Goal: Contribute content: Contribute content

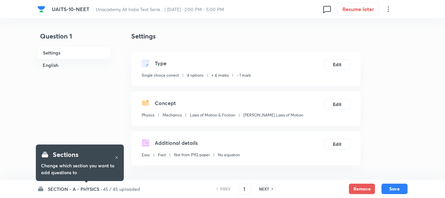
checkbox input "true"
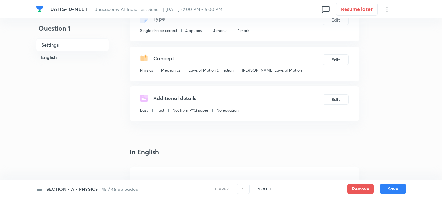
scroll to position [65, 0]
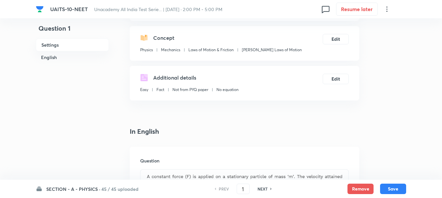
click at [67, 187] on h6 "SECTION - A - PHYSICS ·" at bounding box center [73, 189] width 54 height 7
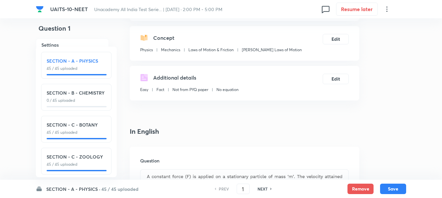
click at [75, 97] on div "SECTION - B - CHEMISTRY 0 / 45 uploaded" at bounding box center [76, 96] width 59 height 14
type input "46"
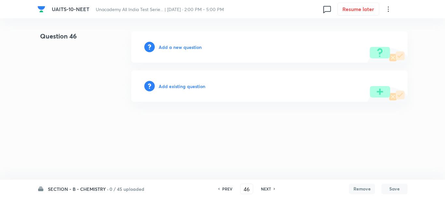
click at [172, 46] on h6 "Add a new question" at bounding box center [180, 47] width 43 height 7
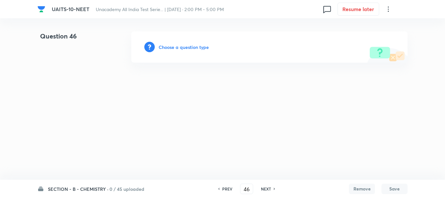
click at [176, 49] on h6 "Choose a question type" at bounding box center [184, 47] width 50 height 7
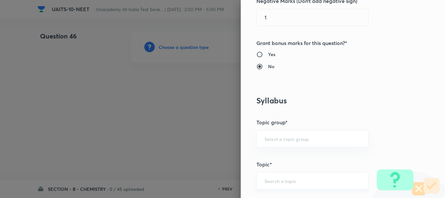
scroll to position [261, 0]
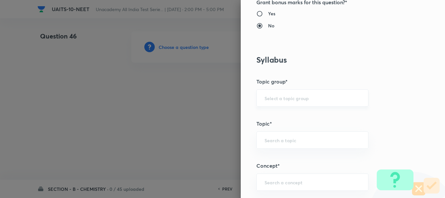
click at [274, 96] on input "text" at bounding box center [313, 98] width 96 height 6
click at [241, 130] on div "Question settings Question type* Single choice correct Number of options* 2 3 4…" at bounding box center [343, 99] width 204 height 198
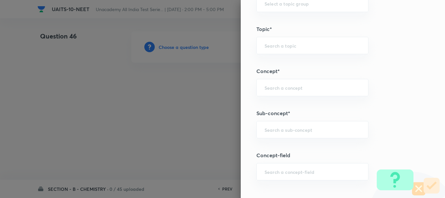
scroll to position [359, 0]
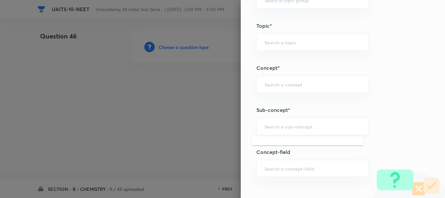
click at [274, 129] on input "text" at bounding box center [313, 126] width 96 height 6
paste input "Chemical Equilibrium"
drag, startPoint x: 285, startPoint y: 125, endPoint x: 239, endPoint y: 129, distance: 46.8
click at [241, 129] on div "Question settings Question type* Single choice correct Number of options* 2 3 4…" at bounding box center [343, 99] width 204 height 198
type input "Equilibrium"
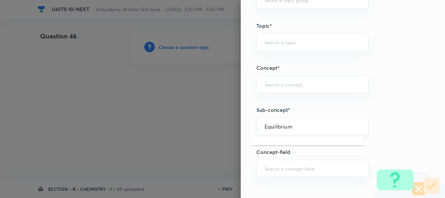
click at [294, 129] on input "Equilibrium" at bounding box center [313, 126] width 96 height 6
drag, startPoint x: 295, startPoint y: 127, endPoint x: 248, endPoint y: 128, distance: 47.3
click at [257, 127] on div "Equilibrium ​" at bounding box center [313, 126] width 112 height 17
paste input "Equilibrium"
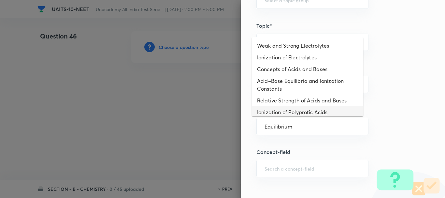
type input "Equilibrium"
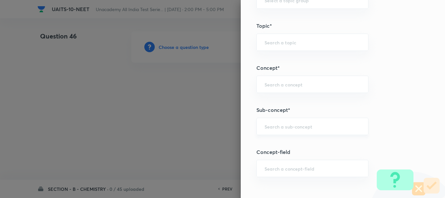
scroll to position [326, 0]
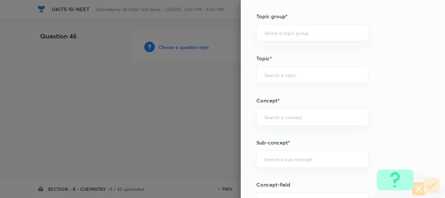
click at [267, 68] on div "​" at bounding box center [313, 74] width 112 height 17
paste input "Chemical Equilibrium"
type input "Chemical Equilibrium"
paste input "Chemical Equilibrium"
drag, startPoint x: 284, startPoint y: 74, endPoint x: 433, endPoint y: 84, distance: 149.7
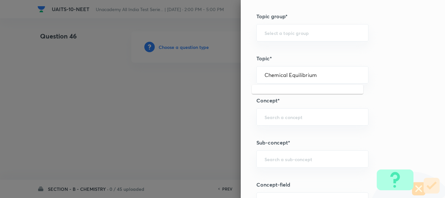
click at [438, 83] on div "Question settings Question type* Single choice correct Number of options* 2 3 4…" at bounding box center [343, 99] width 204 height 198
type input "Chemical"
drag, startPoint x: 285, startPoint y: 73, endPoint x: 185, endPoint y: 74, distance: 99.4
click at [185, 74] on div "Question settings Question type* Single choice correct Number of options* 2 3 4…" at bounding box center [222, 99] width 445 height 198
paste input "Chemical Equilibrium"
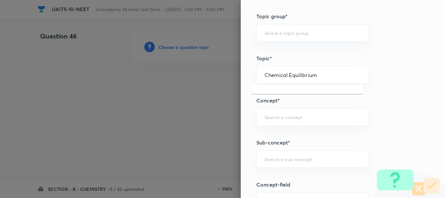
drag, startPoint x: 286, startPoint y: 75, endPoint x: 159, endPoint y: 72, distance: 126.9
click at [159, 72] on div "Question settings Question type* Single choice correct Number of options* 2 3 4…" at bounding box center [222, 99] width 445 height 198
type input "Equilibrium"
click at [298, 77] on input "Equilibrium" at bounding box center [313, 75] width 96 height 6
click at [275, 77] on input "Equilibrium" at bounding box center [313, 75] width 96 height 6
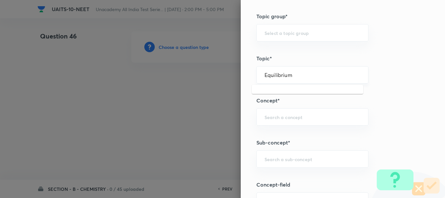
click at [258, 73] on div "Equilibrium ​" at bounding box center [313, 74] width 112 height 17
click at [265, 73] on input "Equilibrium" at bounding box center [313, 75] width 96 height 6
drag, startPoint x: 290, startPoint y: 75, endPoint x: 223, endPoint y: 79, distance: 67.3
click at [223, 75] on div "Question settings Question type* Single choice correct Number of options* 2 3 4…" at bounding box center [222, 99] width 445 height 198
click at [284, 79] on div "Equilibrium ​" at bounding box center [313, 74] width 112 height 17
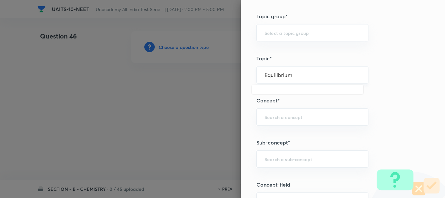
click at [291, 76] on input "Equilibrium" at bounding box center [313, 75] width 96 height 6
click at [291, 77] on input "Equilibrium" at bounding box center [313, 75] width 96 height 6
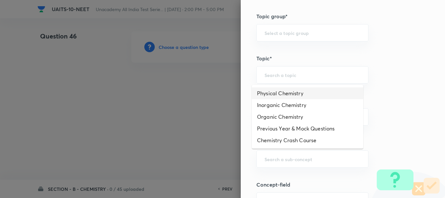
paste input "Equilibrium"
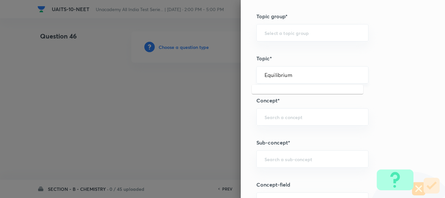
drag, startPoint x: 292, startPoint y: 76, endPoint x: 294, endPoint y: 80, distance: 4.2
click at [292, 76] on input "Equilibrium" at bounding box center [313, 75] width 96 height 6
type input "Equilibrium"
click at [270, 76] on input "text" at bounding box center [313, 75] width 96 height 6
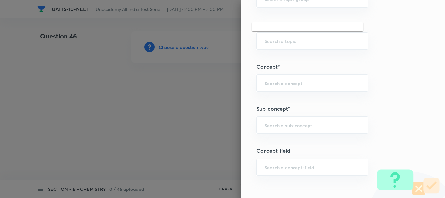
scroll to position [391, 0]
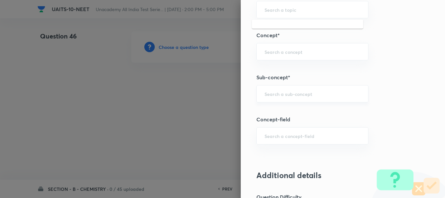
click at [273, 99] on div "​" at bounding box center [313, 93] width 112 height 17
paste input "Equilibrium"
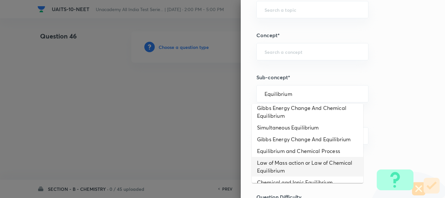
scroll to position [82, 0]
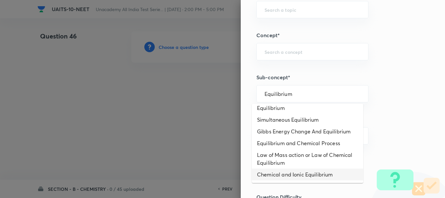
click at [304, 175] on li "Chemical and Ionic Equilibrium" at bounding box center [308, 175] width 112 height 12
type input "Chemical and Ionic Equilibrium"
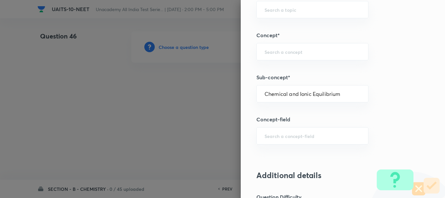
type input "Chemistry"
type input "Physical Chemistry"
type input "Chemical and Ionic Equilibrium"
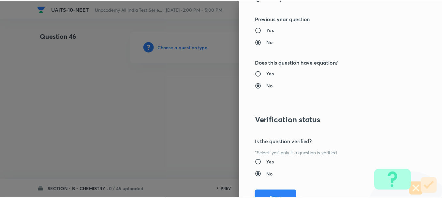
scroll to position [735, 0]
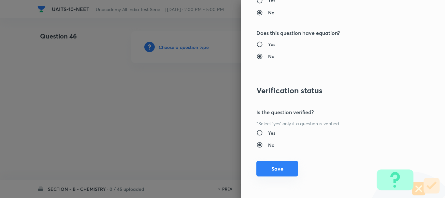
click at [277, 168] on button "Save" at bounding box center [278, 169] width 42 height 16
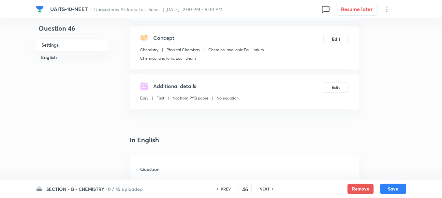
scroll to position [163, 0]
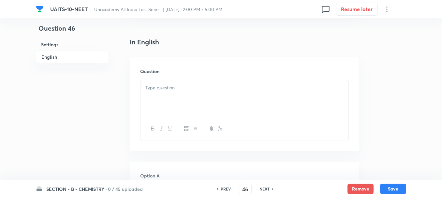
click at [180, 99] on div at bounding box center [245, 98] width 208 height 37
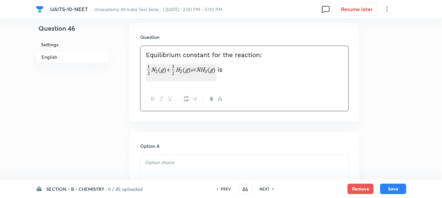
scroll to position [228, 0]
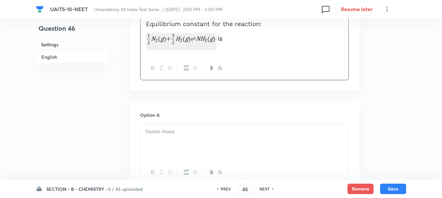
click at [172, 142] on div at bounding box center [245, 142] width 208 height 37
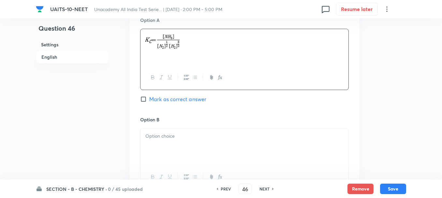
scroll to position [326, 0]
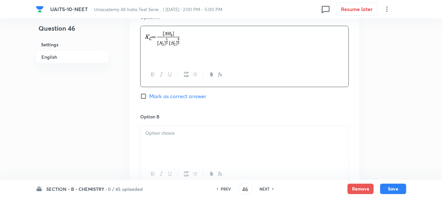
click at [170, 138] on div at bounding box center [245, 144] width 208 height 37
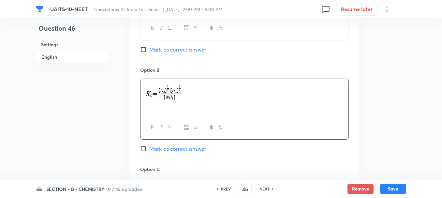
scroll to position [456, 0]
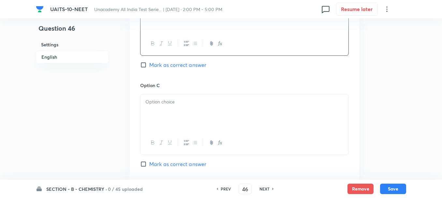
click at [161, 108] on div at bounding box center [245, 112] width 208 height 37
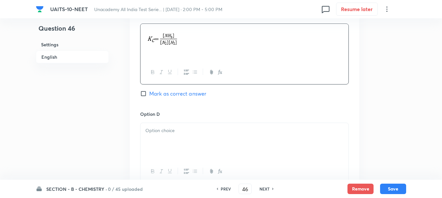
scroll to position [587, 0]
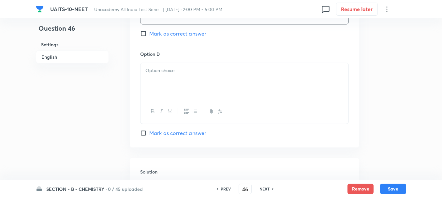
click at [157, 71] on p at bounding box center [244, 70] width 198 height 7
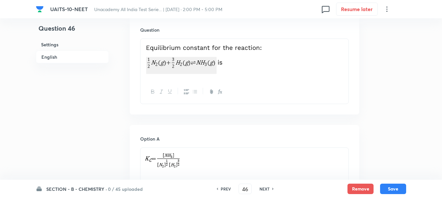
scroll to position [293, 0]
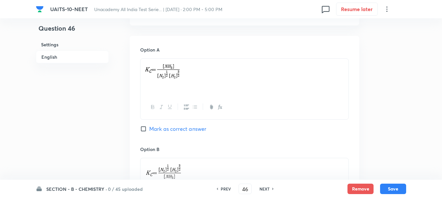
drag, startPoint x: 158, startPoint y: 132, endPoint x: 168, endPoint y: 122, distance: 14.3
click at [158, 132] on span "Mark as correct answer" at bounding box center [177, 129] width 57 height 8
click at [149, 132] on input "Mark as correct answer" at bounding box center [144, 129] width 9 height 7
checkbox input "true"
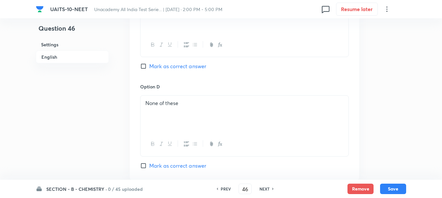
click at [174, 110] on div "None of these" at bounding box center [245, 114] width 208 height 37
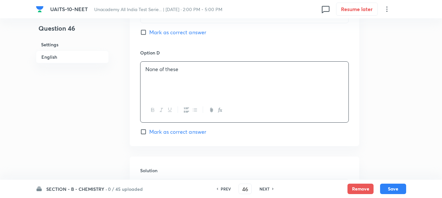
scroll to position [619, 0]
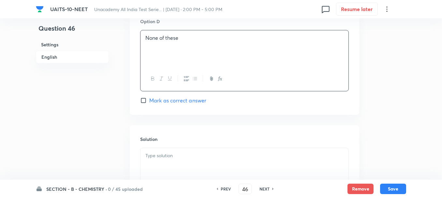
click at [172, 144] on div "Solution" at bounding box center [245, 172] width 230 height 94
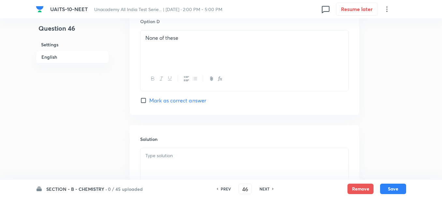
click at [176, 163] on div at bounding box center [245, 166] width 208 height 37
click at [393, 189] on button "Save" at bounding box center [393, 188] width 26 height 10
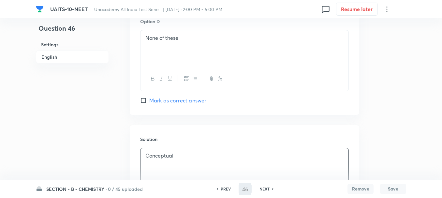
type input "47"
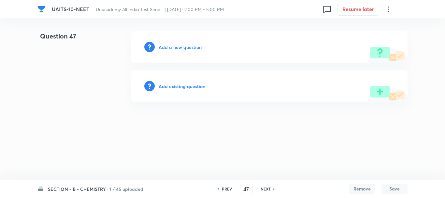
click at [177, 50] on h6 "Add a new question" at bounding box center [180, 47] width 43 height 7
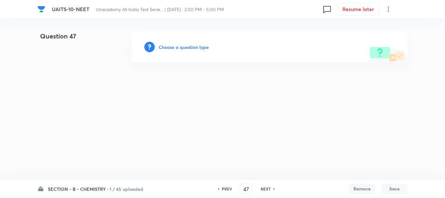
click at [185, 50] on h6 "Choose a question type" at bounding box center [184, 47] width 50 height 7
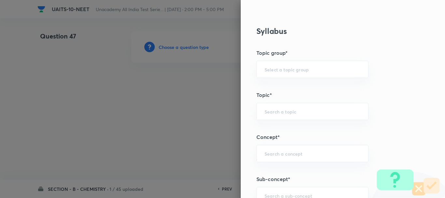
scroll to position [326, 0]
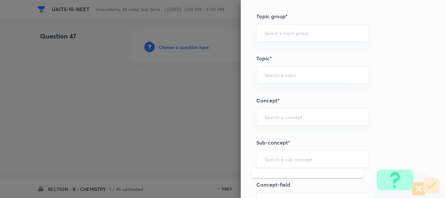
click at [269, 161] on input "text" at bounding box center [313, 159] width 96 height 6
paste input "Ionic Equilibrium"
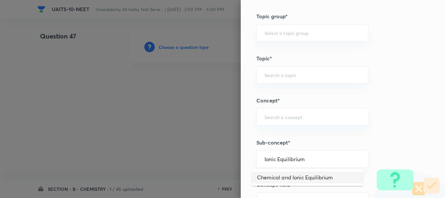
click at [310, 178] on li "Chemical and Ionic Equilibrium" at bounding box center [308, 177] width 112 height 12
type input "Chemical and Ionic Equilibrium"
type input "Chemistry"
type input "Physical Chemistry"
type input "Chemical and Ionic Equilibrium"
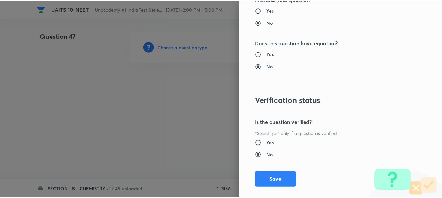
scroll to position [735, 0]
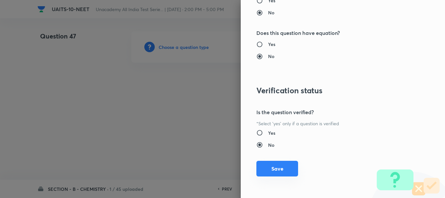
click at [278, 166] on button "Save" at bounding box center [278, 169] width 42 height 16
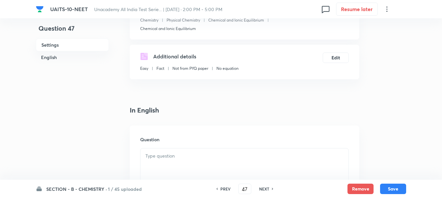
scroll to position [130, 0]
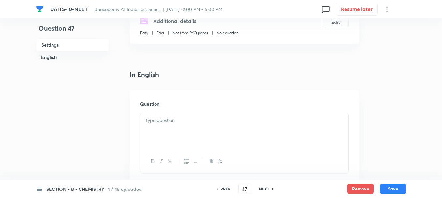
click at [176, 138] on div at bounding box center [245, 131] width 208 height 37
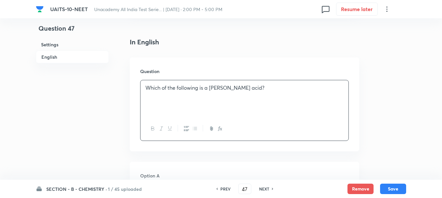
click at [174, 176] on h6 "Option A" at bounding box center [244, 175] width 209 height 7
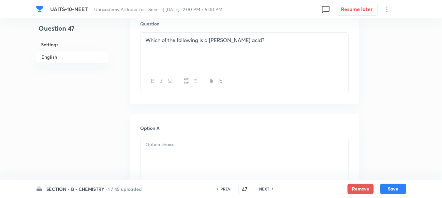
scroll to position [261, 0]
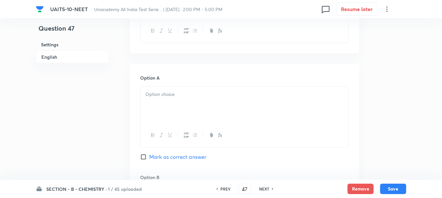
click at [169, 101] on div at bounding box center [245, 105] width 208 height 37
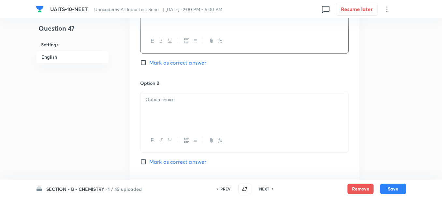
scroll to position [359, 0]
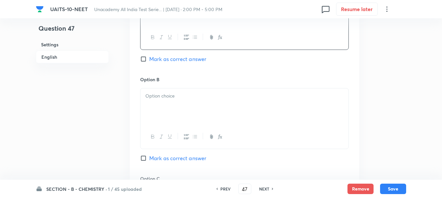
click at [163, 107] on div at bounding box center [245, 106] width 208 height 37
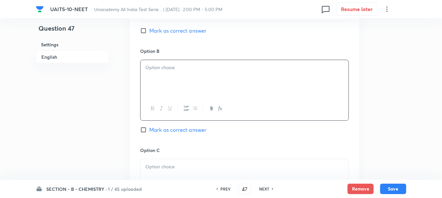
scroll to position [424, 0]
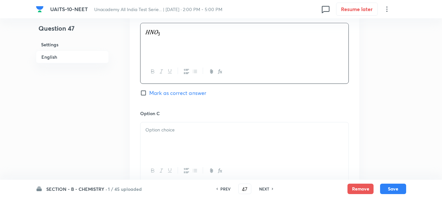
click at [179, 139] on div at bounding box center [245, 140] width 208 height 37
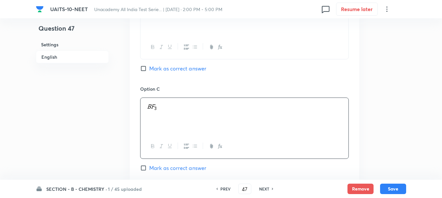
scroll to position [489, 0]
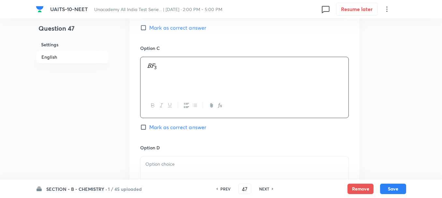
drag, startPoint x: 157, startPoint y: 172, endPoint x: 177, endPoint y: 178, distance: 20.6
click at [158, 172] on div at bounding box center [245, 174] width 208 height 37
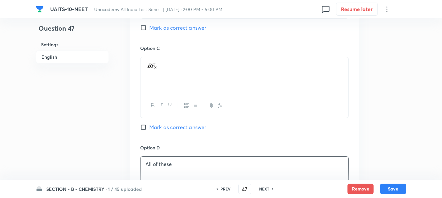
click at [167, 128] on span "Mark as correct answer" at bounding box center [177, 127] width 57 height 8
click at [149, 128] on input "Mark as correct answer" at bounding box center [144, 127] width 9 height 7
checkbox input "true"
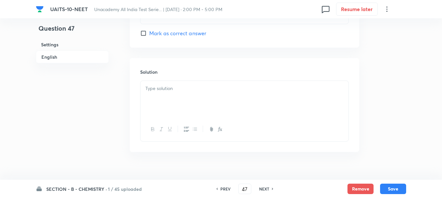
scroll to position [685, 0]
drag, startPoint x: 164, startPoint y: 84, endPoint x: 175, endPoint y: 92, distance: 13.5
click at [164, 85] on p at bounding box center [244, 85] width 198 height 7
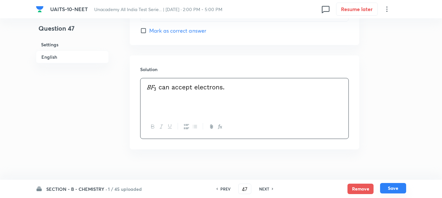
click at [387, 191] on button "Save" at bounding box center [393, 188] width 26 height 10
type input "48"
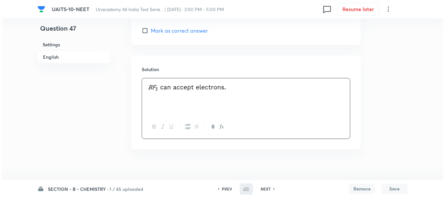
scroll to position [0, 0]
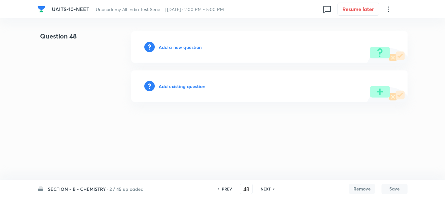
click at [176, 48] on h6 "Add a new question" at bounding box center [180, 47] width 43 height 7
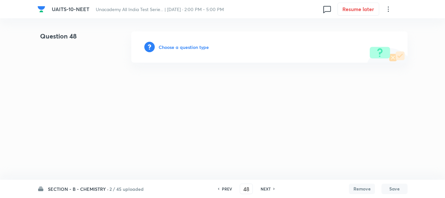
click at [183, 49] on h6 "Choose a question type" at bounding box center [184, 47] width 50 height 7
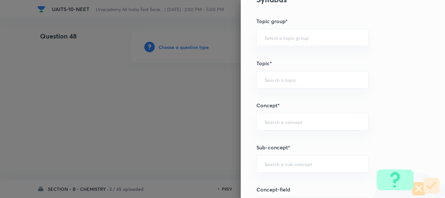
scroll to position [359, 0]
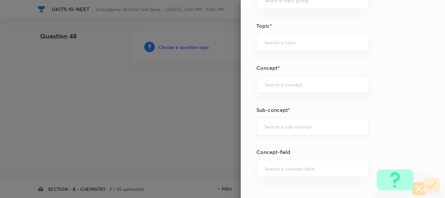
click at [262, 122] on div "​" at bounding box center [313, 126] width 112 height 17
paste input "Chemical Kinetics"
type input "Chemical Kinetics"
click at [265, 129] on input "text" at bounding box center [313, 126] width 96 height 6
paste input "Chemical Kinetics"
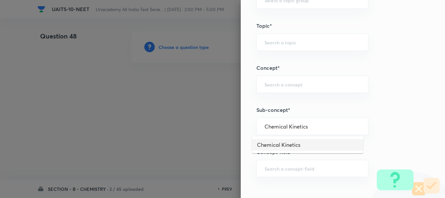
click at [300, 144] on li "Chemical Kinetics" at bounding box center [308, 145] width 112 height 12
type input "Chemical Kinetics"
type input "Chemistry"
type input "Physical Chemistry"
type input "Chemical Kinetics"
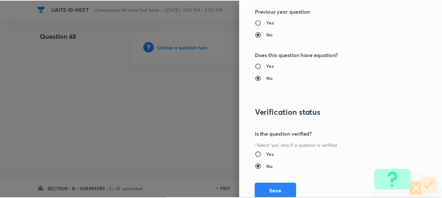
scroll to position [735, 0]
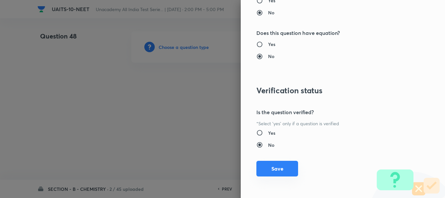
click at [284, 169] on button "Save" at bounding box center [278, 169] width 42 height 16
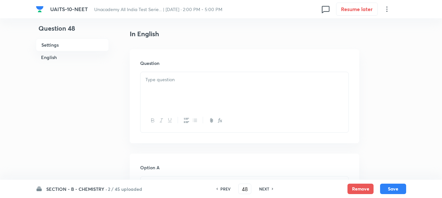
scroll to position [163, 0]
click at [152, 87] on div at bounding box center [245, 90] width 208 height 37
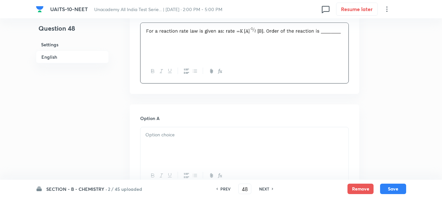
scroll to position [261, 0]
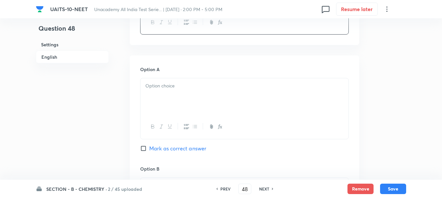
click at [167, 103] on div at bounding box center [245, 96] width 208 height 37
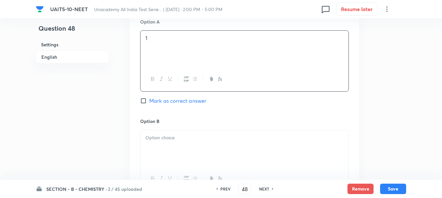
scroll to position [391, 0]
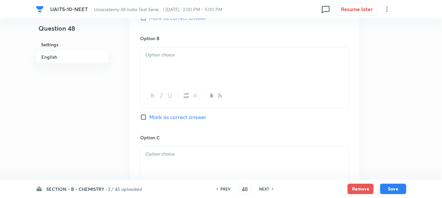
click at [173, 67] on div at bounding box center [245, 65] width 208 height 37
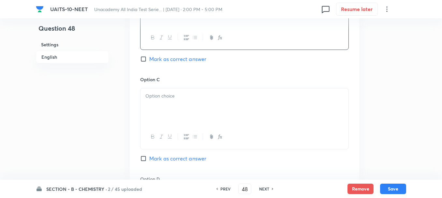
scroll to position [456, 0]
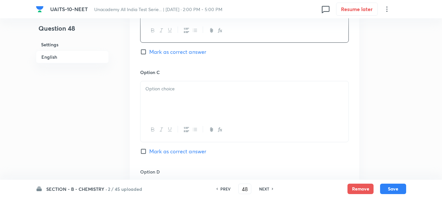
click at [164, 106] on div at bounding box center [245, 99] width 208 height 37
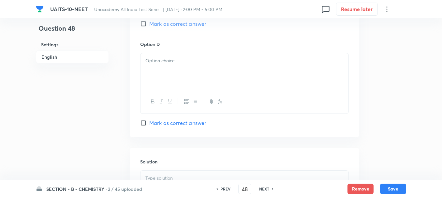
scroll to position [587, 0]
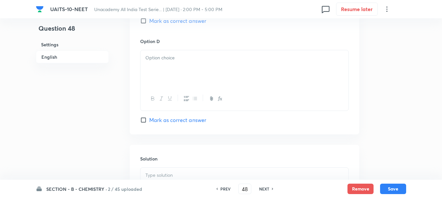
click at [176, 81] on div at bounding box center [245, 68] width 208 height 37
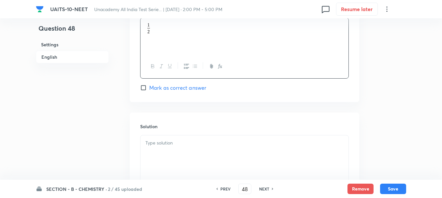
scroll to position [619, 0]
click at [158, 83] on div "Option D [PERSON_NAME] as correct answer" at bounding box center [244, 48] width 209 height 86
click at [151, 76] on div at bounding box center [245, 66] width 208 height 24
click at [157, 89] on span "Mark as correct answer" at bounding box center [177, 87] width 57 height 8
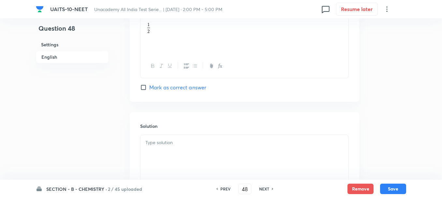
click at [149, 89] on input "Mark as correct answer" at bounding box center [144, 87] width 9 height 7
checkbox input "true"
click at [176, 142] on p at bounding box center [244, 142] width 198 height 7
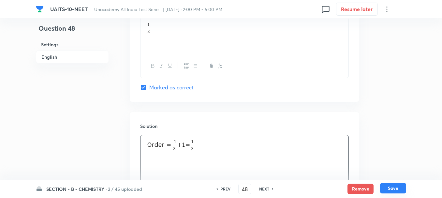
click at [396, 185] on button "Save" at bounding box center [393, 188] width 26 height 10
type input "49"
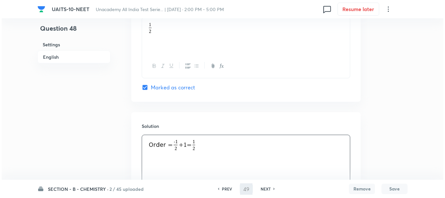
scroll to position [0, 0]
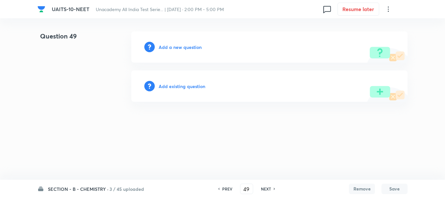
click at [176, 51] on div "Add a new question" at bounding box center [269, 46] width 276 height 31
click at [178, 48] on h6 "Add a new question" at bounding box center [180, 47] width 43 height 7
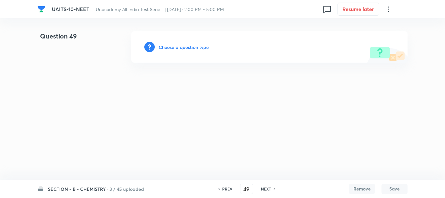
click at [181, 48] on h6 "Choose a question type" at bounding box center [184, 47] width 50 height 7
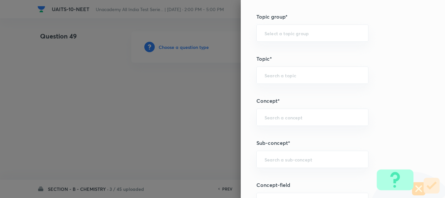
scroll to position [326, 0]
click at [269, 161] on input "text" at bounding box center [313, 159] width 96 height 6
paste input "Chemical Equilibrium"
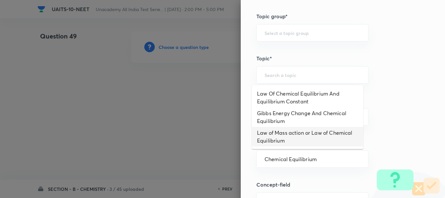
drag, startPoint x: 285, startPoint y: 159, endPoint x: 215, endPoint y: 161, distance: 69.8
click at [215, 161] on div "Question settings Question type* Single choice correct Number of options* 2 3 4…" at bounding box center [222, 99] width 445 height 198
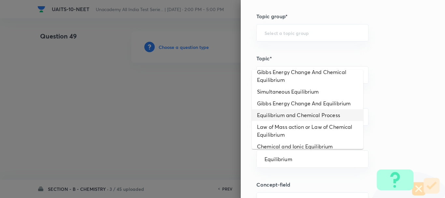
scroll to position [82, 0]
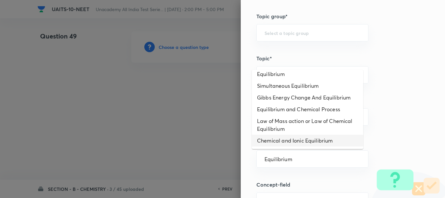
click at [320, 141] on li "Chemical and Ionic Equilibrium" at bounding box center [308, 141] width 112 height 12
type input "Chemical and Ionic Equilibrium"
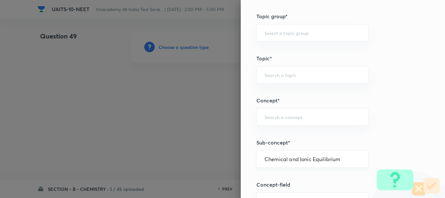
type input "Chemistry"
type input "Physical Chemistry"
type input "Chemical and Ionic Equilibrium"
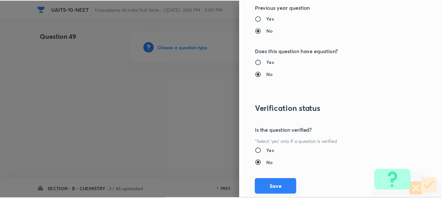
scroll to position [735, 0]
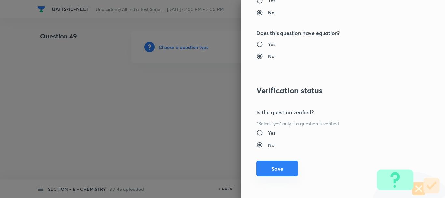
click at [278, 168] on button "Save" at bounding box center [278, 169] width 42 height 16
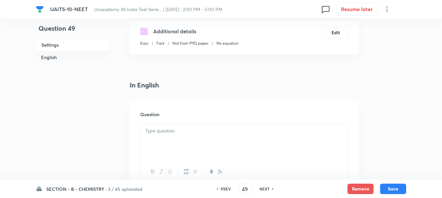
scroll to position [130, 0]
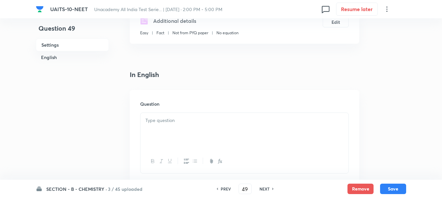
click at [168, 130] on div at bounding box center [245, 131] width 208 height 37
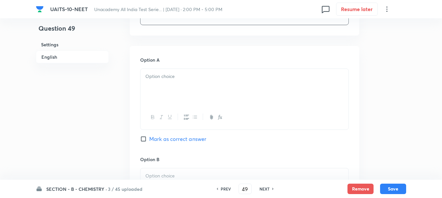
scroll to position [293, 0]
click at [174, 82] on div at bounding box center [245, 86] width 208 height 37
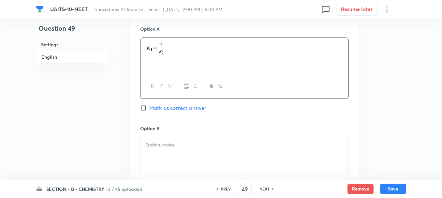
scroll to position [359, 0]
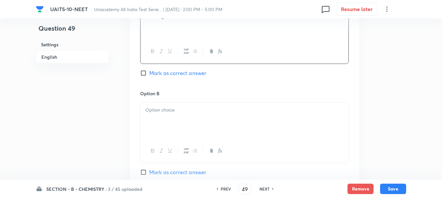
click at [173, 120] on div at bounding box center [245, 120] width 208 height 37
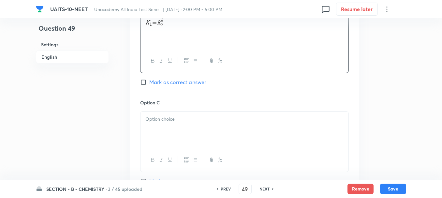
scroll to position [489, 0]
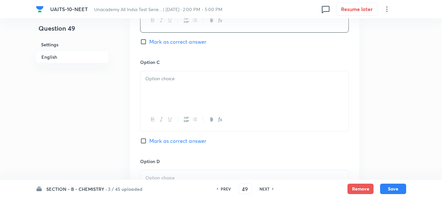
click at [162, 94] on div at bounding box center [245, 89] width 208 height 37
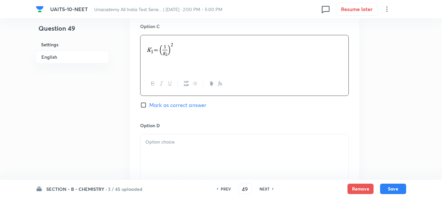
scroll to position [587, 0]
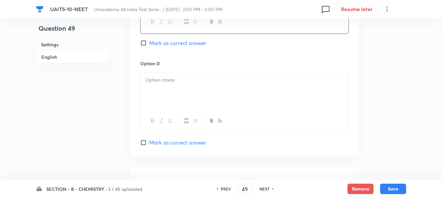
click at [168, 93] on div at bounding box center [245, 90] width 208 height 37
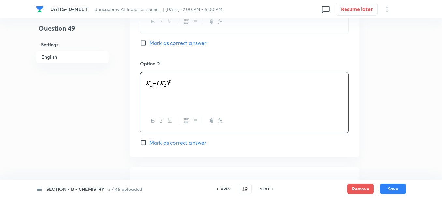
click at [155, 42] on span "Mark as correct answer" at bounding box center [177, 43] width 57 height 8
click at [149, 42] on input "Mark as correct answer" at bounding box center [144, 43] width 9 height 7
checkbox input "true"
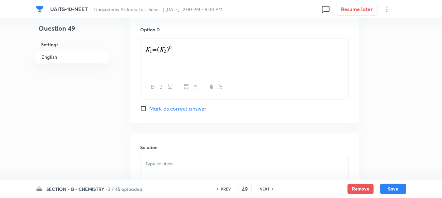
scroll to position [652, 0]
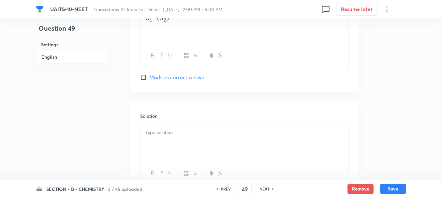
click at [170, 135] on p at bounding box center [244, 132] width 198 height 7
click at [399, 190] on button "Save" at bounding box center [393, 188] width 26 height 10
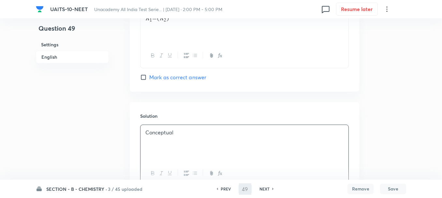
type input "50"
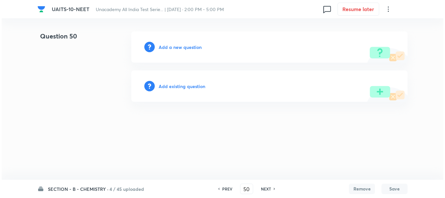
scroll to position [0, 0]
click at [175, 46] on h6 "Add a new question" at bounding box center [180, 47] width 43 height 7
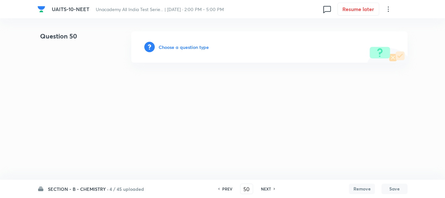
click at [184, 50] on h6 "Choose a question type" at bounding box center [184, 47] width 50 height 7
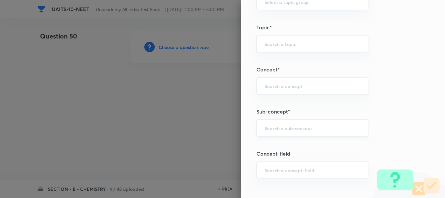
scroll to position [359, 0]
drag, startPoint x: 263, startPoint y: 127, endPoint x: 240, endPoint y: 168, distance: 47.6
click at [265, 127] on input "text" at bounding box center [313, 126] width 96 height 6
paste input "Ionic Equilibrium"
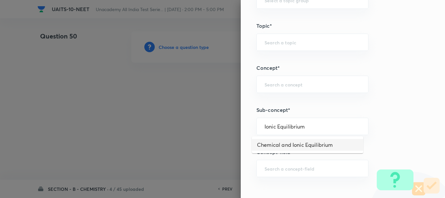
click at [306, 143] on li "Chemical and Ionic Equilibrium" at bounding box center [308, 145] width 112 height 12
type input "Chemical and Ionic Equilibrium"
type input "Chemistry"
type input "Physical Chemistry"
type input "Chemical and Ionic Equilibrium"
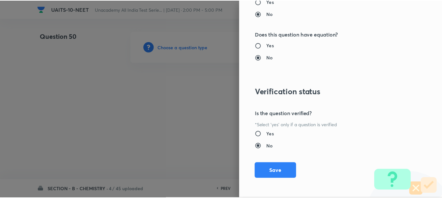
scroll to position [735, 0]
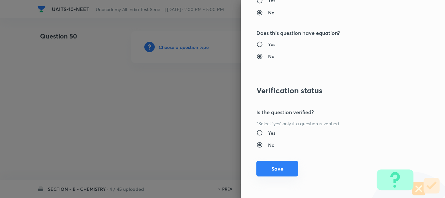
click at [276, 166] on button "Save" at bounding box center [278, 169] width 42 height 16
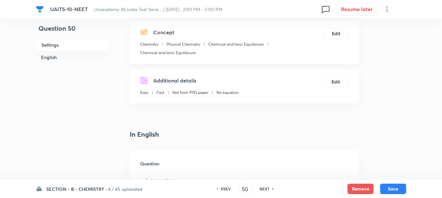
scroll to position [130, 0]
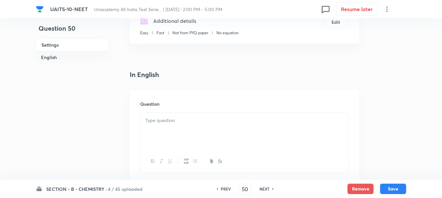
click at [172, 122] on p at bounding box center [244, 120] width 198 height 7
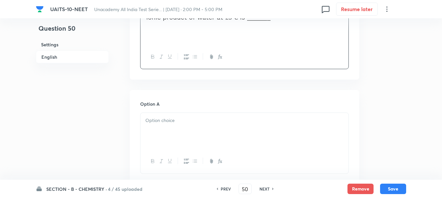
scroll to position [261, 0]
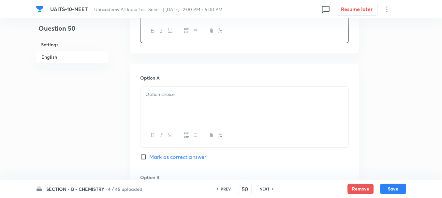
click at [159, 100] on div at bounding box center [245, 105] width 208 height 37
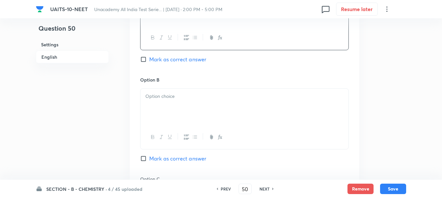
scroll to position [359, 0]
click at [159, 101] on div at bounding box center [245, 106] width 208 height 37
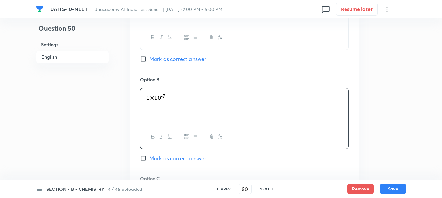
scroll to position [456, 0]
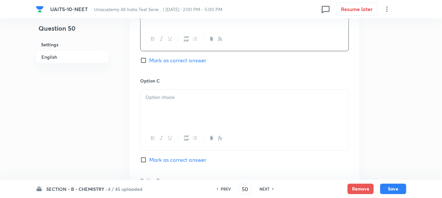
click at [164, 103] on div at bounding box center [245, 108] width 208 height 37
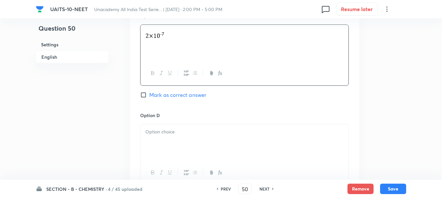
scroll to position [522, 0]
click at [174, 132] on p at bounding box center [244, 131] width 198 height 7
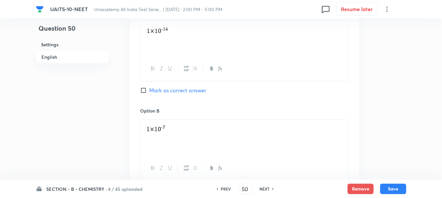
scroll to position [293, 0]
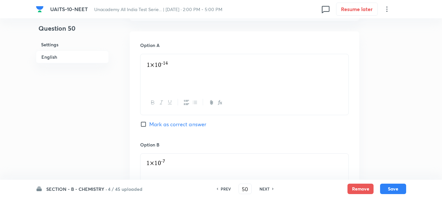
click at [173, 129] on div "Option A Mark as correct answer" at bounding box center [244, 91] width 209 height 99
click at [176, 125] on span "Mark as correct answer" at bounding box center [177, 124] width 57 height 8
click at [149, 125] on input "Mark as correct answer" at bounding box center [144, 124] width 9 height 7
checkbox input "true"
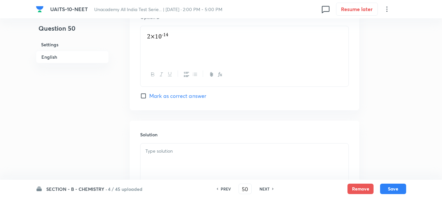
scroll to position [685, 0]
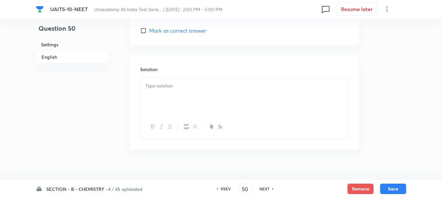
click at [166, 83] on p at bounding box center [244, 85] width 198 height 7
click at [394, 185] on button "Save" at bounding box center [393, 188] width 26 height 10
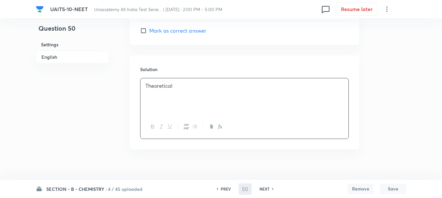
type input "51"
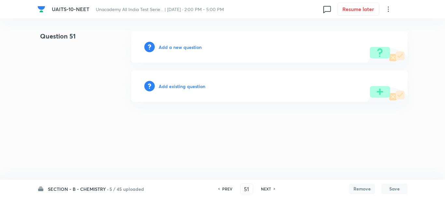
click at [175, 49] on h6 "Add a new question" at bounding box center [180, 47] width 43 height 7
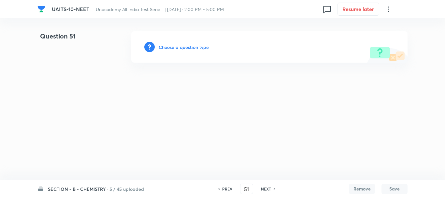
click at [183, 50] on h6 "Choose a question type" at bounding box center [184, 47] width 50 height 7
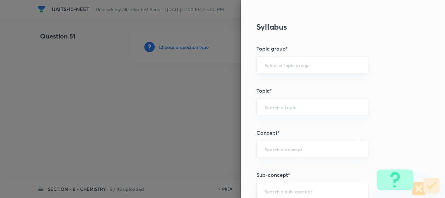
scroll to position [326, 0]
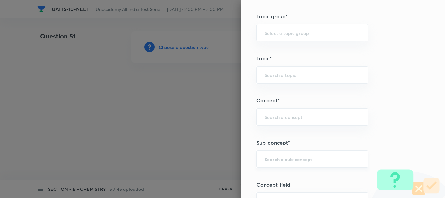
click at [271, 158] on input "text" at bounding box center [313, 159] width 96 height 6
paste input "Chemical Kinetics"
click at [291, 176] on li "Chemical Kinetics" at bounding box center [308, 177] width 112 height 12
type input "Chemical Kinetics"
type input "Chemistry"
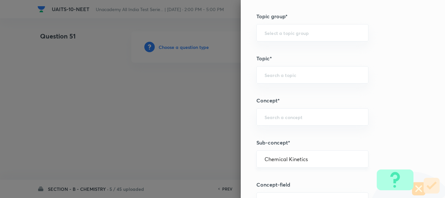
type input "Physical Chemistry"
type input "Chemical Kinetics"
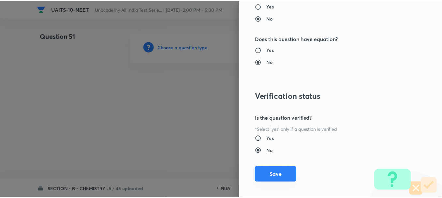
scroll to position [735, 0]
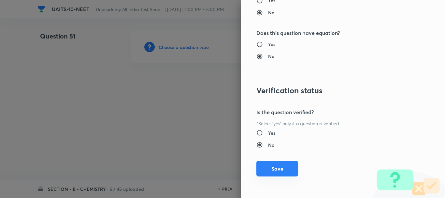
click at [282, 161] on button "Save" at bounding box center [278, 169] width 42 height 16
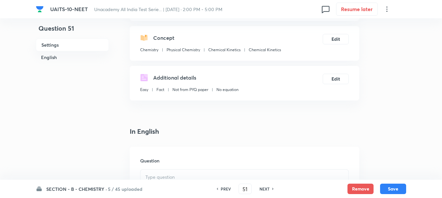
scroll to position [98, 0]
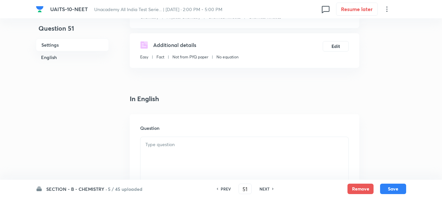
click at [176, 143] on p at bounding box center [244, 144] width 198 height 7
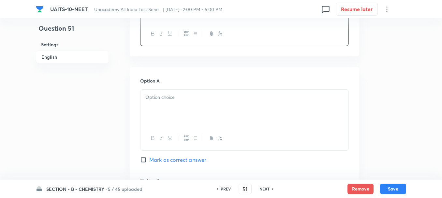
scroll to position [261, 0]
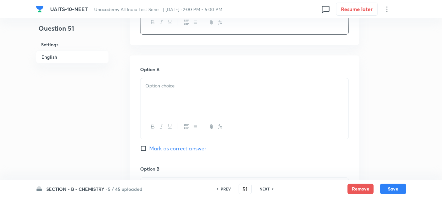
click at [170, 100] on div at bounding box center [245, 96] width 208 height 37
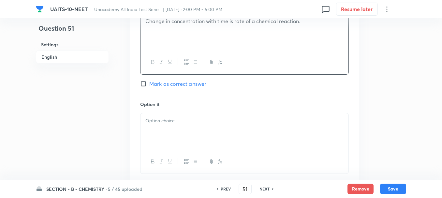
scroll to position [326, 0]
click at [164, 134] on div at bounding box center [245, 130] width 208 height 37
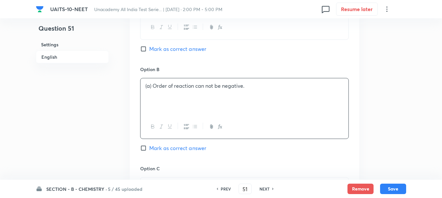
scroll to position [391, 0]
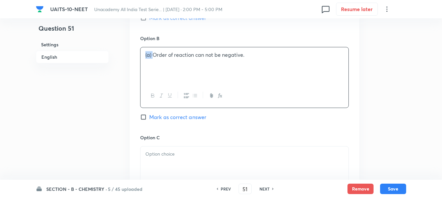
drag, startPoint x: 154, startPoint y: 54, endPoint x: 103, endPoint y: 62, distance: 51.1
click at [102, 59] on div "Question 51 Settings English Settings Type Single choice correct 4 options + 4 …" at bounding box center [221, 50] width 370 height 820
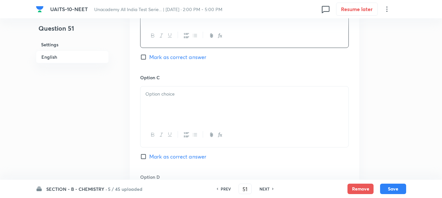
scroll to position [456, 0]
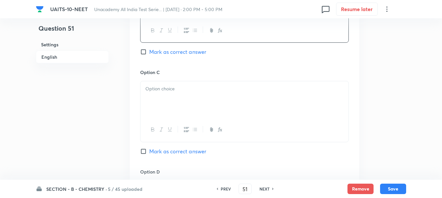
click at [164, 91] on p at bounding box center [244, 88] width 198 height 7
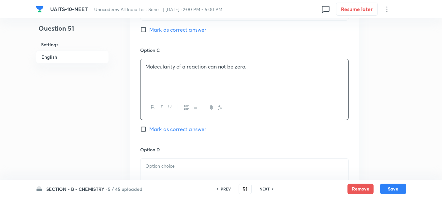
scroll to position [489, 0]
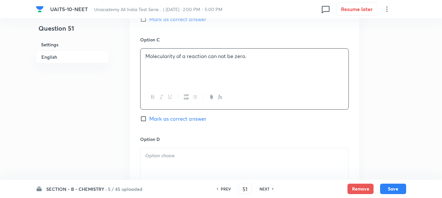
click at [176, 160] on div at bounding box center [245, 166] width 208 height 37
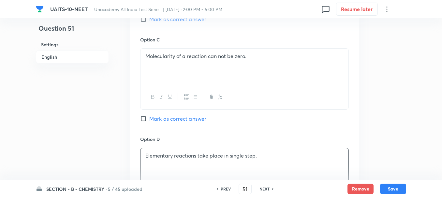
scroll to position [456, 0]
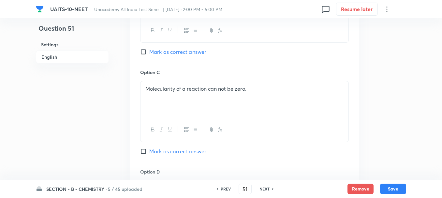
click at [158, 52] on span "Mark as correct answer" at bounding box center [177, 52] width 57 height 8
click at [149, 52] on input "Mark as correct answer" at bounding box center [144, 52] width 9 height 7
checkbox input "true"
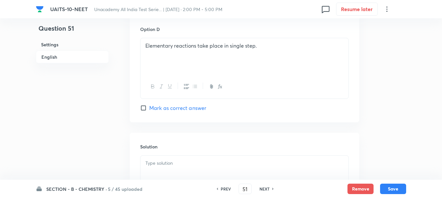
scroll to position [619, 0]
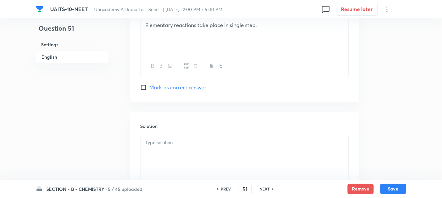
click at [170, 143] on p at bounding box center [244, 142] width 198 height 7
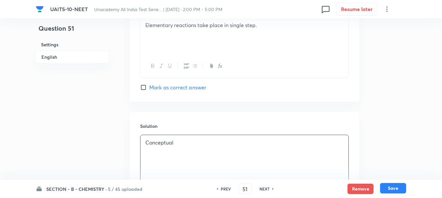
click at [398, 189] on button "Save" at bounding box center [393, 188] width 26 height 10
type input "52"
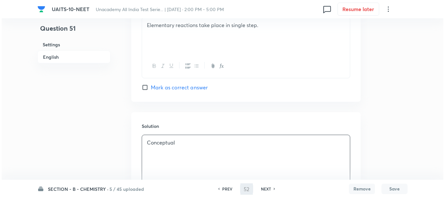
scroll to position [0, 0]
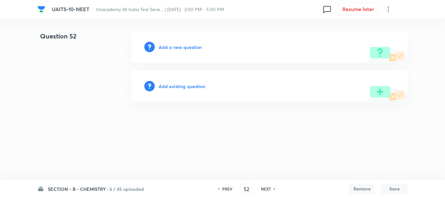
click at [178, 46] on h6 "Add a new question" at bounding box center [180, 47] width 43 height 7
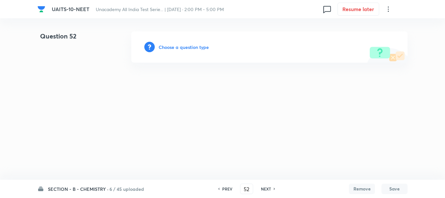
click at [180, 49] on h6 "Choose a question type" at bounding box center [184, 47] width 50 height 7
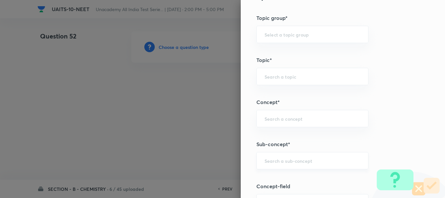
scroll to position [326, 0]
click at [268, 157] on input "text" at bounding box center [313, 159] width 96 height 6
paste input "Chemical Equilibrium"
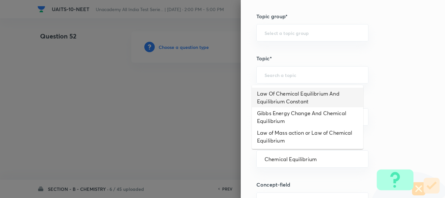
click at [309, 99] on li "Law Of Chemical Equilibrium And Equilibrium Constant" at bounding box center [308, 98] width 112 height 20
type input "Law Of Chemical Equilibrium And Equilibrium Constant"
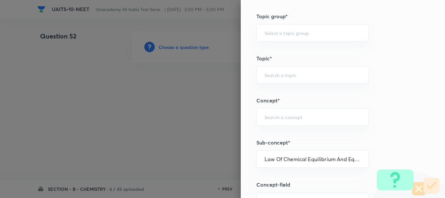
type input "Chemistry"
type input "Physical Chemistry"
type input "Chemical Equilibrium"
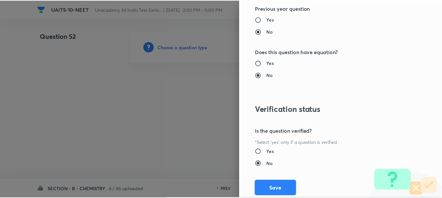
scroll to position [735, 0]
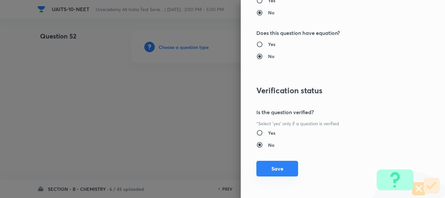
click at [279, 175] on button "Save" at bounding box center [278, 169] width 42 height 16
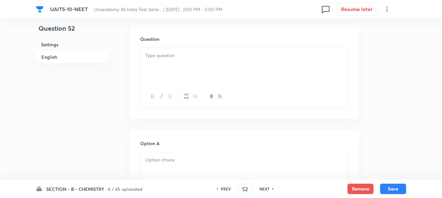
scroll to position [196, 0]
click at [171, 65] on div at bounding box center [245, 66] width 208 height 37
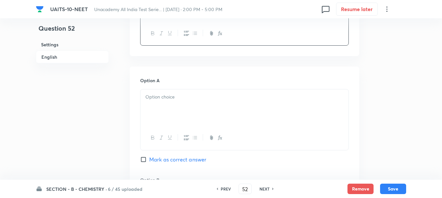
scroll to position [261, 0]
click at [174, 99] on div at bounding box center [245, 105] width 208 height 37
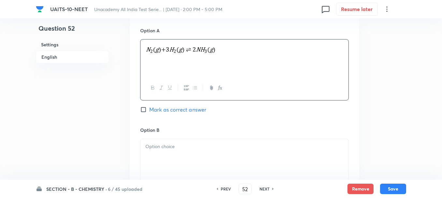
scroll to position [359, 0]
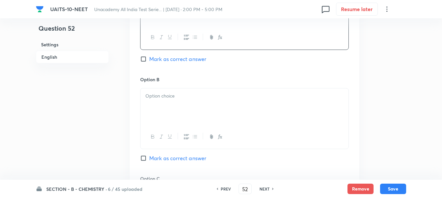
click at [163, 113] on div at bounding box center [245, 106] width 208 height 37
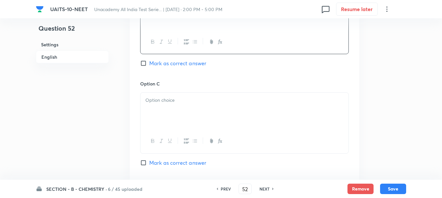
scroll to position [456, 0]
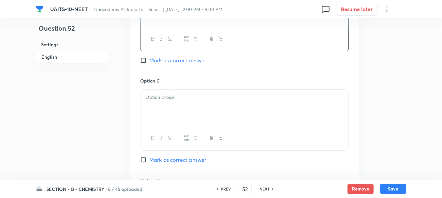
click at [176, 114] on div at bounding box center [245, 108] width 208 height 37
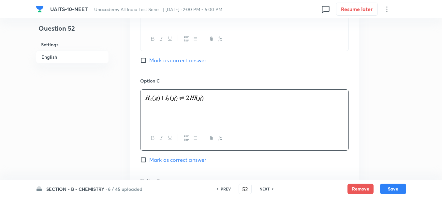
scroll to position [587, 0]
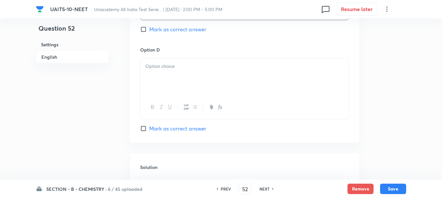
click at [158, 69] on p at bounding box center [244, 66] width 198 height 7
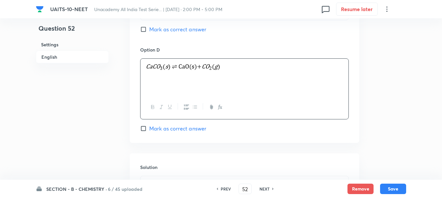
click at [157, 30] on span "Mark as correct answer" at bounding box center [177, 29] width 57 height 8
click at [149, 30] on input "Mark as correct answer" at bounding box center [144, 29] width 9 height 7
checkbox input "true"
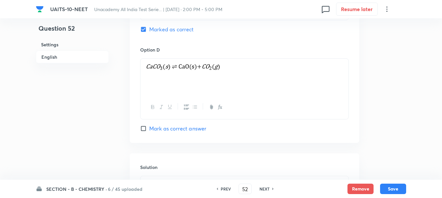
drag, startPoint x: 163, startPoint y: 156, endPoint x: 166, endPoint y: 162, distance: 6.3
click at [163, 157] on div "Solution" at bounding box center [245, 200] width 230 height 94
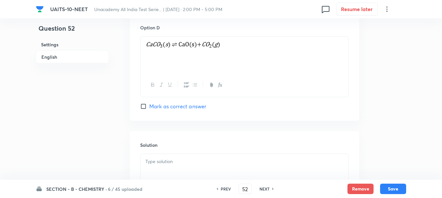
scroll to position [652, 0]
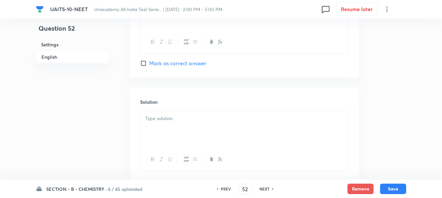
click at [168, 117] on p at bounding box center [244, 118] width 198 height 7
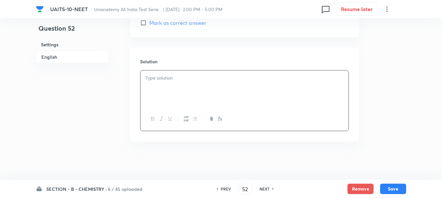
scroll to position [693, 0]
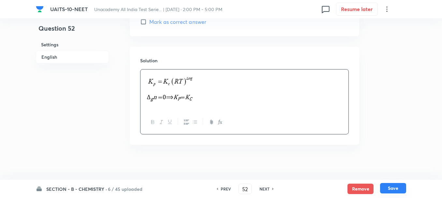
click at [397, 189] on button "Save" at bounding box center [393, 188] width 26 height 10
type input "53"
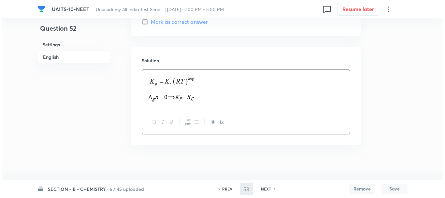
scroll to position [0, 0]
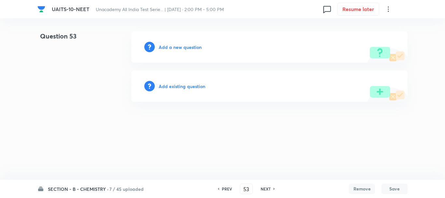
click at [175, 43] on div "Add a new question" at bounding box center [269, 46] width 276 height 31
click at [180, 47] on h6 "Add a new question" at bounding box center [180, 47] width 43 height 7
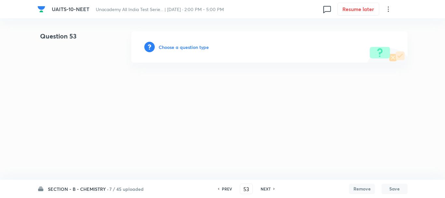
click at [183, 46] on h6 "Choose a question type" at bounding box center [184, 47] width 50 height 7
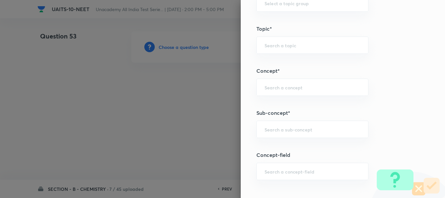
scroll to position [359, 0]
click at [268, 130] on div "​" at bounding box center [313, 126] width 112 height 17
paste input "Ionic Equilibrium"
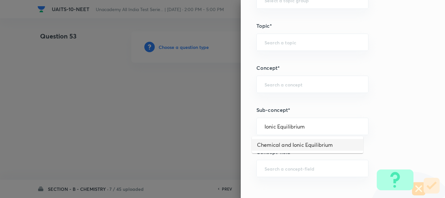
click at [312, 143] on li "Chemical and Ionic Equilibrium" at bounding box center [308, 145] width 112 height 12
type input "Chemical and Ionic Equilibrium"
type input "Chemistry"
type input "Physical Chemistry"
type input "Chemical and Ionic Equilibrium"
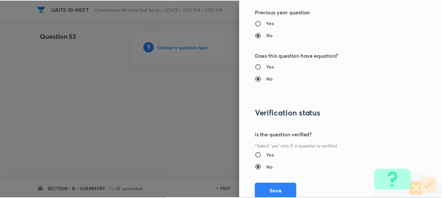
scroll to position [735, 0]
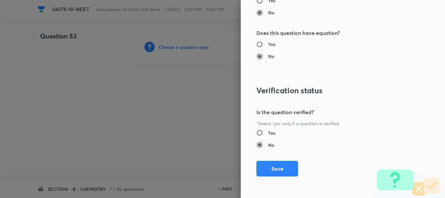
click at [271, 170] on button "Save" at bounding box center [278, 169] width 42 height 16
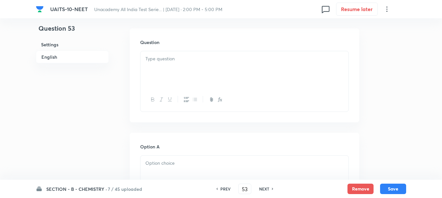
scroll to position [196, 0]
click at [163, 61] on div at bounding box center [245, 66] width 208 height 37
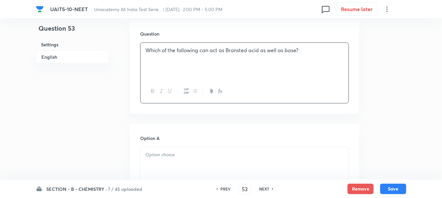
scroll to position [261, 0]
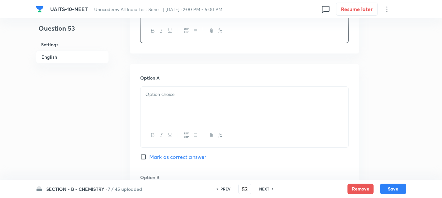
click at [167, 103] on div at bounding box center [245, 105] width 208 height 37
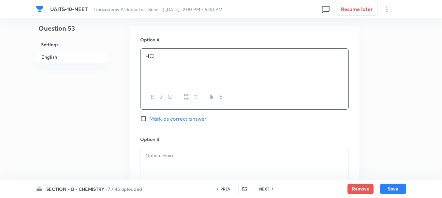
scroll to position [359, 0]
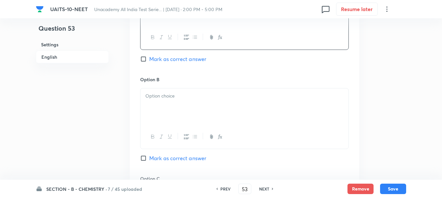
click at [168, 101] on div at bounding box center [245, 106] width 208 height 37
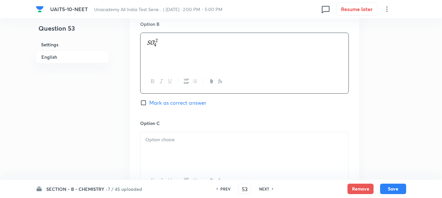
scroll to position [424, 0]
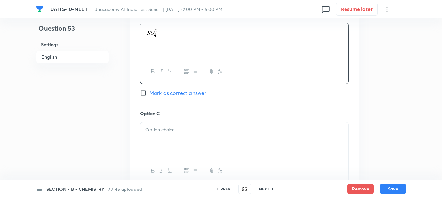
click at [168, 122] on div at bounding box center [245, 140] width 208 height 37
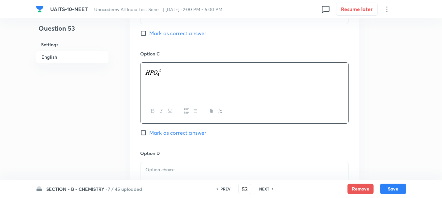
scroll to position [489, 0]
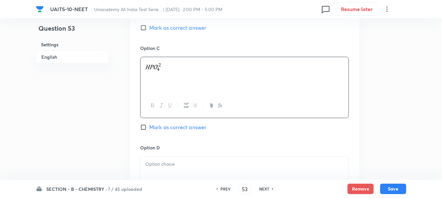
click at [167, 162] on p at bounding box center [244, 163] width 198 height 7
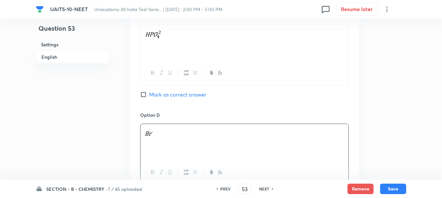
click at [150, 94] on span "Mark as correct answer" at bounding box center [177, 95] width 57 height 8
click at [149, 94] on input "Mark as correct answer" at bounding box center [144, 94] width 9 height 7
checkbox input "true"
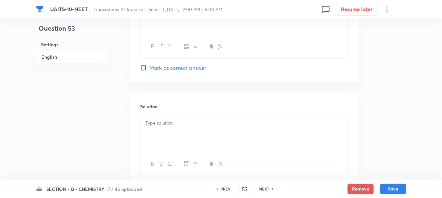
scroll to position [652, 0]
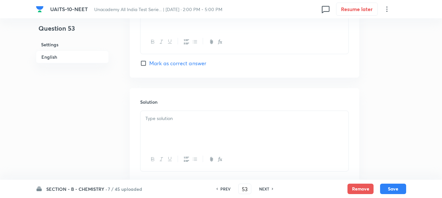
click at [166, 130] on div at bounding box center [245, 129] width 208 height 37
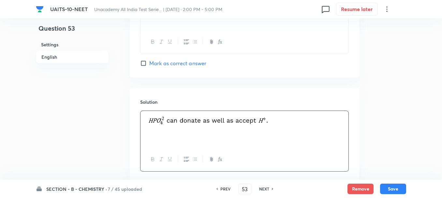
click at [394, 188] on button "Save" at bounding box center [393, 189] width 26 height 10
type input "54"
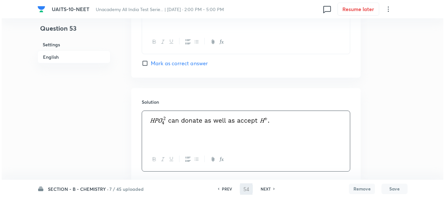
scroll to position [0, 0]
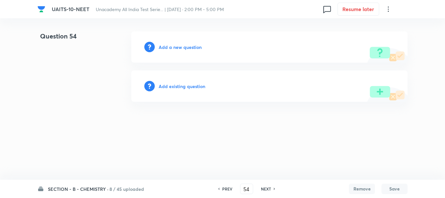
click at [176, 52] on div "Add a new question" at bounding box center [269, 46] width 276 height 31
click at [175, 48] on h6 "Add a new question" at bounding box center [180, 47] width 43 height 7
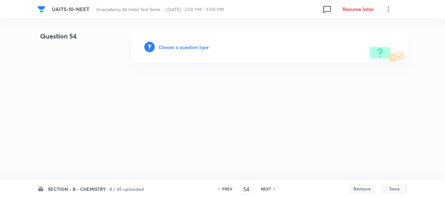
click at [179, 47] on h6 "Choose a question type" at bounding box center [184, 47] width 50 height 7
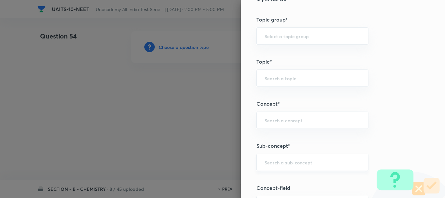
scroll to position [326, 0]
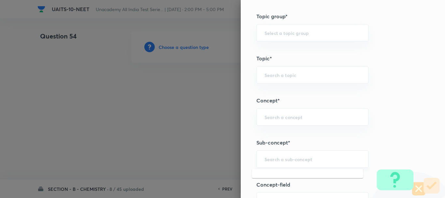
click at [268, 159] on input "text" at bounding box center [313, 159] width 96 height 6
paste input "Chemical Kinetics"
click at [295, 180] on li "Chemical Kinetics" at bounding box center [308, 177] width 112 height 12
type input "Chemical Kinetics"
type input "Chemistry"
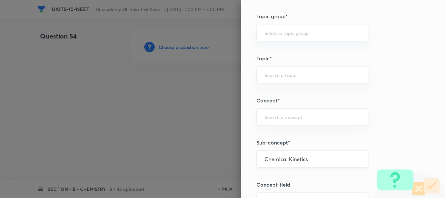
type input "Physical Chemistry"
type input "Chemical Kinetics"
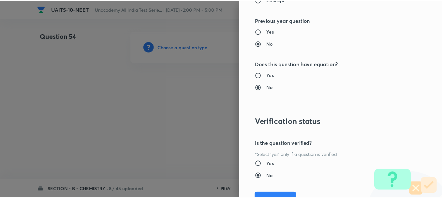
scroll to position [735, 0]
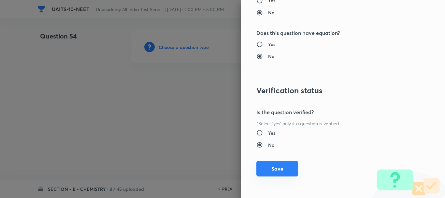
click at [280, 168] on button "Save" at bounding box center [278, 169] width 42 height 16
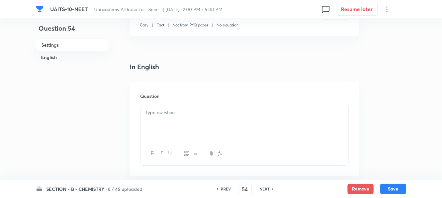
scroll to position [130, 0]
click at [168, 120] on div at bounding box center [245, 122] width 208 height 37
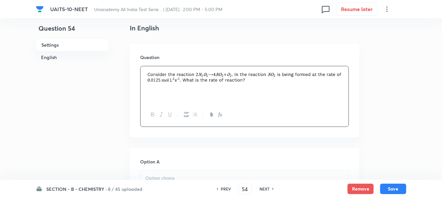
scroll to position [228, 0]
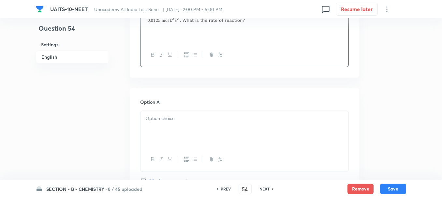
click at [171, 124] on div at bounding box center [245, 129] width 208 height 37
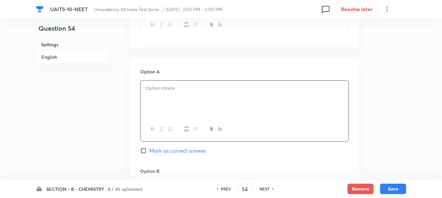
scroll to position [293, 0]
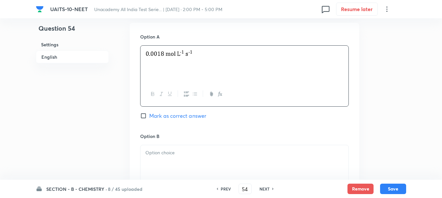
drag, startPoint x: 176, startPoint y: 147, endPoint x: 204, endPoint y: 152, distance: 28.4
click at [175, 148] on div at bounding box center [245, 163] width 208 height 37
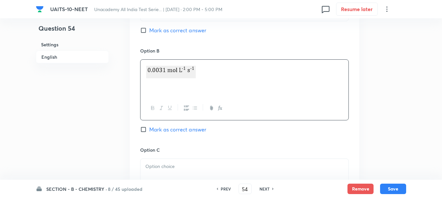
scroll to position [424, 0]
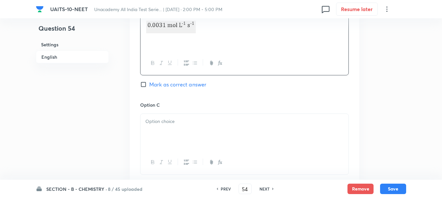
click at [173, 136] on div at bounding box center [245, 132] width 208 height 37
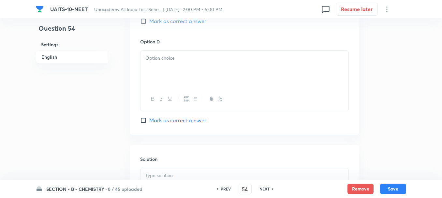
scroll to position [587, 0]
click at [172, 72] on div at bounding box center [245, 68] width 208 height 37
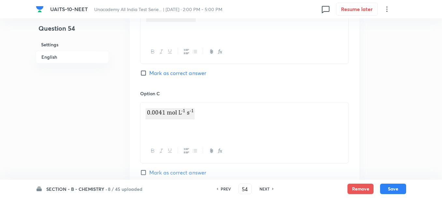
scroll to position [424, 0]
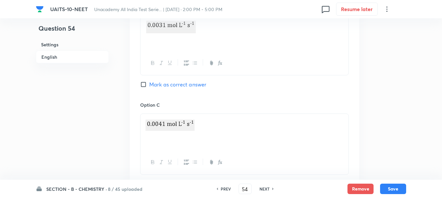
click at [162, 80] on div "Option B [PERSON_NAME] as correct answer" at bounding box center [244, 51] width 209 height 99
click at [166, 82] on span "Mark as correct answer" at bounding box center [177, 85] width 57 height 8
click at [149, 82] on input "Mark as correct answer" at bounding box center [144, 84] width 9 height 7
checkbox input "true"
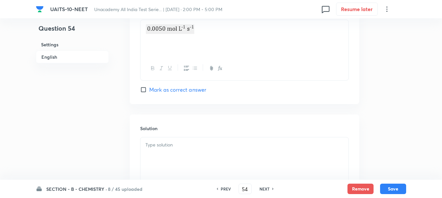
scroll to position [619, 0]
click at [173, 149] on div at bounding box center [245, 153] width 208 height 37
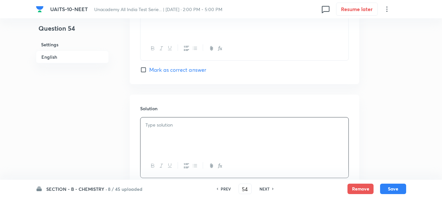
scroll to position [652, 0]
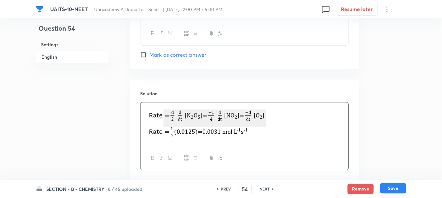
click at [393, 184] on button "Save" at bounding box center [393, 188] width 26 height 10
type input "55"
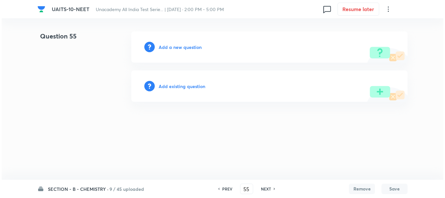
scroll to position [0, 0]
click at [181, 53] on div "Add a new question" at bounding box center [269, 46] width 276 height 31
click at [181, 49] on h6 "Add a new question" at bounding box center [180, 47] width 43 height 7
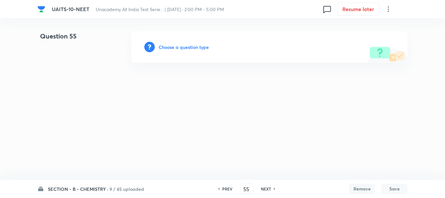
click at [184, 48] on h6 "Choose a question type" at bounding box center [184, 47] width 50 height 7
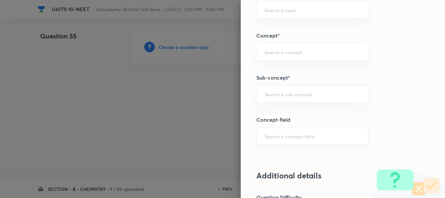
scroll to position [391, 0]
click at [269, 103] on div "Question settings Question type* Single choice correct Number of options* 2 3 4…" at bounding box center [343, 99] width 204 height 198
click at [267, 99] on div "​" at bounding box center [313, 93] width 112 height 17
paste input "Chemical Equilibrium"
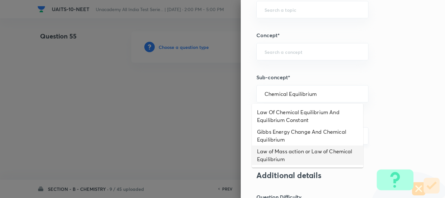
type input "Law of Mass action or Law of Chemical Equilibrium"
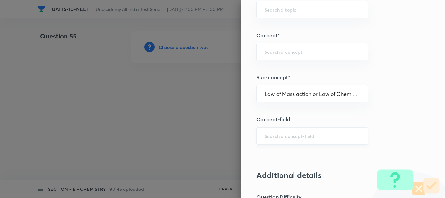
type input "Chemistry"
type input "Physical Chemistry"
type input "Thermodynamics"
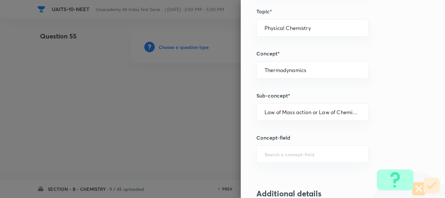
scroll to position [359, 0]
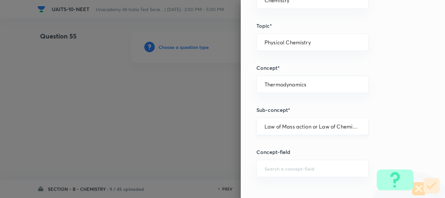
click at [295, 129] on input "Law of Mass action or Law of Chemical Equilibrium" at bounding box center [313, 126] width 96 height 6
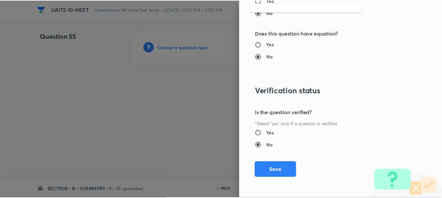
scroll to position [735, 0]
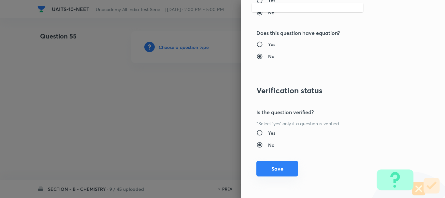
click at [276, 164] on button "Save" at bounding box center [278, 169] width 42 height 16
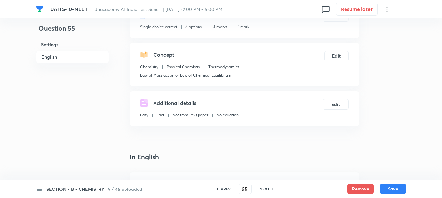
scroll to position [98, 0]
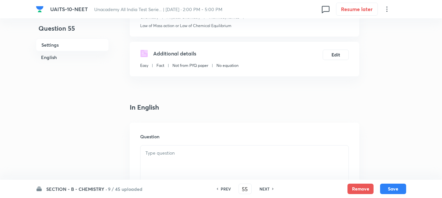
click at [177, 144] on div "Question" at bounding box center [245, 170] width 230 height 94
click at [165, 152] on p at bounding box center [244, 152] width 198 height 7
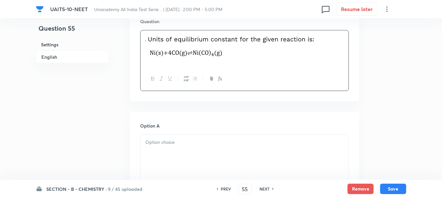
scroll to position [228, 0]
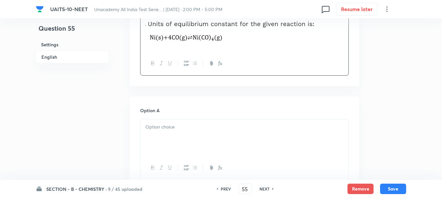
click at [172, 127] on p at bounding box center [244, 126] width 198 height 7
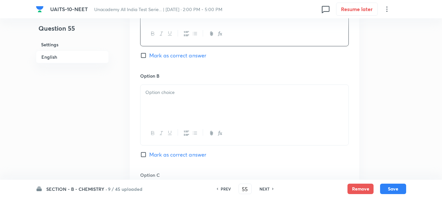
scroll to position [424, 0]
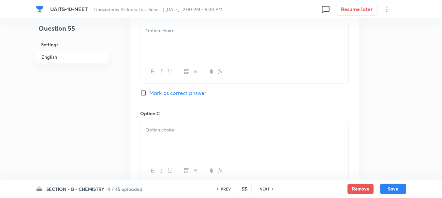
click at [163, 49] on div at bounding box center [245, 41] width 208 height 37
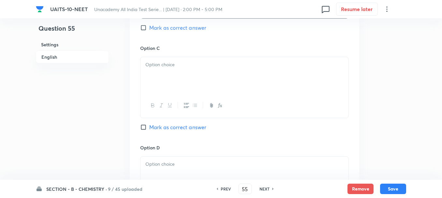
click at [167, 73] on div at bounding box center [245, 75] width 208 height 37
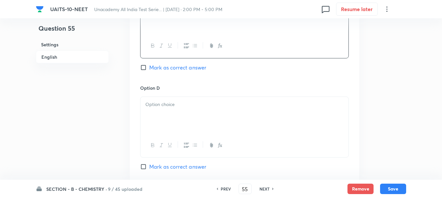
scroll to position [554, 0]
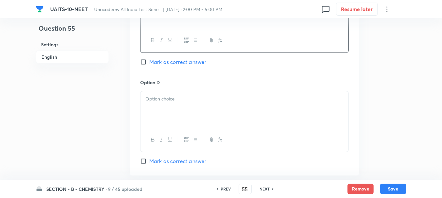
click at [177, 113] on div at bounding box center [245, 109] width 208 height 37
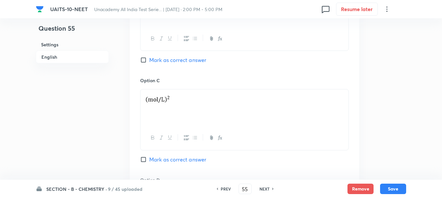
scroll to position [456, 0]
click at [158, 61] on span "Mark as correct answer" at bounding box center [177, 60] width 57 height 8
click at [149, 61] on input "Mark as correct answer" at bounding box center [144, 60] width 9 height 7
checkbox input "true"
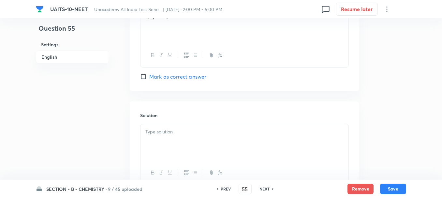
scroll to position [685, 0]
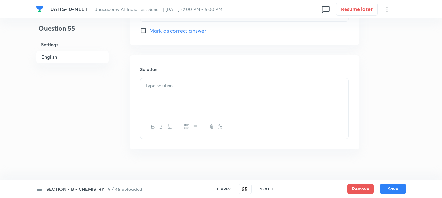
click at [169, 92] on div at bounding box center [245, 96] width 208 height 37
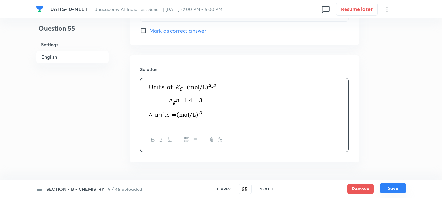
click at [395, 184] on button "Save" at bounding box center [393, 188] width 26 height 10
type input "56"
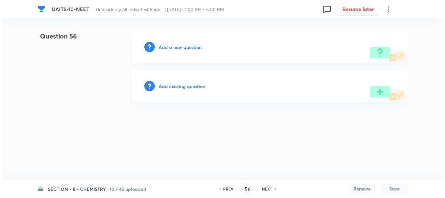
scroll to position [0, 0]
click at [172, 44] on h6 "Add a new question" at bounding box center [180, 47] width 43 height 7
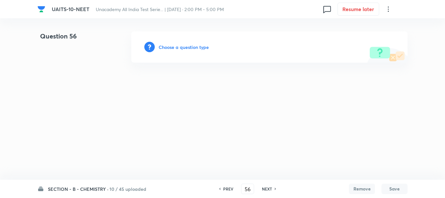
click at [183, 45] on h6 "Choose a question type" at bounding box center [184, 47] width 50 height 7
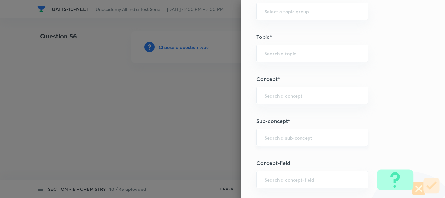
scroll to position [359, 0]
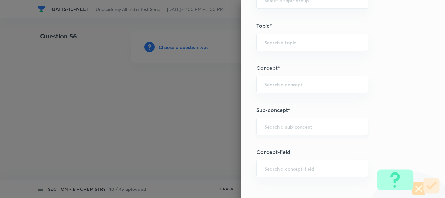
click at [270, 128] on input "text" at bounding box center [313, 126] width 96 height 6
paste input "Ionic Equilibrium"
click at [302, 147] on li "Chemical and Ionic Equilibrium" at bounding box center [308, 145] width 112 height 12
type input "Chemical and Ionic Equilibrium"
type input "Chemistry"
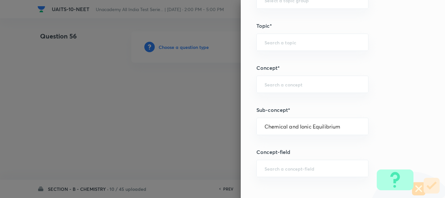
type input "Physical Chemistry"
type input "Chemical and Ionic Equilibrium"
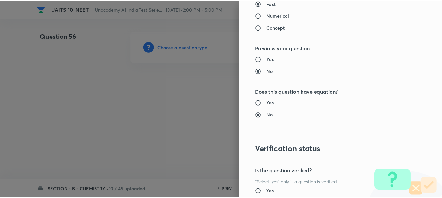
scroll to position [717, 0]
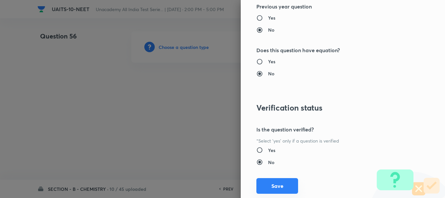
click at [278, 188] on button "Save" at bounding box center [278, 186] width 42 height 16
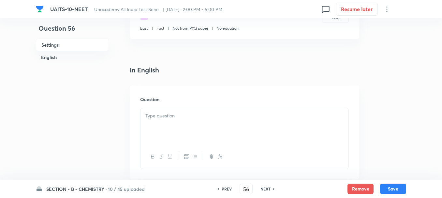
scroll to position [163, 0]
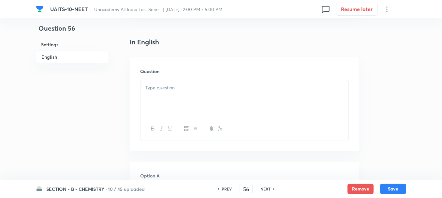
click at [175, 98] on div at bounding box center [245, 98] width 208 height 37
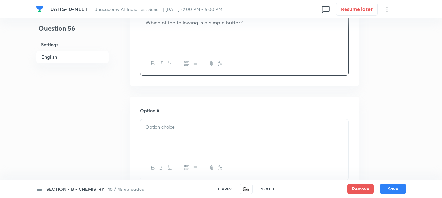
click at [161, 133] on div at bounding box center [245, 137] width 208 height 37
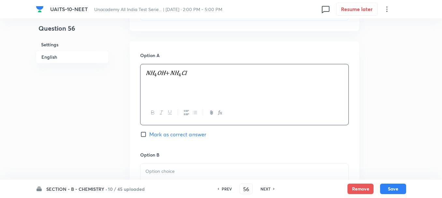
scroll to position [293, 0]
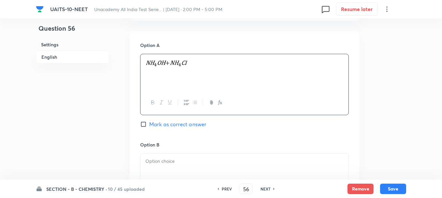
click at [177, 167] on div at bounding box center [245, 172] width 208 height 37
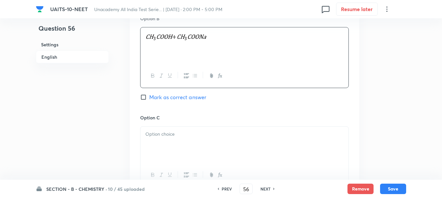
scroll to position [456, 0]
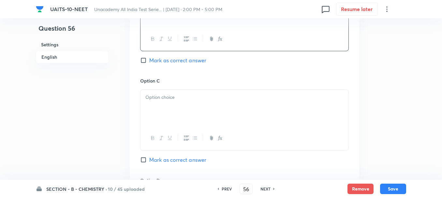
click at [171, 105] on div at bounding box center [245, 108] width 208 height 37
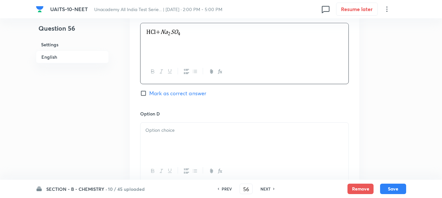
scroll to position [554, 0]
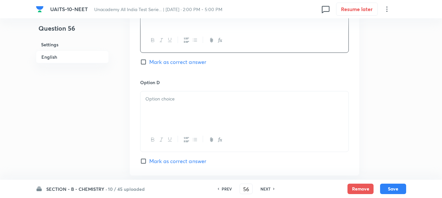
click at [172, 100] on p at bounding box center [244, 98] width 198 height 7
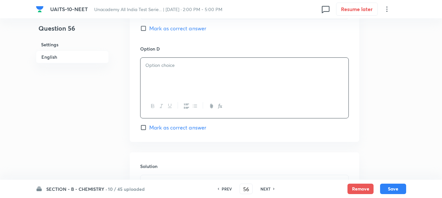
scroll to position [619, 0]
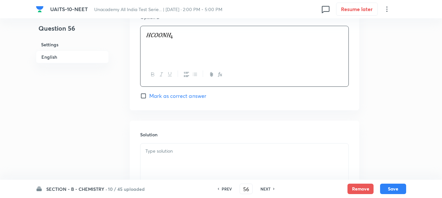
click at [161, 97] on span "Mark as correct answer" at bounding box center [177, 96] width 57 height 8
click at [149, 97] on input "Mark as correct answer" at bounding box center [144, 96] width 9 height 7
checkbox input "true"
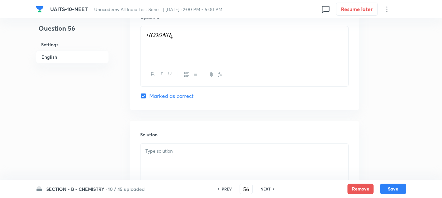
click at [159, 153] on p at bounding box center [244, 150] width 198 height 7
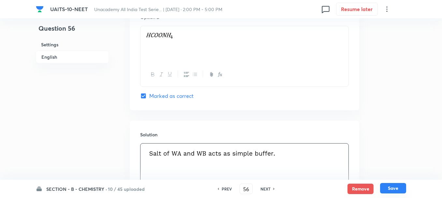
click at [397, 189] on button "Save" at bounding box center [393, 188] width 26 height 10
type input "57"
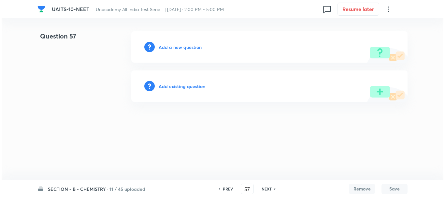
scroll to position [0, 0]
click at [175, 46] on h6 "Add a new question" at bounding box center [180, 47] width 43 height 7
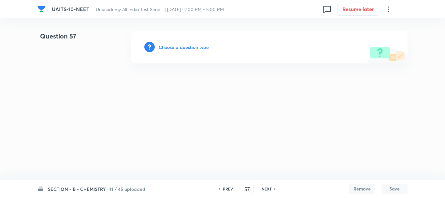
click at [184, 47] on h6 "Choose a question type" at bounding box center [184, 47] width 50 height 7
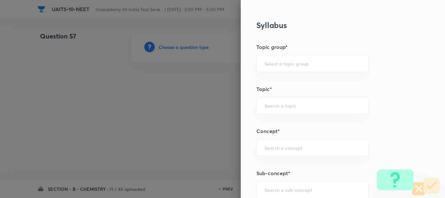
scroll to position [326, 0]
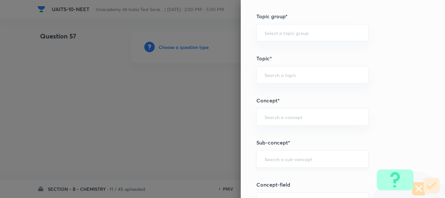
click at [267, 160] on input "text" at bounding box center [313, 159] width 96 height 6
paste input "Chemical Kinetics"
click at [293, 177] on li "Chemical Kinetics" at bounding box center [308, 177] width 112 height 12
type input "Chemical Kinetics"
type input "Chemistry"
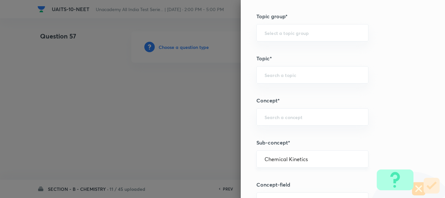
type input "Physical Chemistry"
type input "Chemical Kinetics"
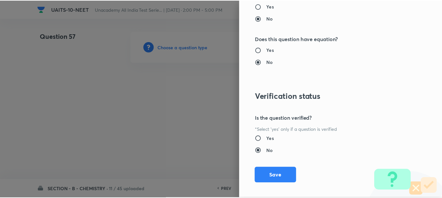
scroll to position [735, 0]
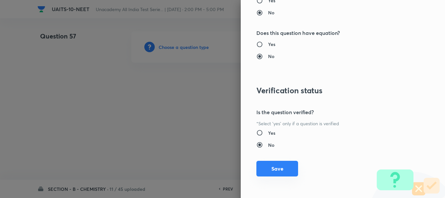
click at [273, 171] on button "Save" at bounding box center [278, 169] width 42 height 16
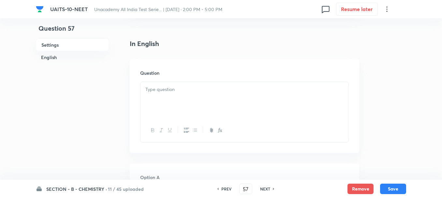
scroll to position [163, 0]
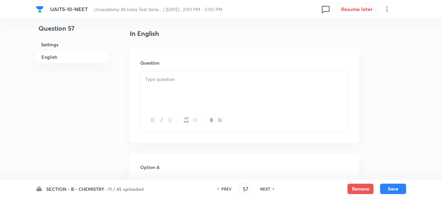
click at [172, 89] on div at bounding box center [245, 90] width 208 height 37
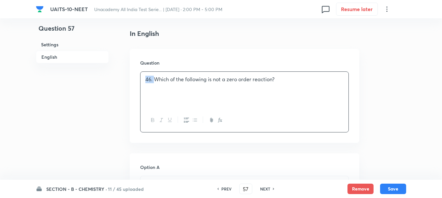
drag, startPoint x: 154, startPoint y: 81, endPoint x: 57, endPoint y: 86, distance: 97.3
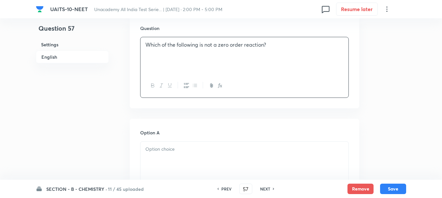
scroll to position [261, 0]
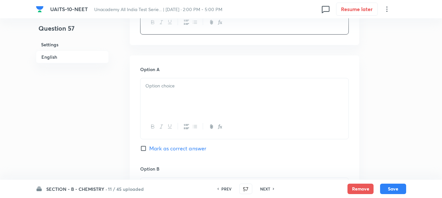
click at [170, 107] on div at bounding box center [245, 96] width 208 height 37
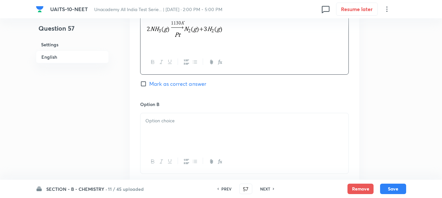
scroll to position [326, 0]
click at [173, 131] on div at bounding box center [245, 130] width 208 height 37
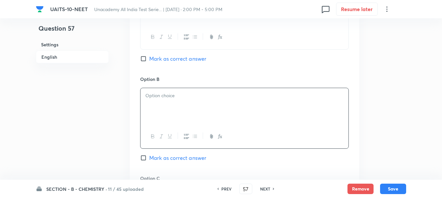
scroll to position [424, 0]
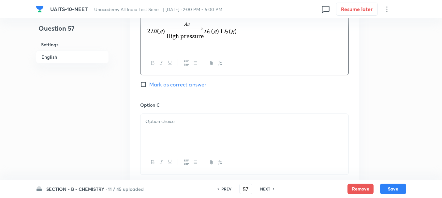
click at [189, 127] on div at bounding box center [245, 132] width 208 height 37
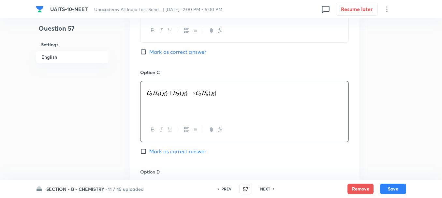
scroll to position [522, 0]
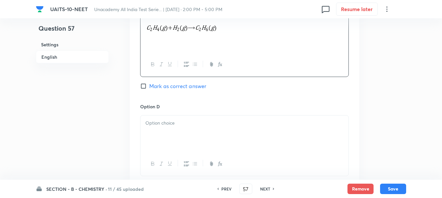
click at [171, 134] on div at bounding box center [245, 133] width 208 height 37
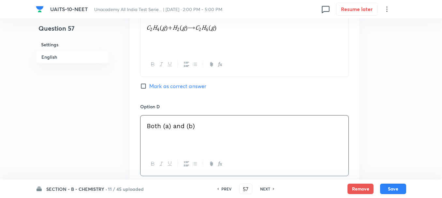
click at [155, 87] on span "Mark as correct answer" at bounding box center [177, 86] width 57 height 8
click at [149, 87] on input "Mark as correct answer" at bounding box center [144, 86] width 9 height 7
checkbox input "true"
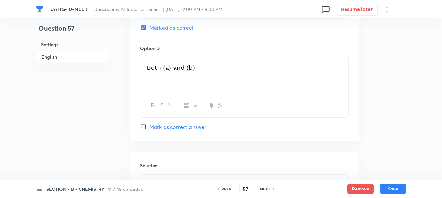
scroll to position [652, 0]
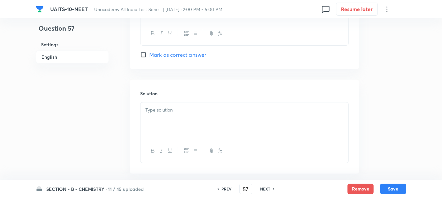
click at [177, 120] on div at bounding box center [245, 120] width 208 height 37
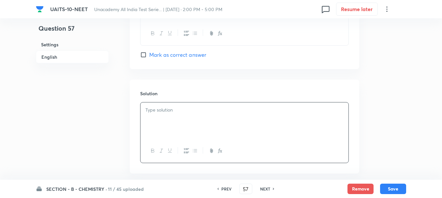
scroll to position [685, 0]
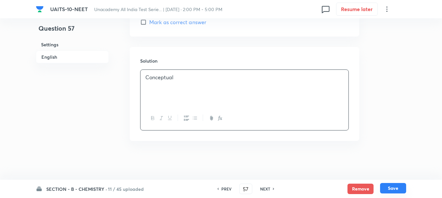
click at [394, 185] on button "Save" at bounding box center [393, 188] width 26 height 10
type input "58"
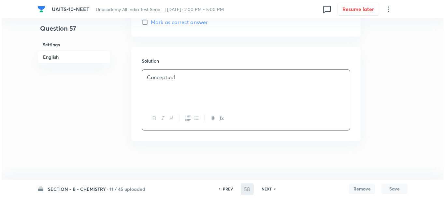
scroll to position [0, 0]
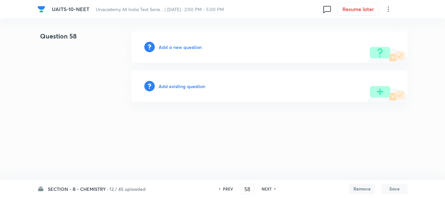
click at [180, 46] on h6 "Add a new question" at bounding box center [180, 47] width 43 height 7
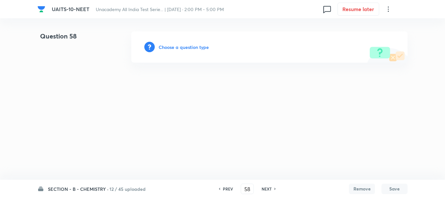
click at [189, 47] on h6 "Choose a question type" at bounding box center [184, 47] width 50 height 7
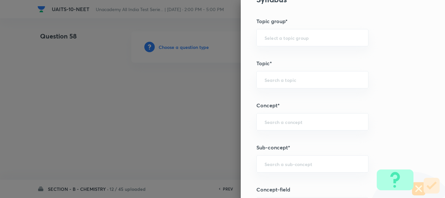
scroll to position [359, 0]
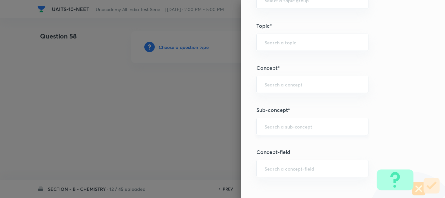
click at [277, 124] on input "text" at bounding box center [313, 126] width 96 height 6
paste input "Chemical Equilibrium"
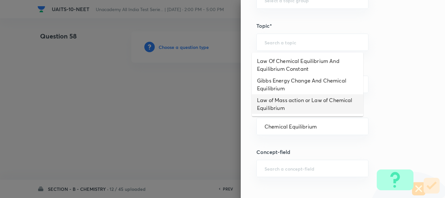
click at [290, 102] on li "Law of Mass action or Law of Chemical Equilibrium" at bounding box center [308, 104] width 112 height 20
type input "Law of Mass action or Law of Chemical Equilibrium"
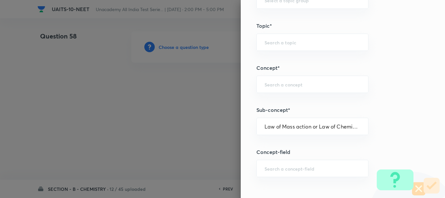
type input "Chemistry"
type input "Physical Chemistry"
type input "Thermodynamics"
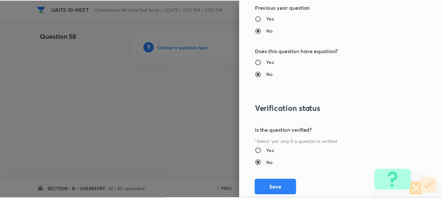
scroll to position [735, 0]
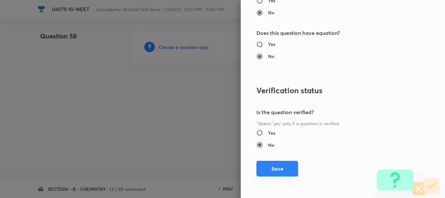
click at [279, 167] on button "Save" at bounding box center [278, 169] width 42 height 16
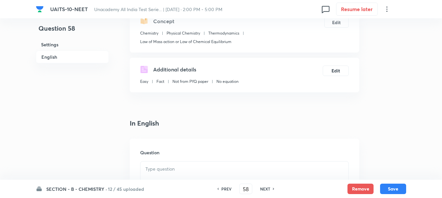
scroll to position [163, 0]
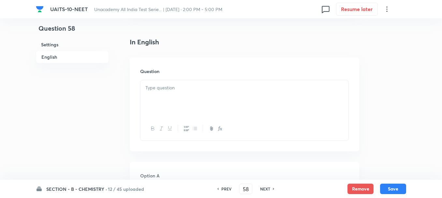
click at [168, 98] on div at bounding box center [245, 98] width 208 height 37
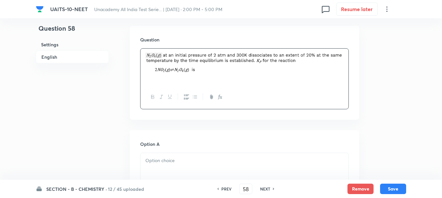
scroll to position [196, 0]
click at [169, 161] on p at bounding box center [244, 159] width 198 height 7
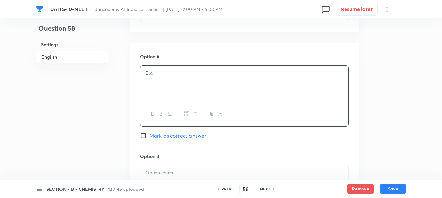
scroll to position [293, 0]
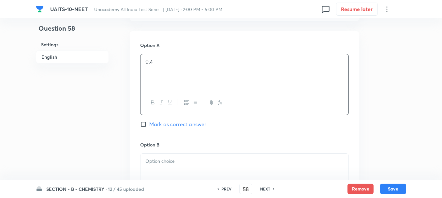
drag, startPoint x: 174, startPoint y: 157, endPoint x: 192, endPoint y: 166, distance: 20.3
click at [174, 156] on div at bounding box center [245, 172] width 208 height 37
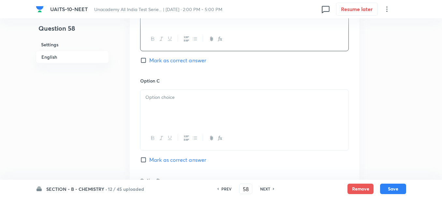
click at [166, 97] on p at bounding box center [244, 97] width 198 height 7
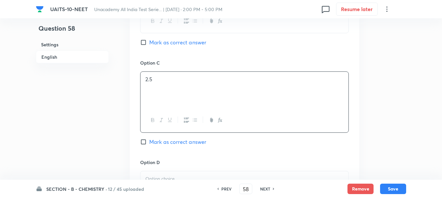
scroll to position [489, 0]
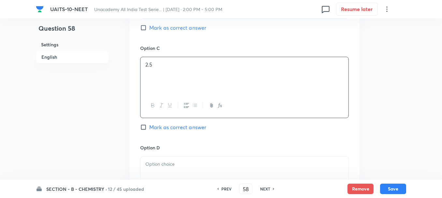
click at [169, 167] on p at bounding box center [244, 163] width 198 height 7
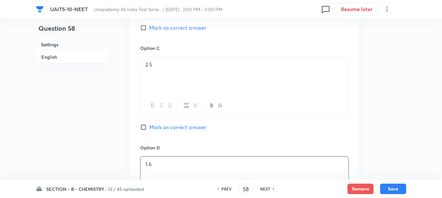
click at [164, 125] on span "Mark as correct answer" at bounding box center [177, 127] width 57 height 8
click at [149, 125] on input "Mark as correct answer" at bounding box center [144, 127] width 9 height 7
checkbox input "true"
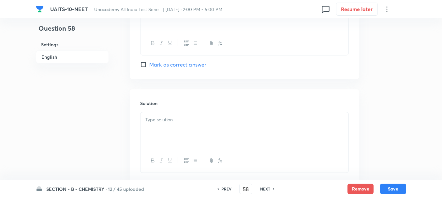
scroll to position [685, 0]
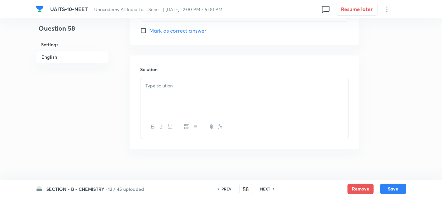
click at [174, 97] on div at bounding box center [245, 96] width 208 height 37
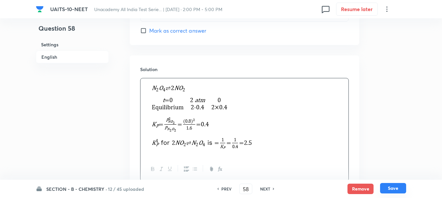
click at [394, 188] on button "Save" at bounding box center [393, 188] width 26 height 10
type input "59"
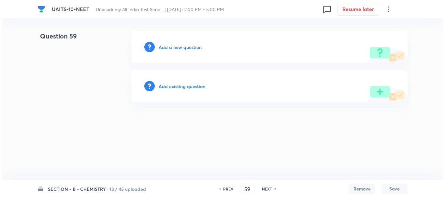
scroll to position [0, 0]
click at [175, 47] on h6 "Add a new question" at bounding box center [180, 47] width 43 height 7
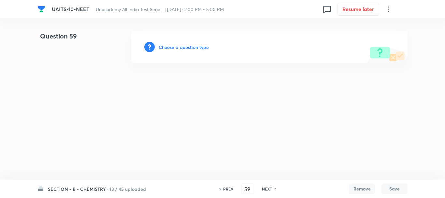
click at [178, 46] on h6 "Choose a question type" at bounding box center [184, 47] width 50 height 7
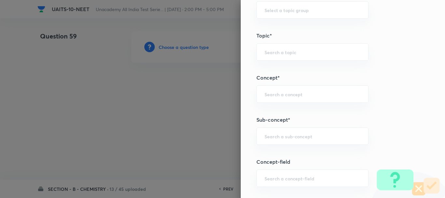
scroll to position [391, 0]
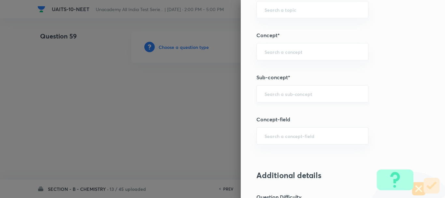
click at [264, 102] on div "​" at bounding box center [313, 93] width 112 height 17
paste input "Ionic Equilibrium"
click at [285, 111] on li "Chemical and Ionic Equilibrium" at bounding box center [308, 112] width 112 height 12
type input "Chemical and Ionic Equilibrium"
type input "Chemistry"
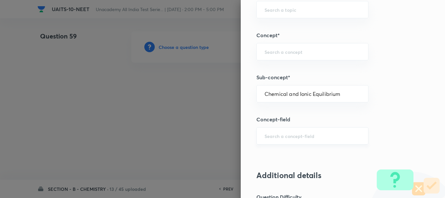
type input "Physical Chemistry"
type input "Chemical and Ionic Equilibrium"
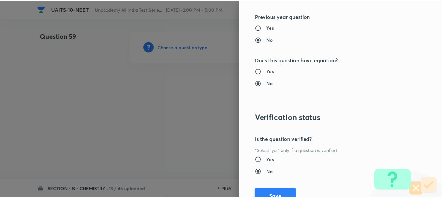
scroll to position [735, 0]
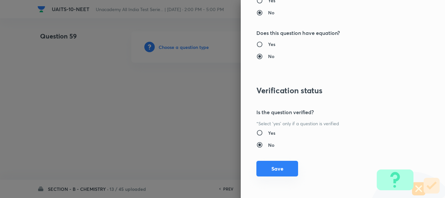
drag, startPoint x: 275, startPoint y: 169, endPoint x: 271, endPoint y: 174, distance: 6.6
click at [275, 169] on button "Save" at bounding box center [278, 169] width 42 height 16
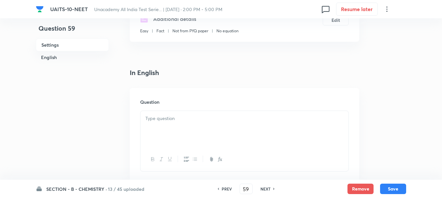
scroll to position [163, 0]
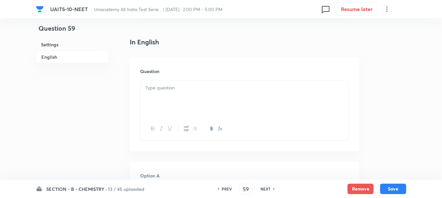
click at [166, 96] on div at bounding box center [245, 98] width 208 height 37
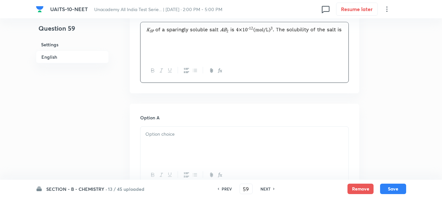
scroll to position [228, 0]
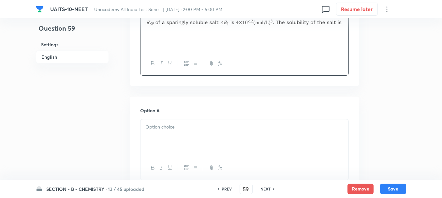
click at [167, 124] on p at bounding box center [244, 126] width 198 height 7
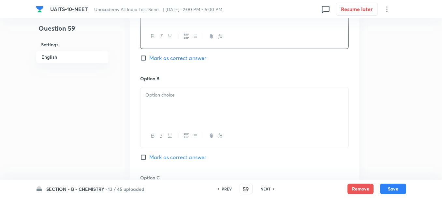
scroll to position [391, 0]
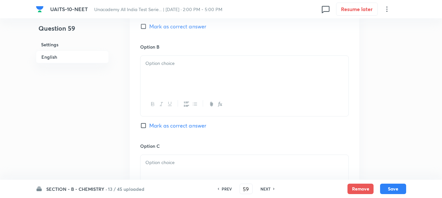
click at [156, 67] on p at bounding box center [244, 63] width 198 height 7
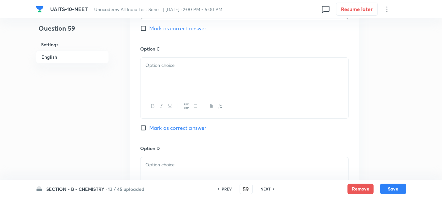
scroll to position [489, 0]
click at [166, 75] on div at bounding box center [245, 75] width 208 height 37
click at [163, 67] on p at bounding box center [244, 66] width 198 height 7
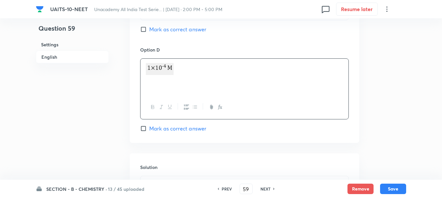
scroll to position [652, 0]
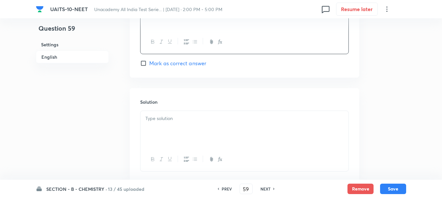
click at [159, 61] on span "Mark as correct answer" at bounding box center [177, 63] width 57 height 8
click at [149, 61] on input "Mark as correct answer" at bounding box center [144, 63] width 9 height 7
checkbox input "true"
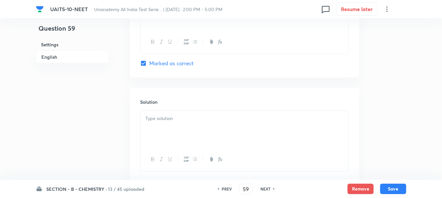
click at [181, 130] on div at bounding box center [245, 129] width 208 height 37
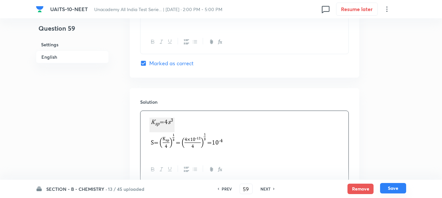
click at [393, 187] on button "Save" at bounding box center [393, 188] width 26 height 10
type input "60"
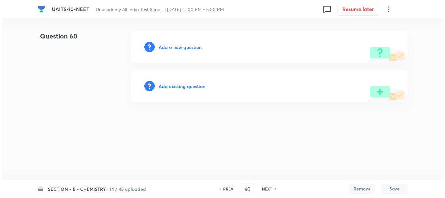
scroll to position [0, 0]
click at [183, 49] on h6 "Add a new question" at bounding box center [180, 47] width 43 height 7
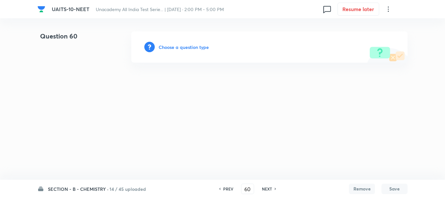
click at [183, 48] on h6 "Choose a question type" at bounding box center [184, 47] width 50 height 7
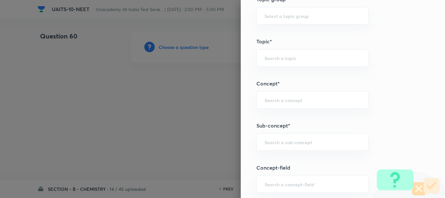
scroll to position [359, 0]
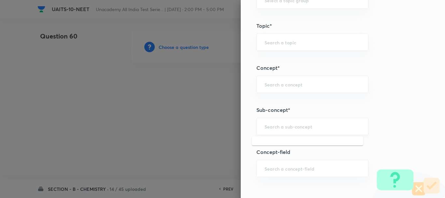
click at [275, 125] on input "text" at bounding box center [313, 126] width 96 height 6
paste input "Chemical Kinetics"
click at [294, 144] on li "Chemical Kinetics" at bounding box center [308, 145] width 112 height 12
type input "Chemical Kinetics"
type input "Chemistry"
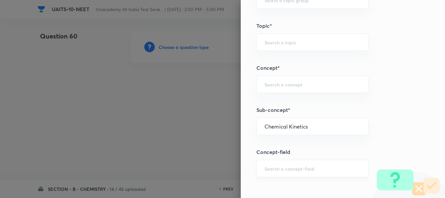
type input "Physical Chemistry"
type input "Chemical Kinetics"
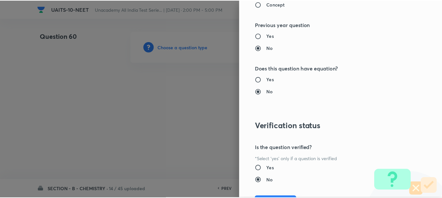
scroll to position [735, 0]
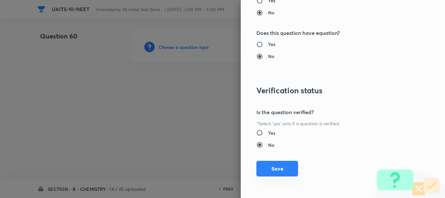
click at [273, 166] on button "Save" at bounding box center [278, 169] width 42 height 16
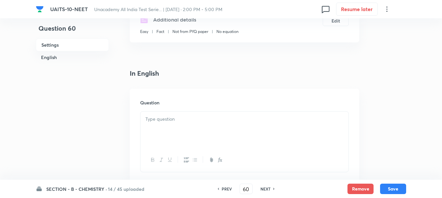
scroll to position [130, 0]
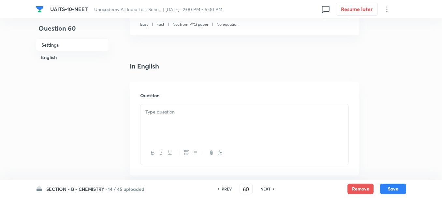
click at [167, 122] on div at bounding box center [245, 122] width 208 height 37
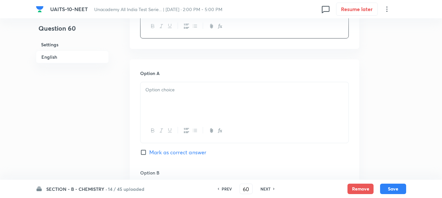
scroll to position [293, 0]
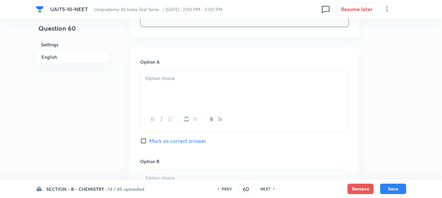
click at [168, 66] on div "Option A Mark as correct answer" at bounding box center [244, 107] width 209 height 99
click at [171, 82] on p at bounding box center [244, 78] width 198 height 7
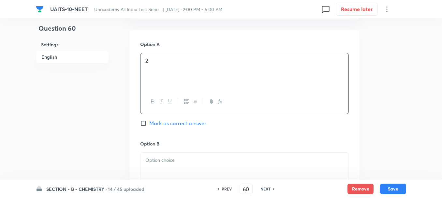
scroll to position [326, 0]
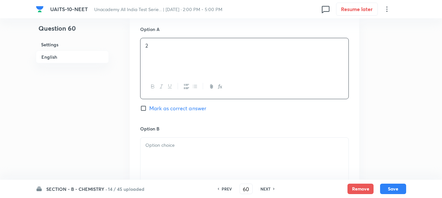
click at [178, 151] on div at bounding box center [245, 156] width 208 height 37
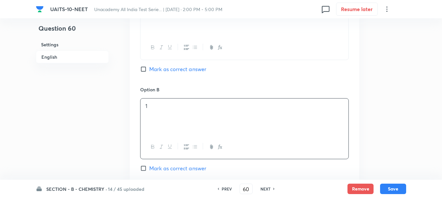
scroll to position [456, 0]
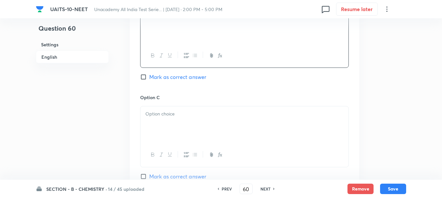
click at [176, 131] on div at bounding box center [245, 124] width 208 height 37
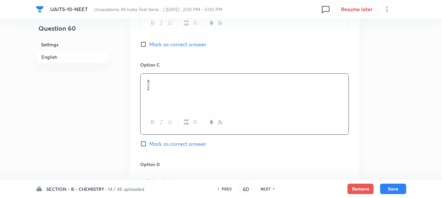
click at [166, 175] on div at bounding box center [245, 191] width 208 height 37
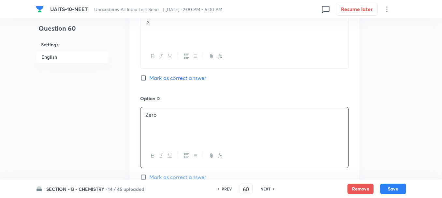
scroll to position [554, 0]
click at [148, 80] on input "Mark as correct answer" at bounding box center [144, 78] width 9 height 7
checkbox input "true"
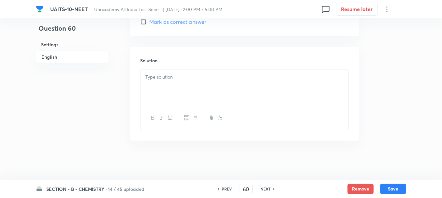
click at [174, 82] on div at bounding box center [245, 87] width 208 height 37
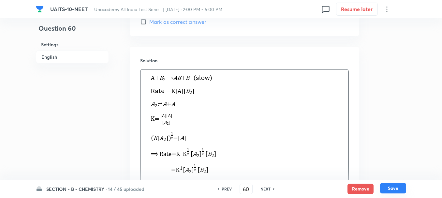
click at [394, 186] on button "Save" at bounding box center [393, 188] width 26 height 10
type input "61"
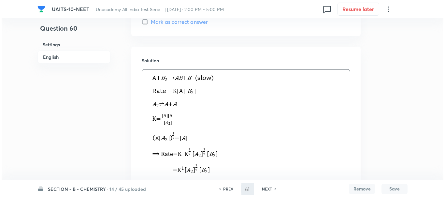
scroll to position [0, 0]
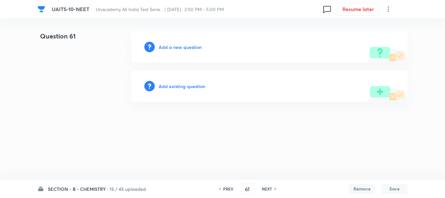
click at [174, 46] on h6 "Add a new question" at bounding box center [180, 47] width 43 height 7
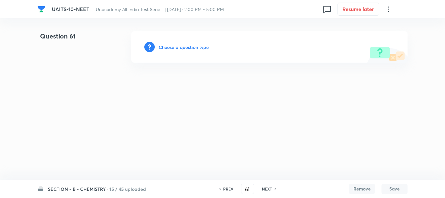
click at [189, 47] on h6 "Choose a question type" at bounding box center [184, 47] width 50 height 7
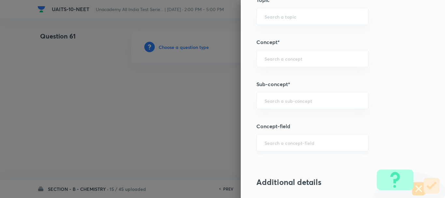
scroll to position [391, 0]
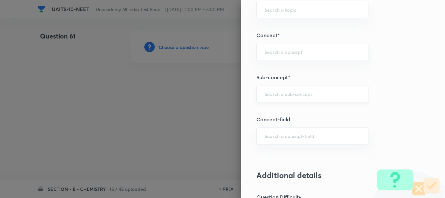
click at [267, 93] on input "text" at bounding box center [313, 94] width 96 height 6
paste input "Chemical Equilibrium"
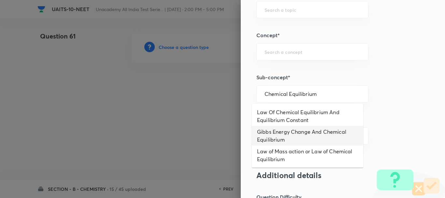
click at [293, 135] on li "Gibbs Energy Change And Chemical Equilibrium" at bounding box center [308, 136] width 112 height 20
type input "Gibbs Energy Change And Chemical Equilibrium"
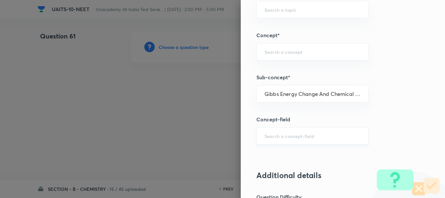
type input "Chemistry"
type input "Physical Chemistry"
type input "Chemical Equilibrium"
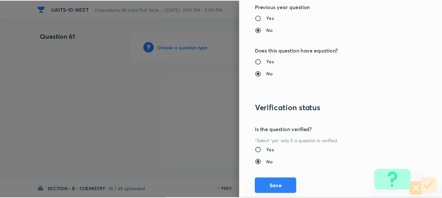
scroll to position [735, 0]
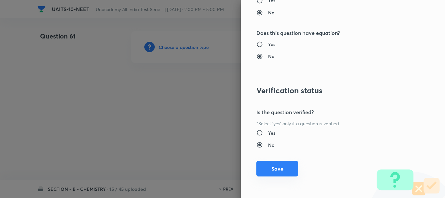
click at [280, 165] on button "Save" at bounding box center [278, 169] width 42 height 16
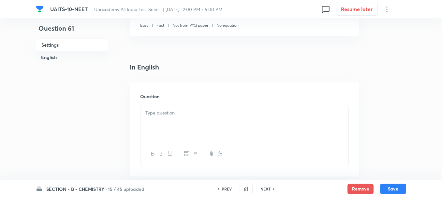
scroll to position [163, 0]
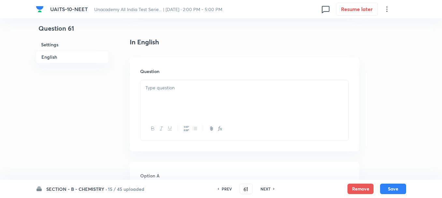
click at [182, 84] on div at bounding box center [245, 98] width 208 height 37
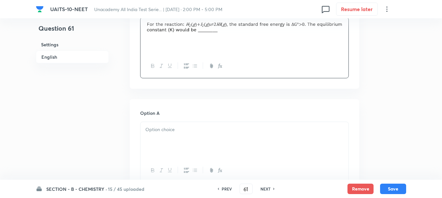
scroll to position [228, 0]
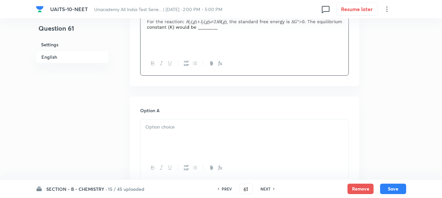
click at [163, 133] on div at bounding box center [245, 137] width 208 height 37
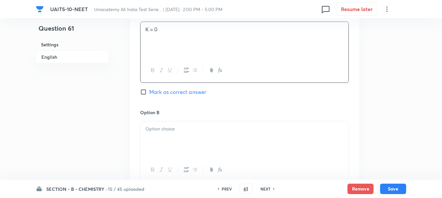
scroll to position [326, 0]
click at [165, 146] on div at bounding box center [245, 139] width 208 height 37
click at [163, 137] on div at bounding box center [245, 140] width 208 height 37
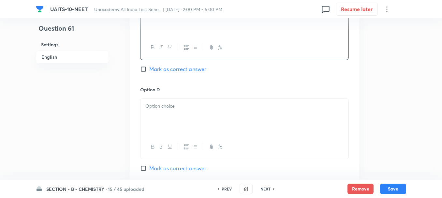
scroll to position [554, 0]
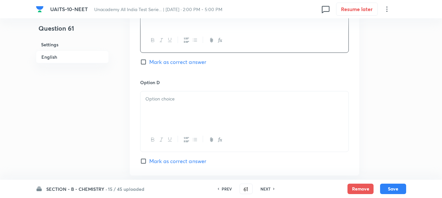
click at [171, 114] on div at bounding box center [245, 109] width 208 height 37
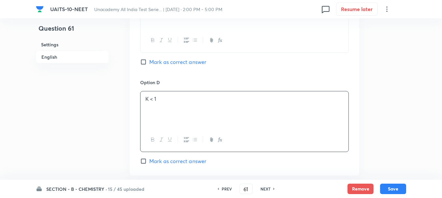
click at [179, 163] on span "Mark as correct answer" at bounding box center [177, 161] width 57 height 8
click at [149, 163] on input "Mark as correct answer" at bounding box center [144, 161] width 9 height 7
checkbox input "true"
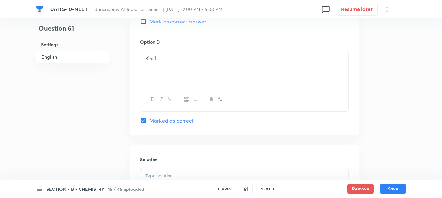
scroll to position [652, 0]
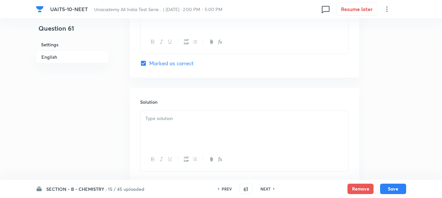
click at [188, 115] on p at bounding box center [244, 118] width 198 height 7
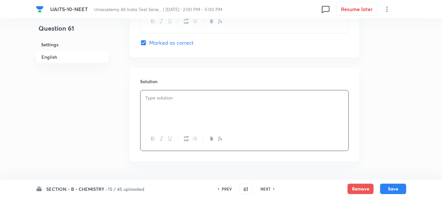
scroll to position [693, 0]
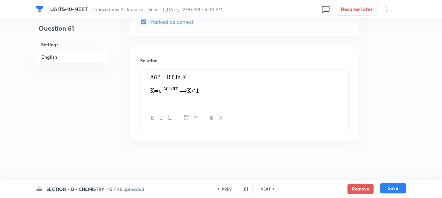
click at [406, 188] on button "Save" at bounding box center [393, 188] width 26 height 10
type input "62"
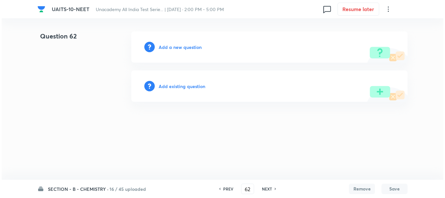
scroll to position [0, 0]
click at [181, 46] on h6 "Add a new question" at bounding box center [180, 47] width 43 height 7
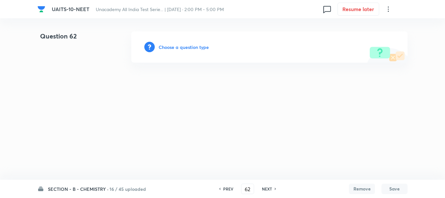
click at [184, 49] on h6 "Choose a question type" at bounding box center [184, 47] width 50 height 7
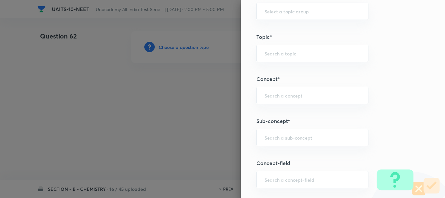
scroll to position [391, 0]
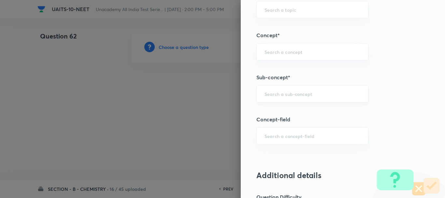
click at [270, 96] on input "text" at bounding box center [313, 94] width 96 height 6
paste input "Ionic Equilibrium"
click at [305, 114] on li "Chemical and Ionic Equilibrium" at bounding box center [308, 112] width 112 height 12
type input "Chemical and Ionic Equilibrium"
type input "Chemistry"
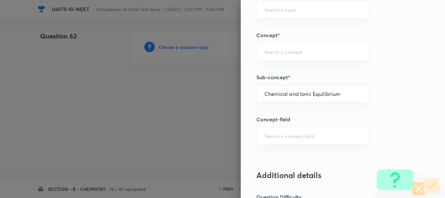
type input "Physical Chemistry"
type input "Chemical and Ionic Equilibrium"
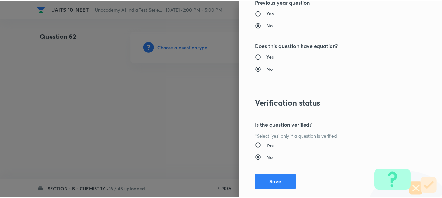
scroll to position [735, 0]
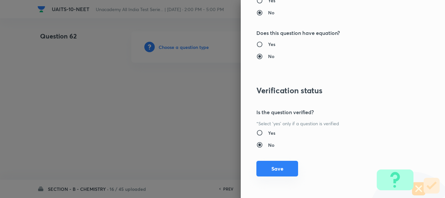
click at [274, 167] on button "Save" at bounding box center [278, 169] width 42 height 16
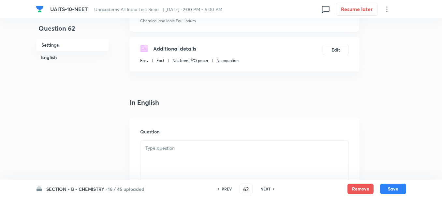
scroll to position [163, 0]
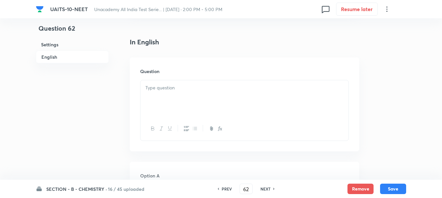
click at [170, 94] on div at bounding box center [245, 98] width 208 height 37
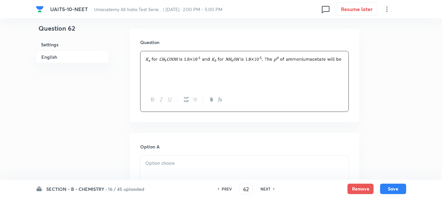
scroll to position [228, 0]
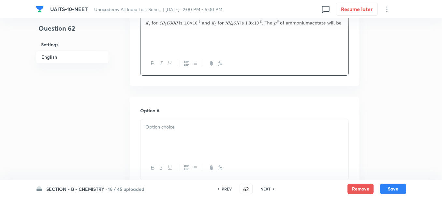
click at [158, 140] on div at bounding box center [245, 137] width 208 height 37
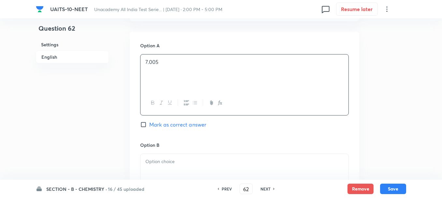
scroll to position [293, 0]
click at [169, 162] on p at bounding box center [244, 160] width 198 height 7
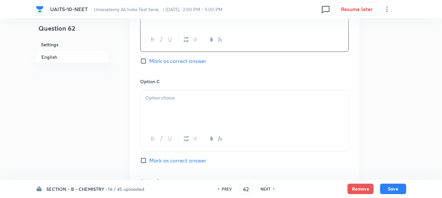
scroll to position [456, 0]
click at [178, 103] on div at bounding box center [245, 108] width 208 height 37
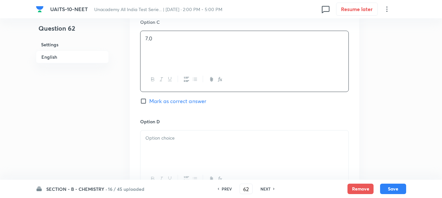
scroll to position [522, 0]
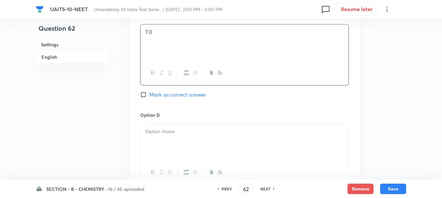
click at [171, 129] on p at bounding box center [244, 131] width 198 height 7
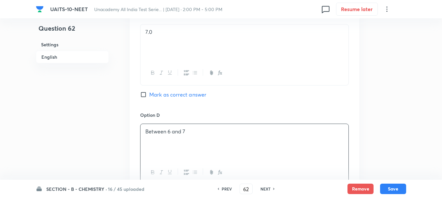
drag, startPoint x: 164, startPoint y: 99, endPoint x: 167, endPoint y: 94, distance: 5.4
click at [164, 99] on div "Option C 7.0 [PERSON_NAME] as correct answer" at bounding box center [244, 61] width 209 height 99
click at [169, 94] on span "Mark as correct answer" at bounding box center [177, 95] width 57 height 8
click at [149, 94] on input "Mark as correct answer" at bounding box center [144, 94] width 9 height 7
checkbox input "true"
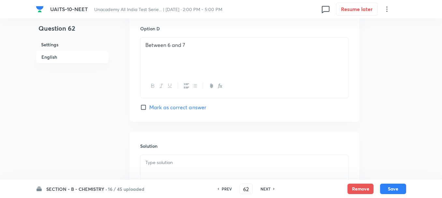
scroll to position [619, 0]
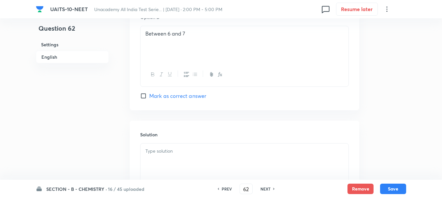
click at [167, 155] on div at bounding box center [245, 161] width 208 height 37
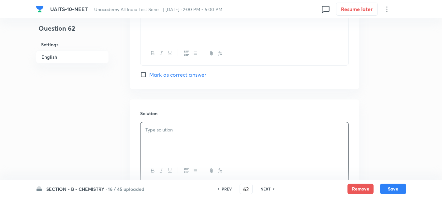
scroll to position [652, 0]
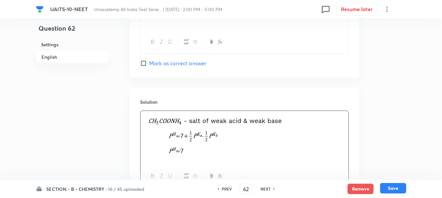
click at [391, 191] on button "Save" at bounding box center [393, 188] width 26 height 10
type input "63"
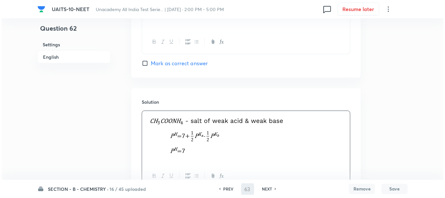
scroll to position [0, 0]
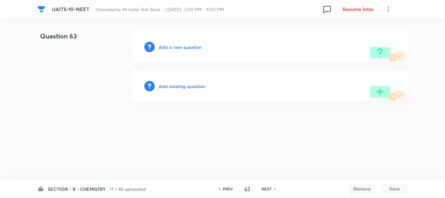
click at [180, 48] on h6 "Add a new question" at bounding box center [180, 47] width 43 height 7
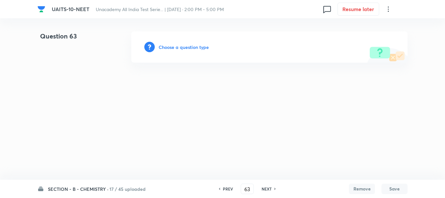
click at [180, 47] on h6 "Choose a question type" at bounding box center [184, 47] width 50 height 7
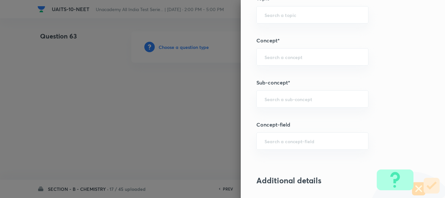
scroll to position [391, 0]
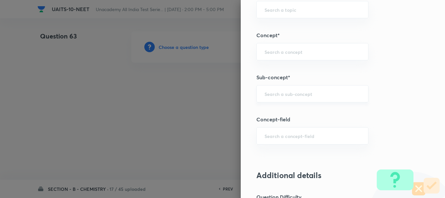
click at [265, 97] on input "text" at bounding box center [313, 94] width 96 height 6
paste input "Chemical Kinetics"
click at [277, 115] on li "Chemical Kinetics" at bounding box center [308, 112] width 112 height 12
type input "Chemical Kinetics"
type input "Chemistry"
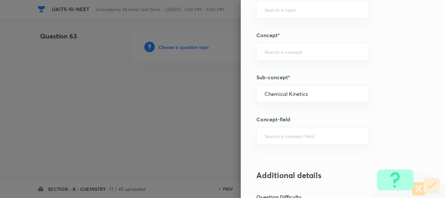
type input "Physical Chemistry"
type input "Chemical Kinetics"
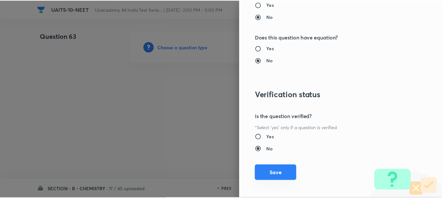
scroll to position [735, 0]
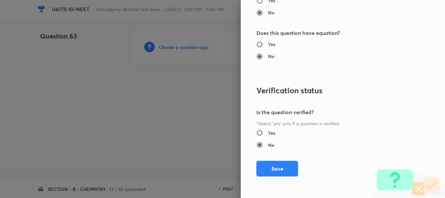
drag, startPoint x: 273, startPoint y: 167, endPoint x: 268, endPoint y: 167, distance: 4.9
click at [273, 167] on button "Save" at bounding box center [278, 169] width 42 height 16
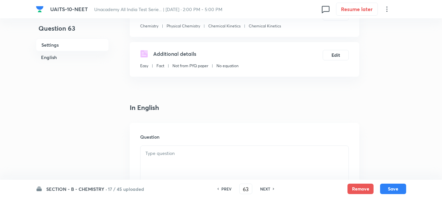
scroll to position [163, 0]
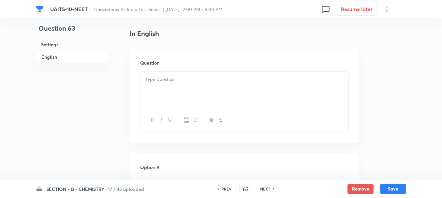
click at [160, 88] on div at bounding box center [245, 90] width 208 height 37
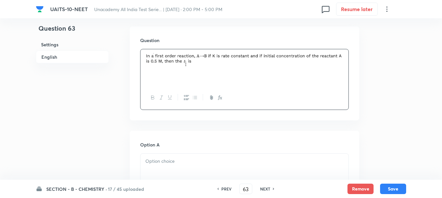
scroll to position [196, 0]
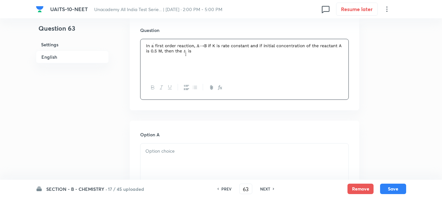
click at [167, 159] on div at bounding box center [245, 161] width 208 height 37
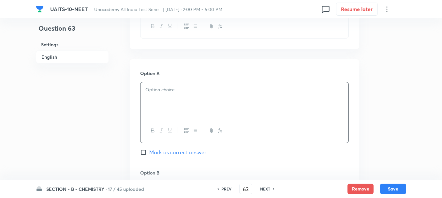
scroll to position [293, 0]
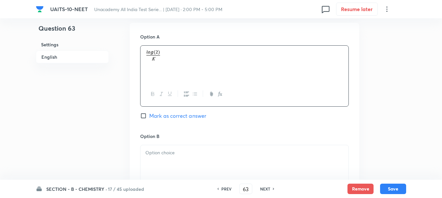
click at [169, 155] on p at bounding box center [244, 152] width 198 height 7
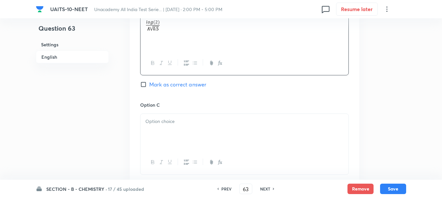
click at [162, 134] on div at bounding box center [245, 132] width 208 height 37
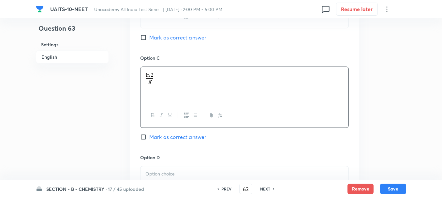
scroll to position [522, 0]
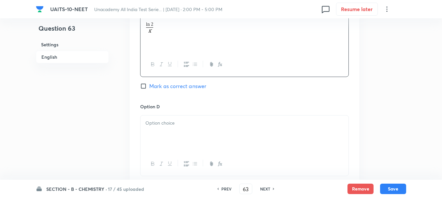
click at [169, 125] on p at bounding box center [244, 122] width 198 height 7
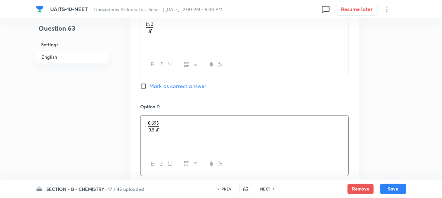
click at [156, 89] on span "Mark as correct answer" at bounding box center [177, 86] width 57 height 8
click at [149, 89] on input "Mark as correct answer" at bounding box center [144, 86] width 9 height 7
checkbox input "true"
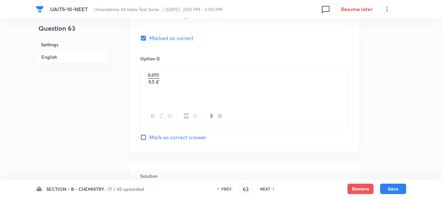
scroll to position [619, 0]
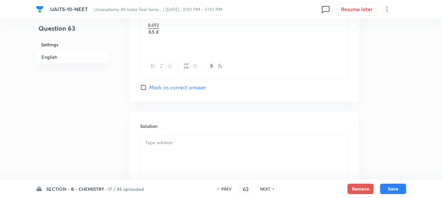
click at [167, 149] on div at bounding box center [245, 153] width 208 height 37
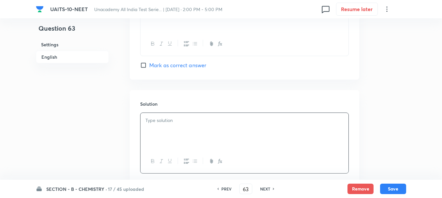
scroll to position [652, 0]
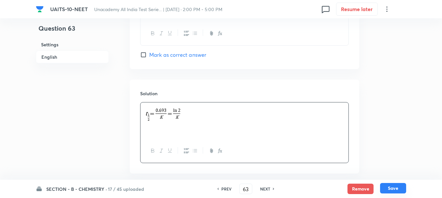
click at [393, 188] on button "Save" at bounding box center [393, 188] width 26 height 10
type input "64"
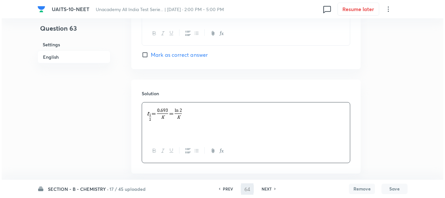
scroll to position [0, 0]
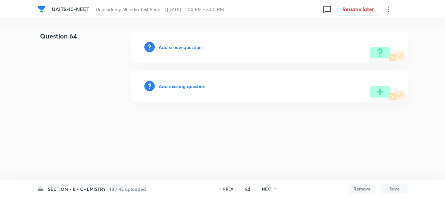
click at [173, 49] on h6 "Add a new question" at bounding box center [180, 47] width 43 height 7
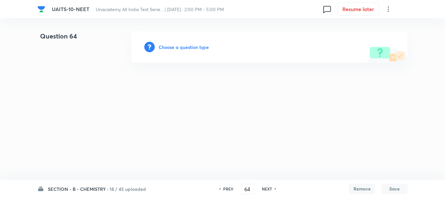
click at [190, 48] on h6 "Choose a question type" at bounding box center [184, 47] width 50 height 7
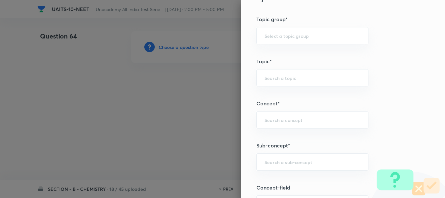
scroll to position [326, 0]
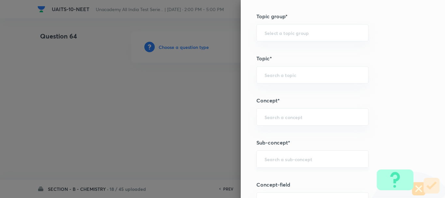
click at [270, 158] on input "text" at bounding box center [313, 159] width 96 height 6
paste input "Chemical Equilibrium"
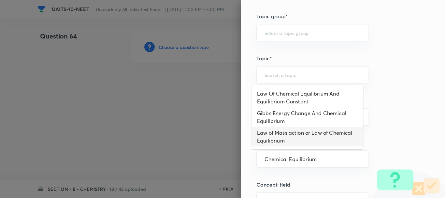
click at [279, 134] on li "Law of Mass action or Law of Chemical Equilibrium" at bounding box center [308, 137] width 112 height 20
type input "Law of Mass action or Law of Chemical Equilibrium"
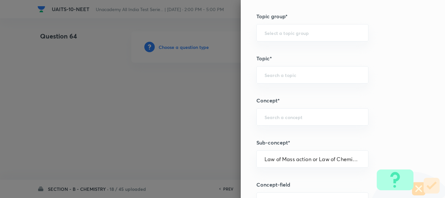
type input "Chemistry"
type input "Physical Chemistry"
type input "Thermodynamics"
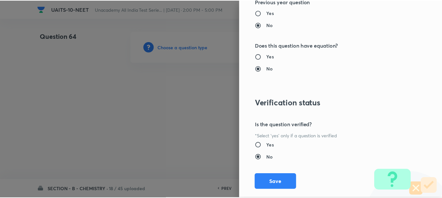
scroll to position [735, 0]
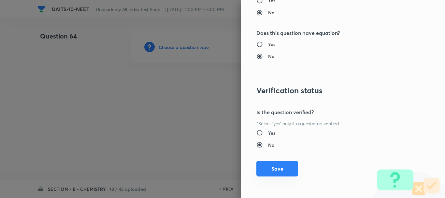
click at [278, 163] on button "Save" at bounding box center [278, 169] width 42 height 16
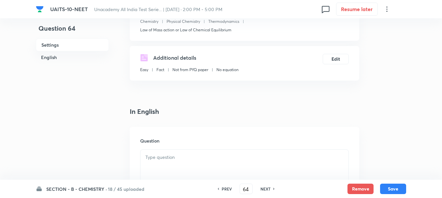
scroll to position [130, 0]
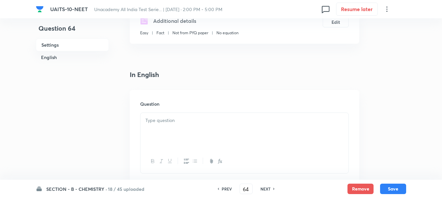
click at [159, 122] on p at bounding box center [244, 120] width 198 height 7
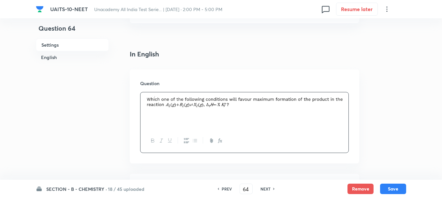
scroll to position [228, 0]
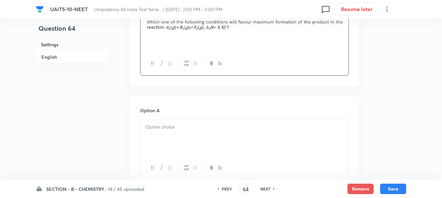
click at [175, 142] on div at bounding box center [245, 137] width 208 height 37
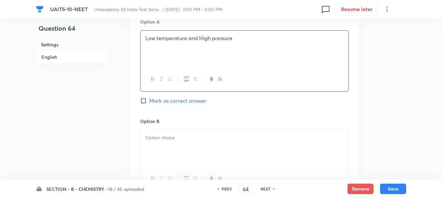
scroll to position [326, 0]
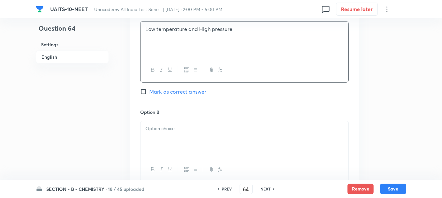
click at [172, 137] on div at bounding box center [245, 139] width 208 height 37
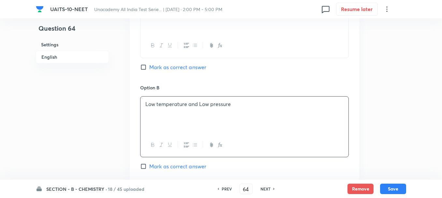
scroll to position [391, 0]
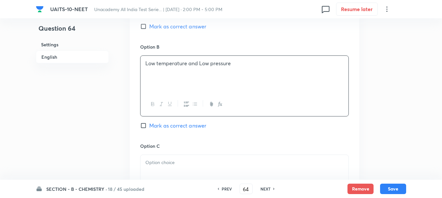
click at [167, 168] on div at bounding box center [245, 173] width 208 height 37
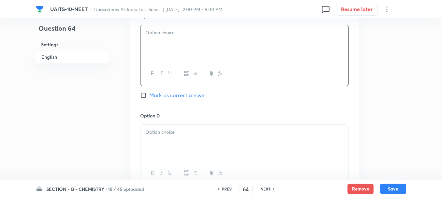
scroll to position [522, 0]
click at [167, 139] on div at bounding box center [245, 142] width 208 height 37
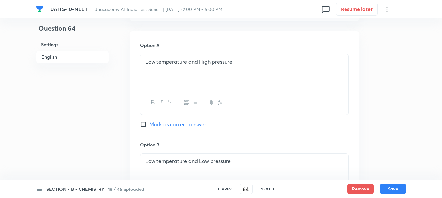
click at [153, 124] on span "Mark as correct answer" at bounding box center [177, 124] width 57 height 8
click at [149, 124] on input "Mark as correct answer" at bounding box center [144, 124] width 9 height 7
checkbox input "true"
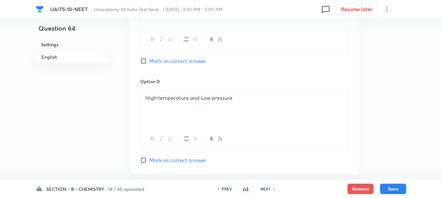
scroll to position [652, 0]
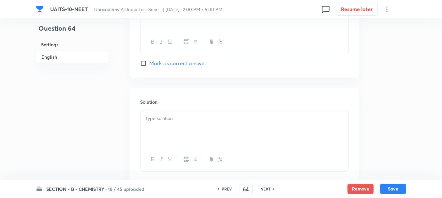
click at [165, 124] on div at bounding box center [245, 129] width 208 height 37
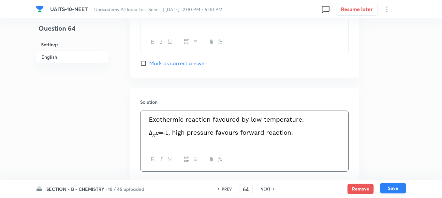
click at [403, 192] on button "Save" at bounding box center [393, 188] width 26 height 10
type input "65"
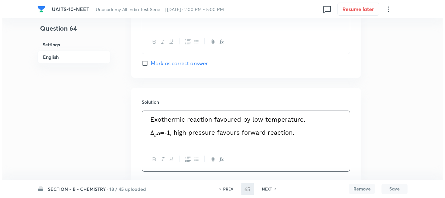
scroll to position [0, 0]
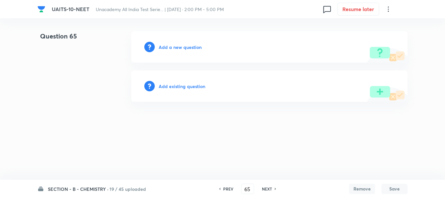
click at [184, 49] on h6 "Add a new question" at bounding box center [180, 47] width 43 height 7
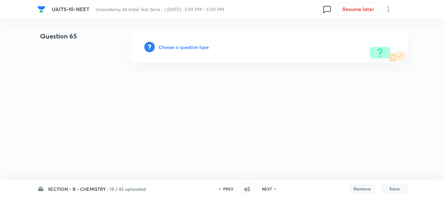
click at [188, 48] on h6 "Choose a question type" at bounding box center [184, 47] width 50 height 7
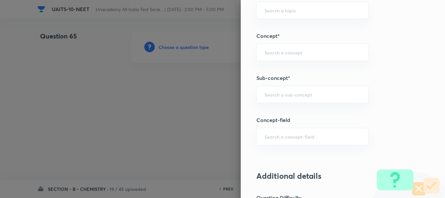
scroll to position [391, 0]
click at [271, 95] on input "text" at bounding box center [313, 94] width 96 height 6
paste input "Ionic Equilibrium"
click at [297, 115] on li "Chemical and Ionic Equilibrium" at bounding box center [308, 112] width 112 height 12
type input "Chemical and Ionic Equilibrium"
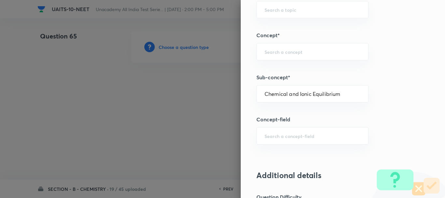
type input "Chemistry"
type input "Physical Chemistry"
type input "Chemical and Ionic Equilibrium"
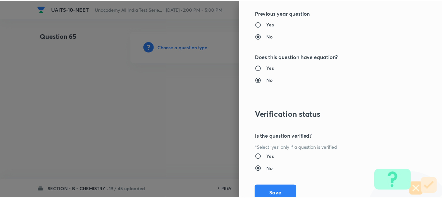
scroll to position [735, 0]
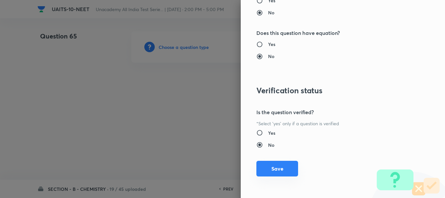
click at [278, 166] on button "Save" at bounding box center [278, 169] width 42 height 16
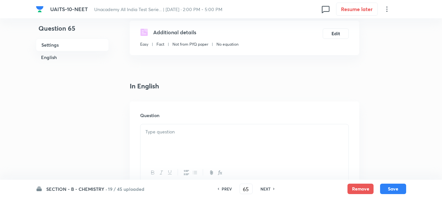
scroll to position [130, 0]
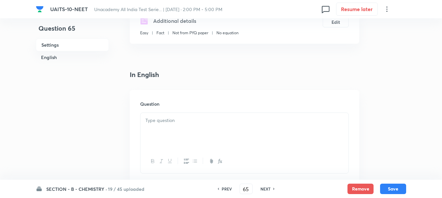
drag, startPoint x: 165, startPoint y: 129, endPoint x: 202, endPoint y: 175, distance: 59.5
click at [165, 127] on div at bounding box center [245, 131] width 208 height 37
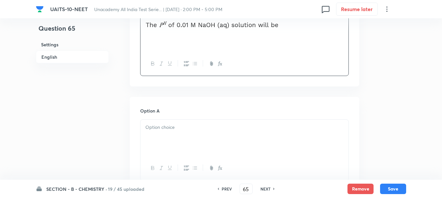
scroll to position [228, 0]
click at [174, 130] on p at bounding box center [244, 126] width 198 height 7
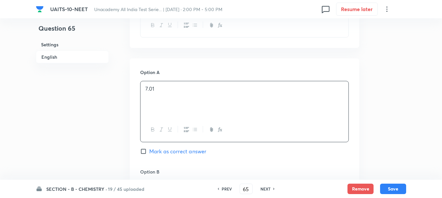
scroll to position [326, 0]
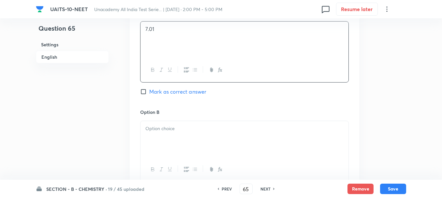
click at [171, 148] on div at bounding box center [245, 139] width 208 height 37
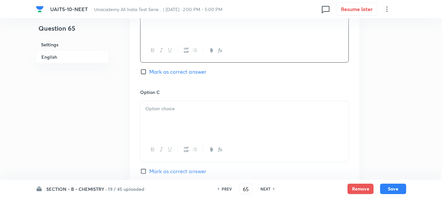
scroll to position [456, 0]
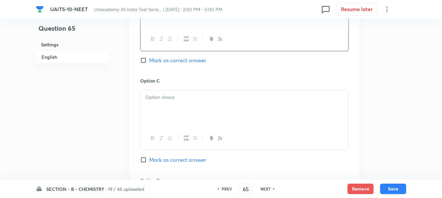
click at [172, 107] on div at bounding box center [245, 108] width 208 height 37
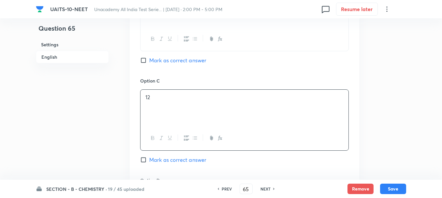
scroll to position [554, 0]
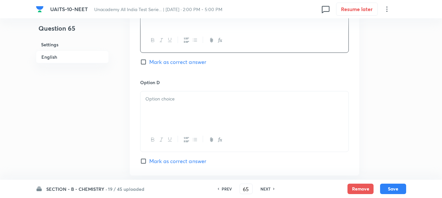
click at [164, 104] on div at bounding box center [245, 109] width 208 height 37
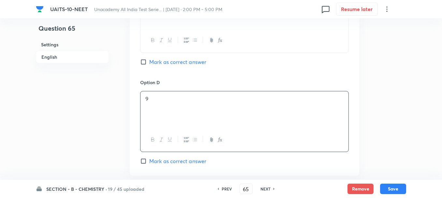
click at [171, 58] on span "Mark as correct answer" at bounding box center [177, 62] width 57 height 8
click at [149, 59] on input "Mark as correct answer" at bounding box center [144, 62] width 9 height 7
checkbox input "true"
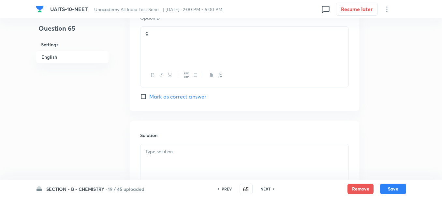
scroll to position [619, 0]
click at [185, 147] on div at bounding box center [245, 161] width 208 height 37
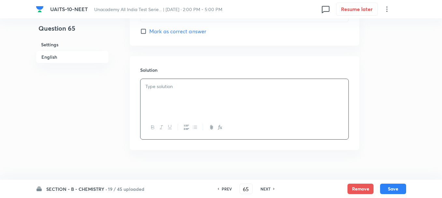
scroll to position [685, 0]
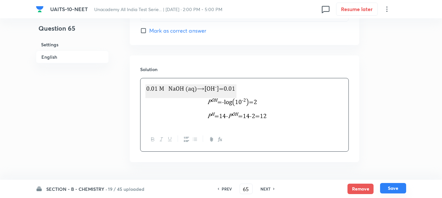
click at [394, 186] on button "Save" at bounding box center [393, 188] width 26 height 10
type input "66"
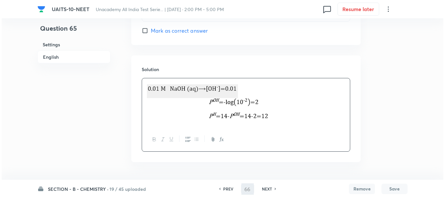
scroll to position [0, 0]
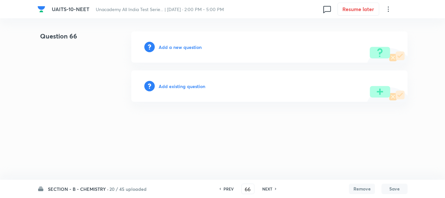
click at [175, 47] on h6 "Add a new question" at bounding box center [180, 47] width 43 height 7
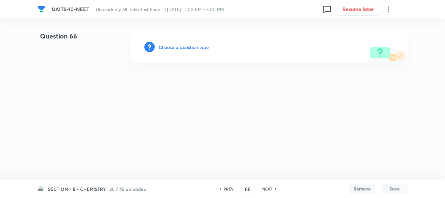
click at [181, 44] on h6 "Choose a question type" at bounding box center [184, 47] width 50 height 7
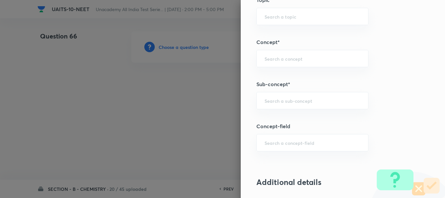
scroll to position [391, 0]
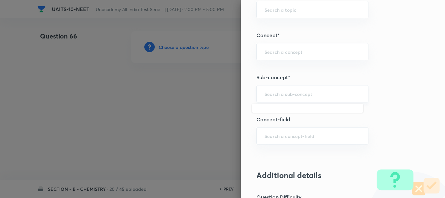
click at [265, 95] on input "text" at bounding box center [313, 94] width 96 height 6
paste input "Chemical Kinetics"
click at [298, 114] on li "Chemical Kinetics" at bounding box center [308, 112] width 112 height 12
type input "Chemical Kinetics"
type input "Chemistry"
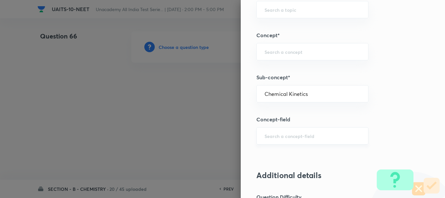
type input "Physical Chemistry"
type input "Chemical Kinetics"
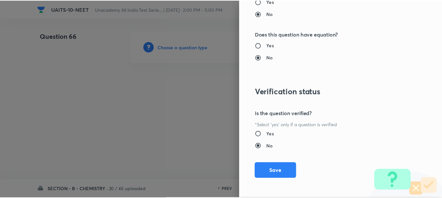
scroll to position [735, 0]
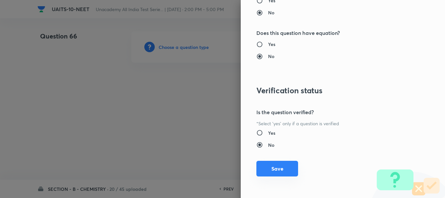
click at [273, 167] on button "Save" at bounding box center [278, 169] width 42 height 16
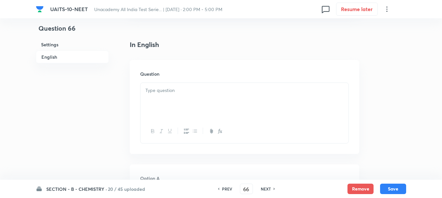
scroll to position [163, 0]
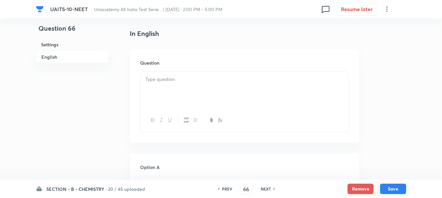
click at [164, 84] on div at bounding box center [245, 90] width 208 height 37
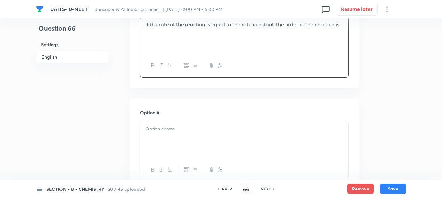
scroll to position [228, 0]
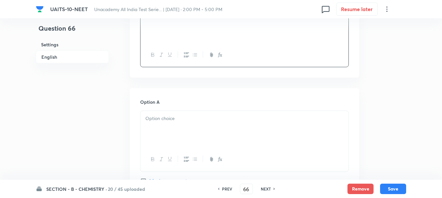
click at [167, 126] on div at bounding box center [245, 129] width 208 height 37
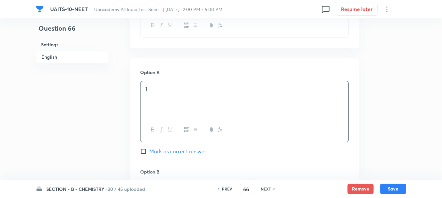
scroll to position [293, 0]
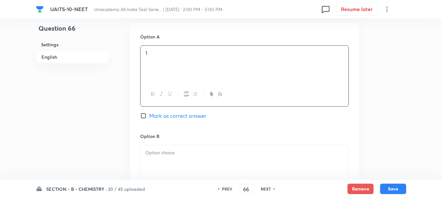
drag, startPoint x: 185, startPoint y: 164, endPoint x: 230, endPoint y: 174, distance: 46.3
click at [185, 163] on div at bounding box center [245, 163] width 208 height 37
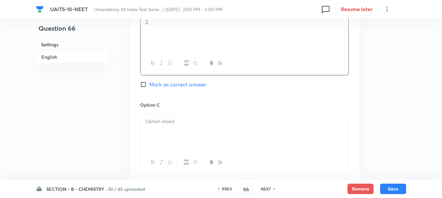
click at [176, 137] on div at bounding box center [245, 132] width 208 height 37
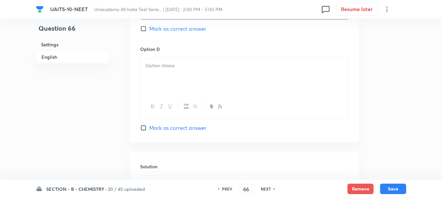
scroll to position [587, 0]
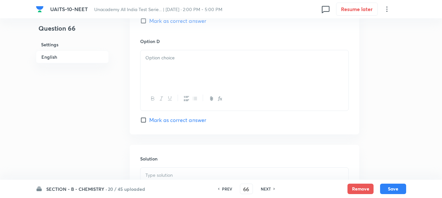
click at [188, 124] on span "Mark as correct answer" at bounding box center [177, 120] width 57 height 8
click at [149, 123] on input "Mark as correct answer" at bounding box center [144, 120] width 9 height 7
checkbox input "true"
click at [173, 76] on div at bounding box center [245, 68] width 208 height 37
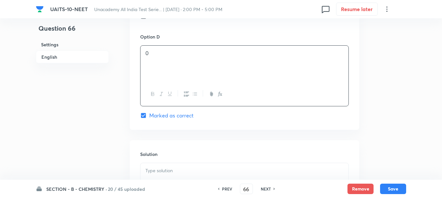
scroll to position [619, 0]
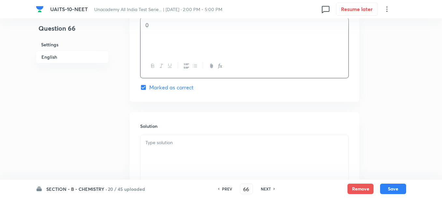
click at [163, 152] on div at bounding box center [245, 153] width 208 height 37
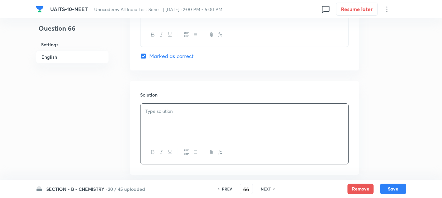
scroll to position [685, 0]
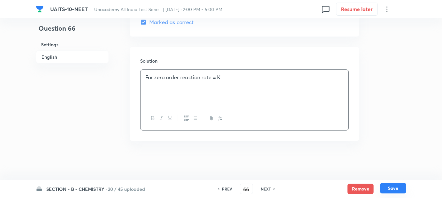
click at [393, 187] on button "Save" at bounding box center [393, 188] width 26 height 10
type input "67"
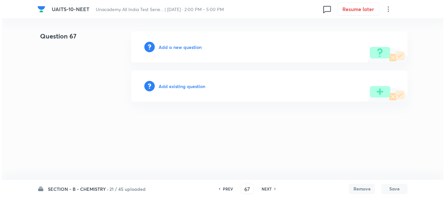
scroll to position [0, 0]
click at [177, 50] on h6 "Add a new question" at bounding box center [180, 47] width 43 height 7
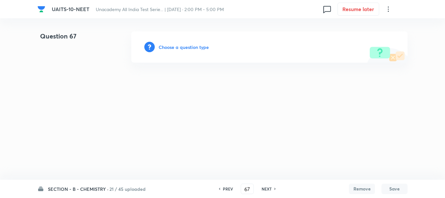
click at [190, 49] on h6 "Choose a question type" at bounding box center [184, 47] width 50 height 7
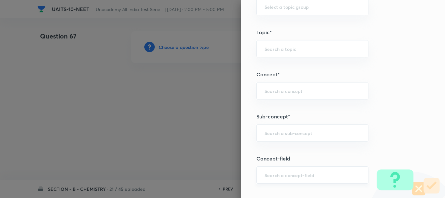
scroll to position [391, 0]
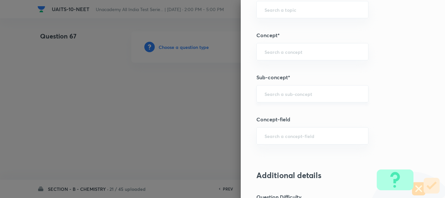
click at [267, 93] on input "text" at bounding box center [313, 94] width 96 height 6
paste input "Chemical Equilibrium"
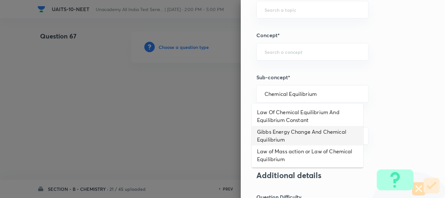
click at [284, 131] on li "Gibbs Energy Change And Chemical Equilibrium" at bounding box center [308, 136] width 112 height 20
type input "Gibbs Energy Change And Chemical Equilibrium"
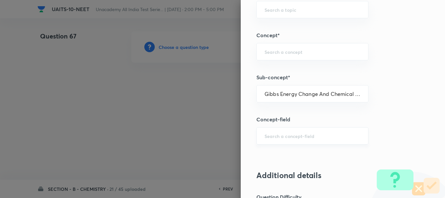
type input "Chemistry"
type input "Physical Chemistry"
type input "Chemical Equilibrium"
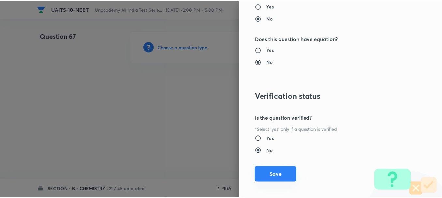
scroll to position [735, 0]
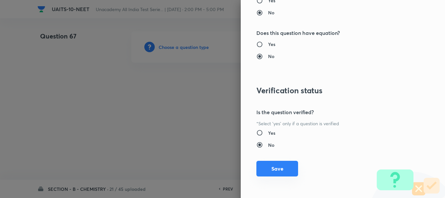
click at [276, 170] on button "Save" at bounding box center [278, 169] width 42 height 16
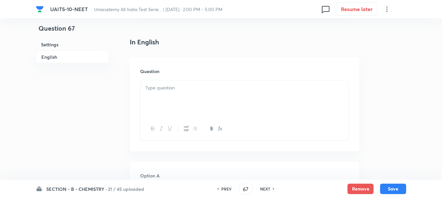
scroll to position [196, 0]
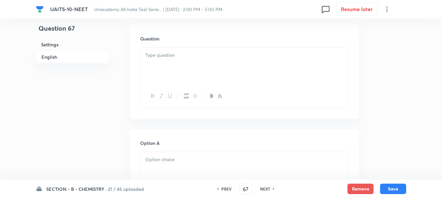
click at [173, 59] on div at bounding box center [245, 66] width 208 height 37
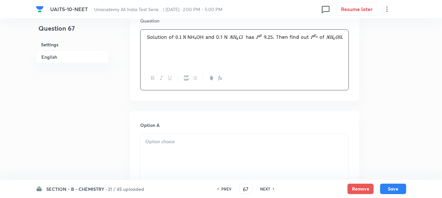
scroll to position [228, 0]
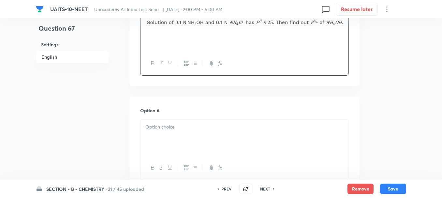
click at [172, 130] on p at bounding box center [244, 126] width 198 height 7
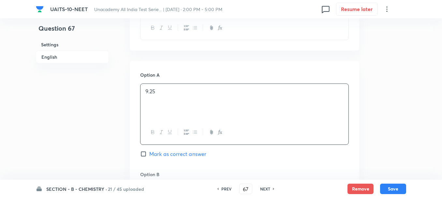
scroll to position [326, 0]
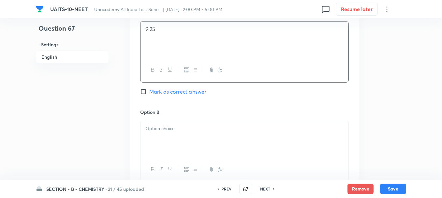
click at [172, 138] on div at bounding box center [245, 139] width 208 height 37
click at [174, 148] on div at bounding box center [245, 140] width 208 height 37
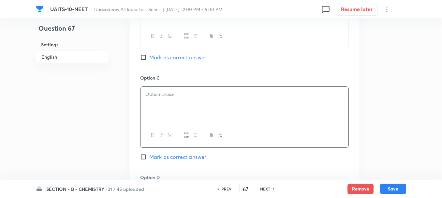
scroll to position [522, 0]
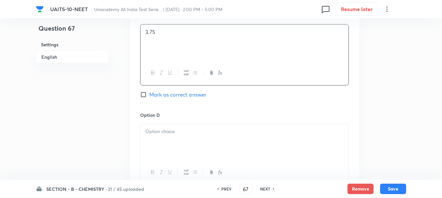
click at [180, 144] on div at bounding box center [245, 142] width 208 height 37
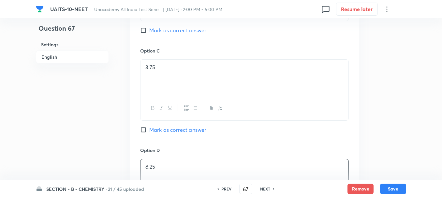
scroll to position [456, 0]
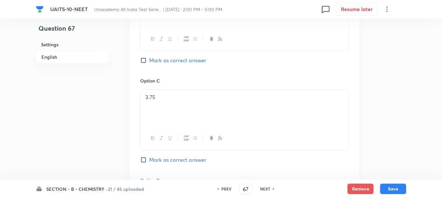
click at [159, 63] on span "Mark as correct answer" at bounding box center [177, 60] width 57 height 8
click at [149, 63] on input "Mark as correct answer" at bounding box center [144, 60] width 9 height 7
checkbox input "true"
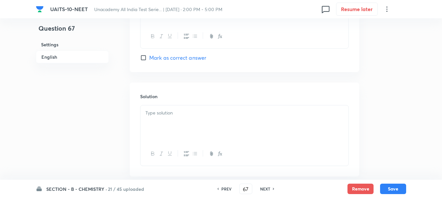
scroll to position [693, 0]
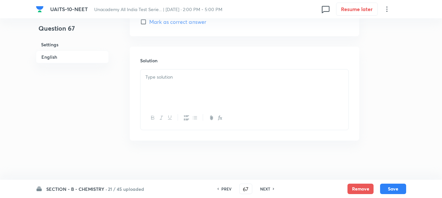
click at [173, 82] on div at bounding box center [245, 87] width 208 height 37
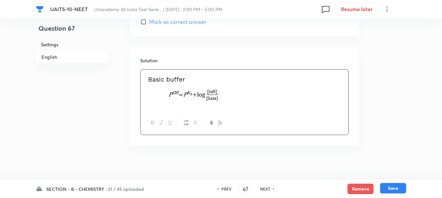
click at [388, 187] on button "Save" at bounding box center [393, 188] width 26 height 10
type input "68"
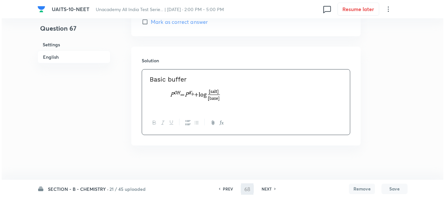
scroll to position [0, 0]
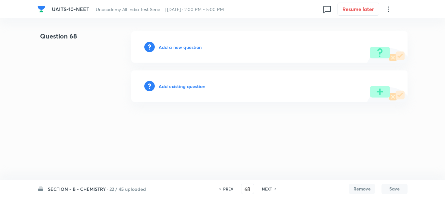
click at [172, 47] on h6 "Add a new question" at bounding box center [180, 47] width 43 height 7
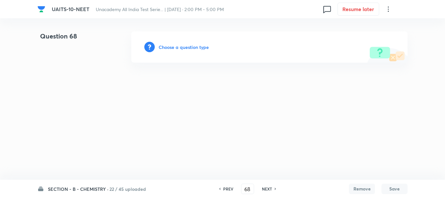
click at [185, 49] on h6 "Choose a question type" at bounding box center [184, 47] width 50 height 7
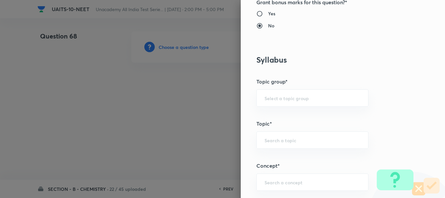
scroll to position [326, 0]
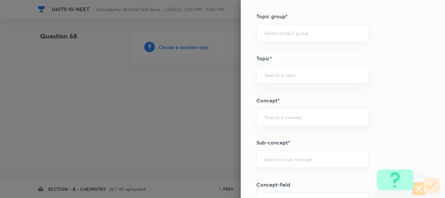
click at [267, 155] on div "​" at bounding box center [313, 158] width 112 height 17
paste input "Ionic Equilibrium"
click at [294, 178] on li "Chemical and Ionic Equilibrium" at bounding box center [308, 177] width 112 height 12
type input "Chemical and Ionic Equilibrium"
type input "Chemistry"
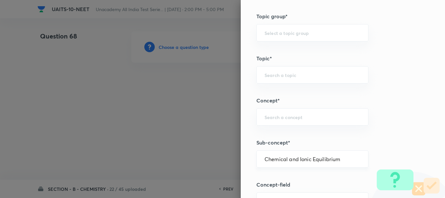
type input "Physical Chemistry"
type input "Chemical and Ionic Equilibrium"
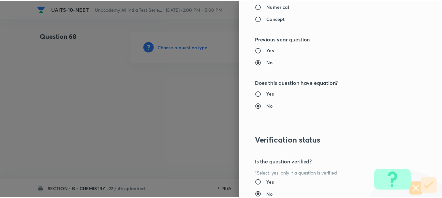
scroll to position [735, 0]
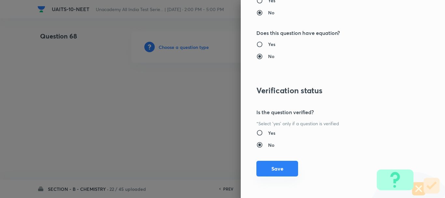
click at [276, 165] on button "Save" at bounding box center [278, 169] width 42 height 16
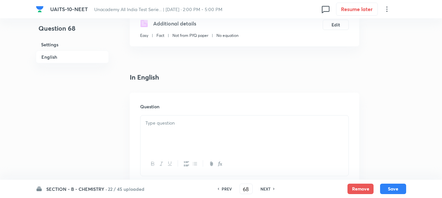
scroll to position [163, 0]
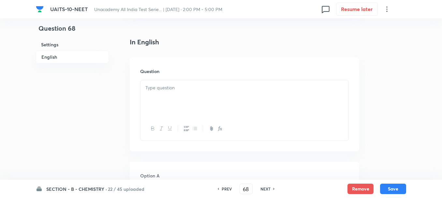
click at [178, 95] on div at bounding box center [245, 98] width 208 height 37
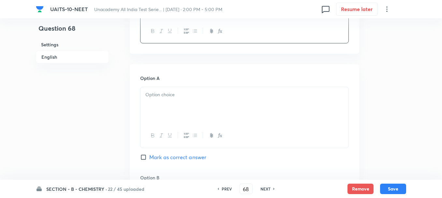
scroll to position [261, 0]
click at [163, 91] on p at bounding box center [244, 94] width 198 height 7
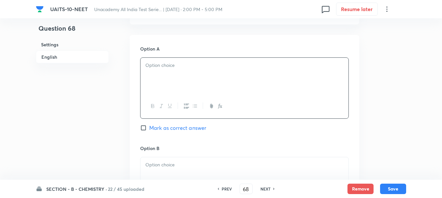
scroll to position [293, 0]
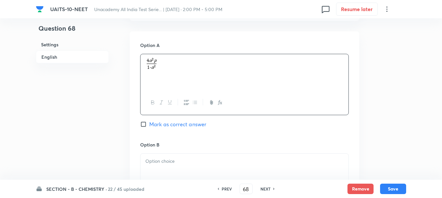
click at [176, 167] on div at bounding box center [245, 172] width 208 height 37
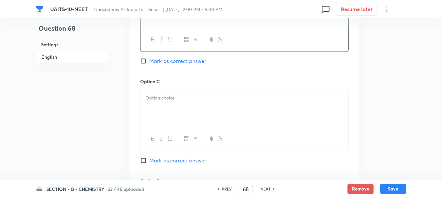
scroll to position [456, 0]
click at [162, 114] on div at bounding box center [245, 108] width 208 height 37
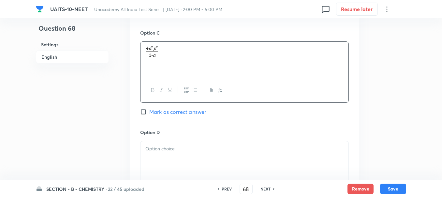
scroll to position [554, 0]
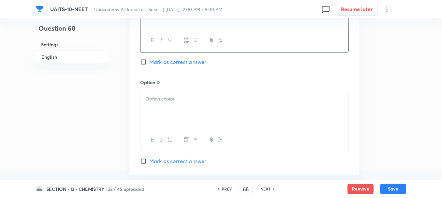
click at [159, 117] on div at bounding box center [245, 109] width 208 height 37
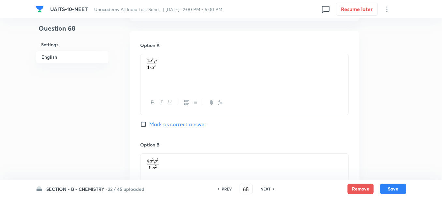
click at [149, 120] on span "Mark as correct answer" at bounding box center [177, 124] width 57 height 8
click at [149, 121] on input "Mark as correct answer" at bounding box center [144, 124] width 9 height 7
checkbox input "true"
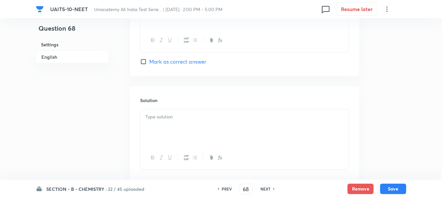
scroll to position [693, 0]
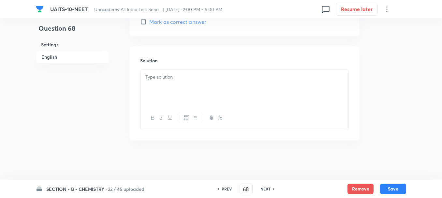
click at [167, 85] on div at bounding box center [245, 87] width 208 height 37
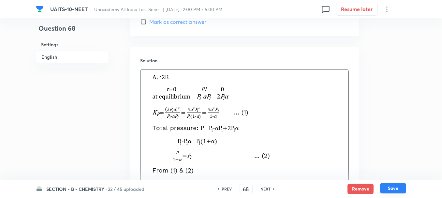
click at [391, 186] on button "Save" at bounding box center [393, 188] width 26 height 10
type input "69"
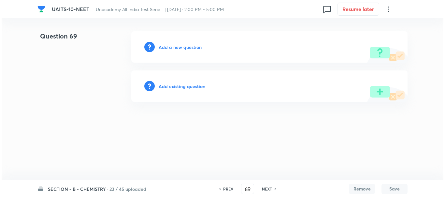
scroll to position [0, 0]
click at [166, 48] on h6 "Add a new question" at bounding box center [180, 47] width 43 height 7
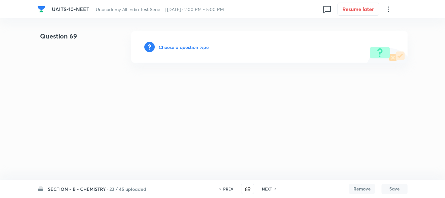
click at [175, 47] on h6 "Choose a question type" at bounding box center [184, 47] width 50 height 7
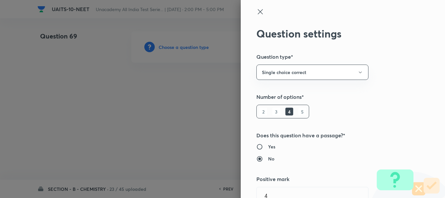
type input "Chemistry"
type input "Physical Chemistry"
type input "Chemical and Ionic Equilibrium"
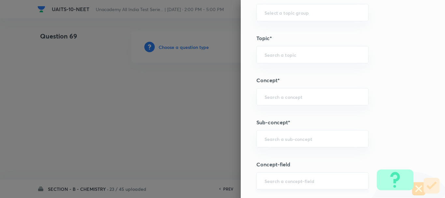
scroll to position [391, 0]
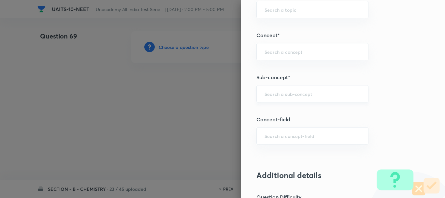
drag, startPoint x: 269, startPoint y: 94, endPoint x: 267, endPoint y: 100, distance: 6.7
click at [269, 94] on input "text" at bounding box center [313, 94] width 96 height 6
paste input "Chemical Kinetics"
click at [286, 112] on li "Chemical Kinetics" at bounding box center [308, 112] width 112 height 12
type input "Chemical Kinetics"
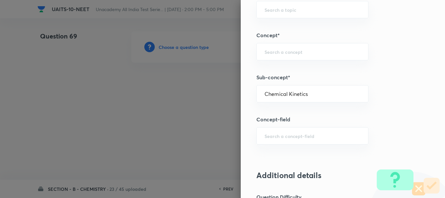
type input "Chemistry"
type input "Physical Chemistry"
type input "Chemical Kinetics"
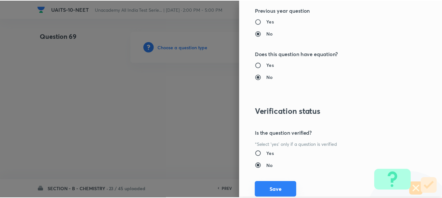
scroll to position [735, 0]
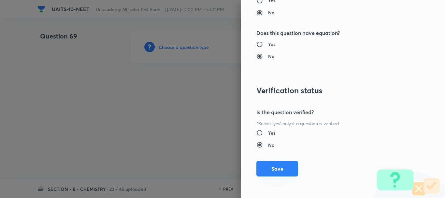
click at [273, 163] on button "Save" at bounding box center [278, 169] width 42 height 16
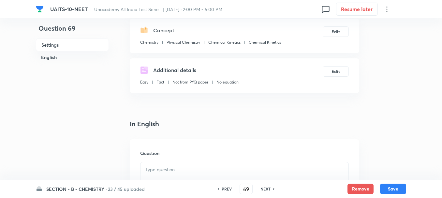
scroll to position [98, 0]
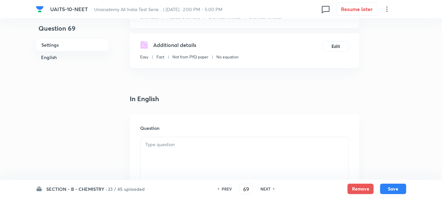
click at [165, 143] on p at bounding box center [244, 144] width 198 height 7
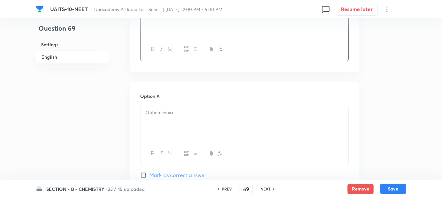
scroll to position [261, 0]
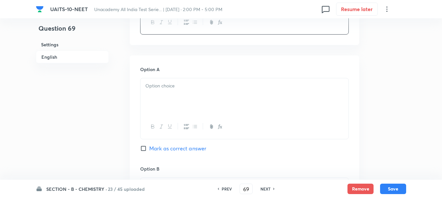
click at [219, 111] on div at bounding box center [245, 96] width 208 height 37
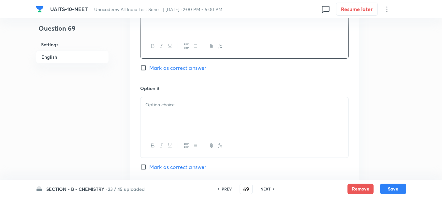
scroll to position [359, 0]
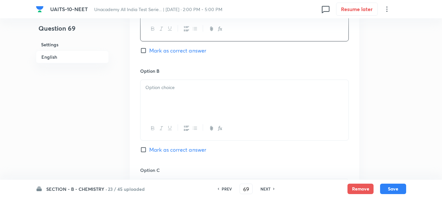
click at [173, 104] on div at bounding box center [245, 98] width 208 height 37
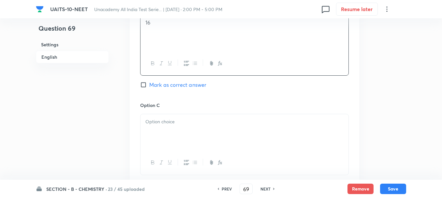
scroll to position [424, 0]
click at [152, 124] on p at bounding box center [244, 121] width 198 height 7
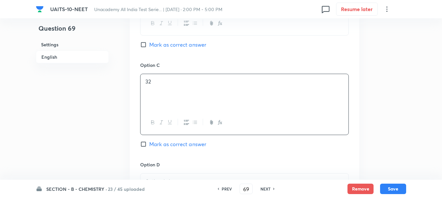
scroll to position [522, 0]
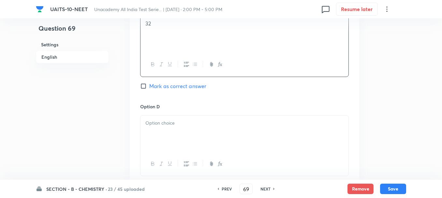
click at [169, 126] on p at bounding box center [244, 122] width 198 height 7
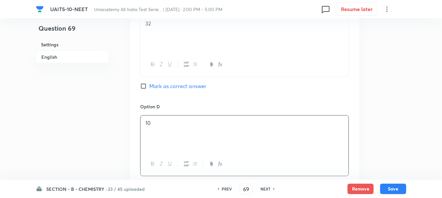
click at [153, 85] on span "Mark as correct answer" at bounding box center [177, 86] width 57 height 8
click at [149, 85] on input "Mark as correct answer" at bounding box center [144, 86] width 9 height 7
checkbox input "true"
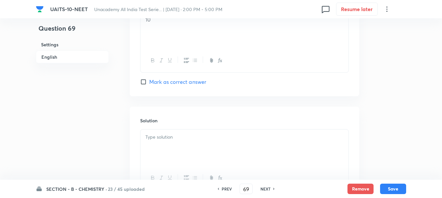
scroll to position [652, 0]
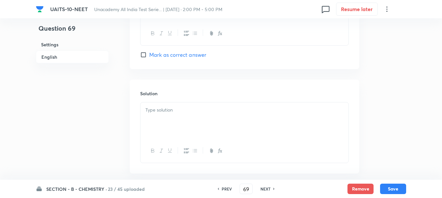
click at [165, 114] on div at bounding box center [245, 120] width 208 height 37
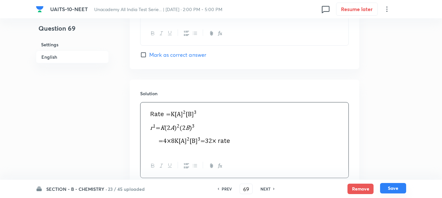
click at [393, 184] on button "Save" at bounding box center [393, 188] width 26 height 10
type input "70"
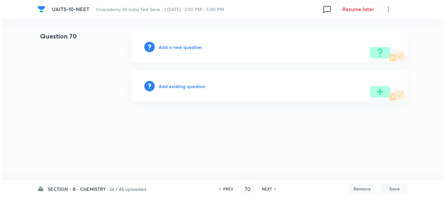
scroll to position [0, 0]
click at [172, 44] on h6 "Add a new question" at bounding box center [180, 47] width 43 height 7
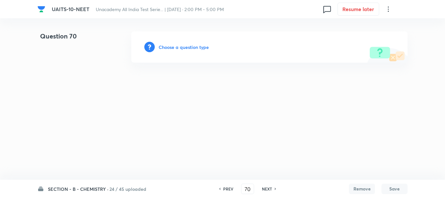
click at [186, 46] on h6 "Choose a question type" at bounding box center [184, 47] width 50 height 7
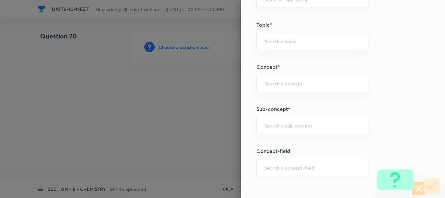
scroll to position [391, 0]
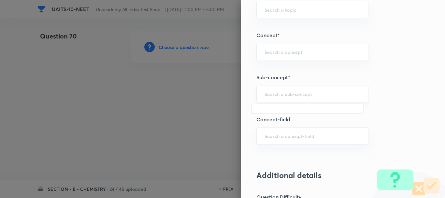
drag, startPoint x: 267, startPoint y: 91, endPoint x: 270, endPoint y: 99, distance: 8.1
click at [267, 92] on input "text" at bounding box center [313, 94] width 96 height 6
paste input "Chemical Equilibrium"
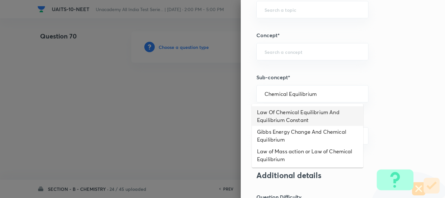
click at [301, 115] on li "Law Of Chemical Equilibrium And Equilibrium Constant" at bounding box center [308, 116] width 112 height 20
type input "Law Of Chemical Equilibrium And Equilibrium Constant"
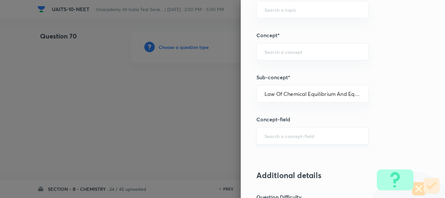
type input "Chemistry"
type input "Physical Chemistry"
type input "Chemical Equilibrium"
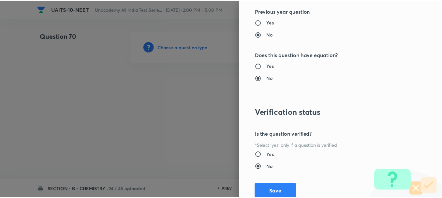
scroll to position [717, 0]
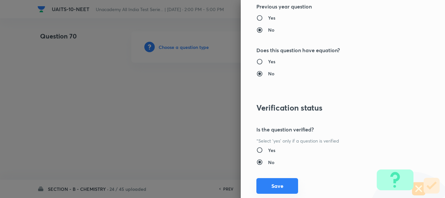
click at [275, 186] on button "Save" at bounding box center [278, 186] width 42 height 16
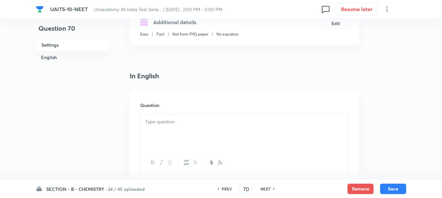
scroll to position [130, 0]
click at [173, 123] on p at bounding box center [244, 120] width 198 height 7
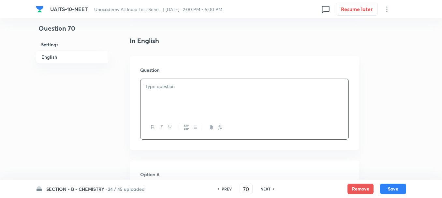
scroll to position [228, 0]
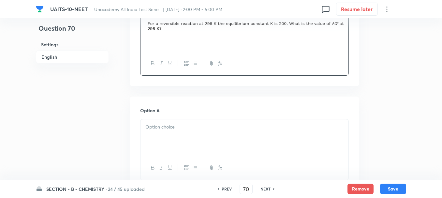
drag, startPoint x: 178, startPoint y: 130, endPoint x: 196, endPoint y: 133, distance: 18.5
click at [177, 130] on p at bounding box center [244, 126] width 198 height 7
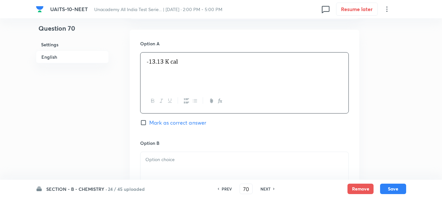
scroll to position [359, 0]
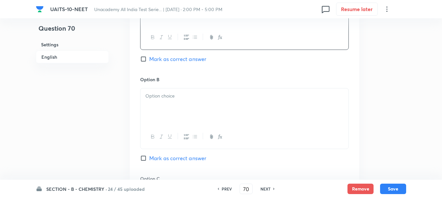
click at [160, 101] on div at bounding box center [245, 106] width 208 height 37
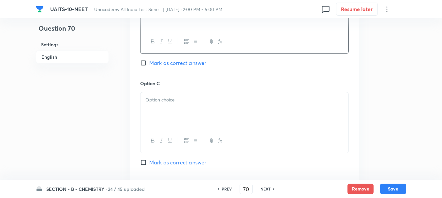
scroll to position [456, 0]
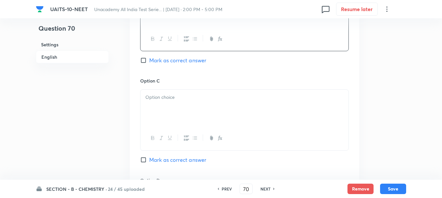
click at [162, 108] on div at bounding box center [245, 108] width 208 height 37
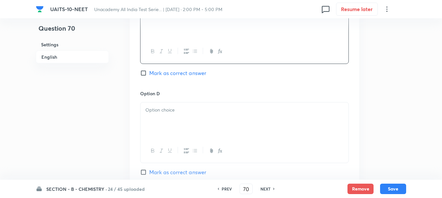
scroll to position [554, 0]
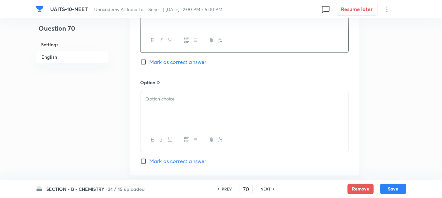
click at [181, 102] on p at bounding box center [244, 98] width 198 height 7
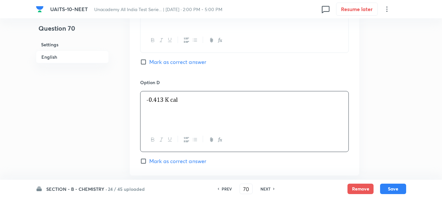
click at [161, 60] on span "Mark as correct answer" at bounding box center [177, 62] width 57 height 8
click at [149, 60] on input "Mark as correct answer" at bounding box center [144, 62] width 9 height 7
checkbox input "true"
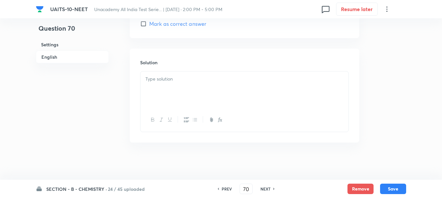
scroll to position [693, 0]
click at [168, 76] on p at bounding box center [244, 76] width 198 height 7
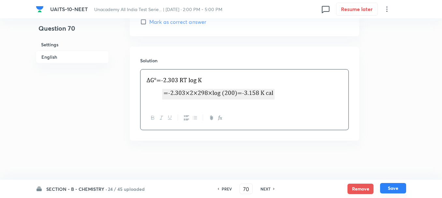
click at [396, 190] on button "Save" at bounding box center [393, 188] width 26 height 10
type input "71"
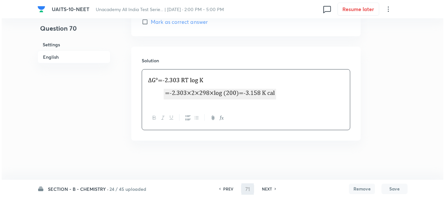
scroll to position [0, 0]
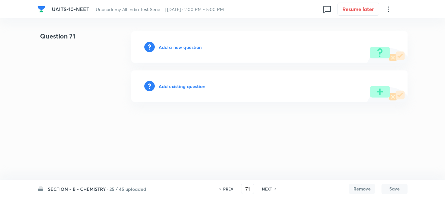
click at [169, 48] on h6 "Add a new question" at bounding box center [180, 47] width 43 height 7
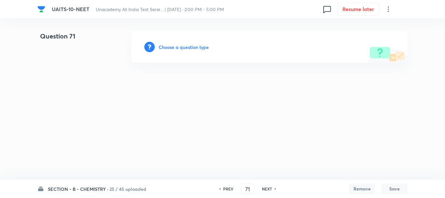
click at [185, 50] on h6 "Choose a question type" at bounding box center [184, 47] width 50 height 7
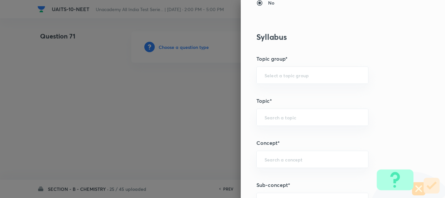
scroll to position [359, 0]
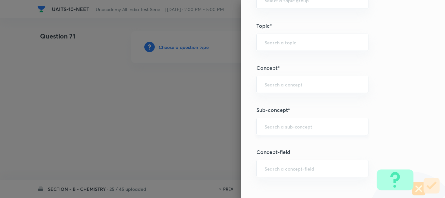
click at [267, 124] on input "text" at bounding box center [313, 126] width 96 height 6
paste input "Ionic Equilibrium"
click at [293, 146] on li "Chemical and Ionic Equilibrium" at bounding box center [308, 145] width 112 height 12
type input "Chemical and Ionic Equilibrium"
type input "Chemistry"
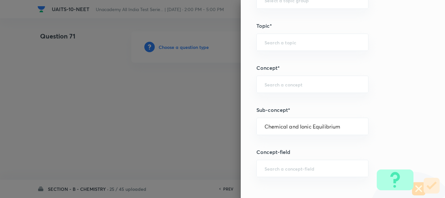
type input "Physical Chemistry"
type input "Chemical and Ionic Equilibrium"
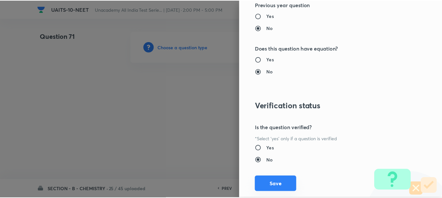
scroll to position [735, 0]
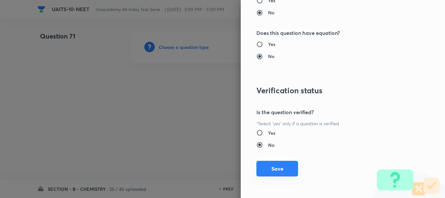
click at [276, 171] on button "Save" at bounding box center [278, 169] width 42 height 16
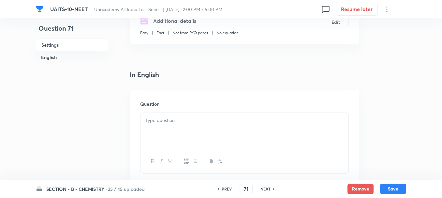
scroll to position [196, 0]
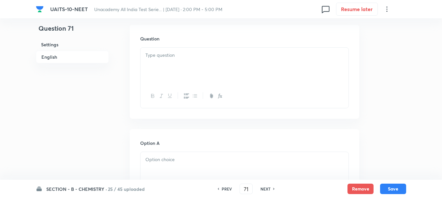
click at [169, 63] on div at bounding box center [245, 66] width 208 height 37
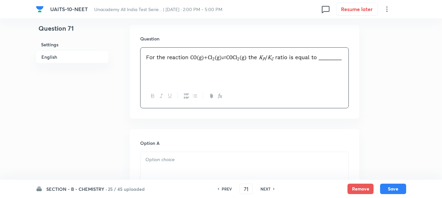
scroll to position [261, 0]
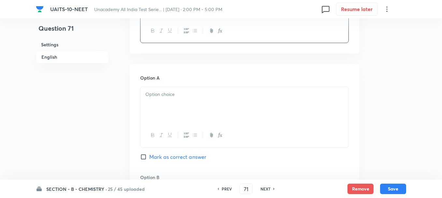
click at [158, 93] on p at bounding box center [244, 94] width 198 height 7
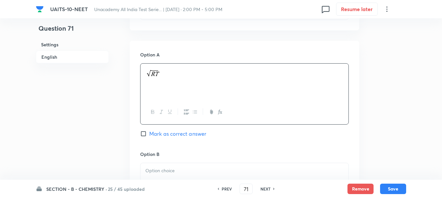
scroll to position [326, 0]
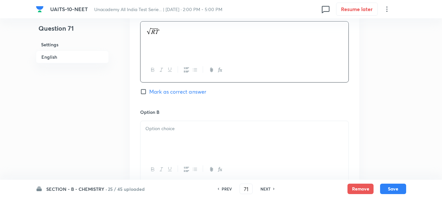
click at [171, 139] on div at bounding box center [245, 139] width 208 height 37
click at [164, 139] on div at bounding box center [245, 140] width 208 height 37
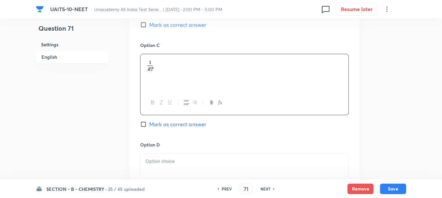
scroll to position [554, 0]
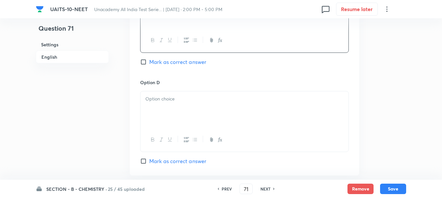
click at [161, 107] on div at bounding box center [245, 109] width 208 height 37
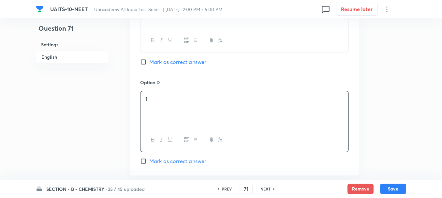
click at [154, 59] on span "Mark as correct answer" at bounding box center [177, 62] width 57 height 8
click at [149, 59] on input "Mark as correct answer" at bounding box center [144, 62] width 9 height 7
checkbox input "true"
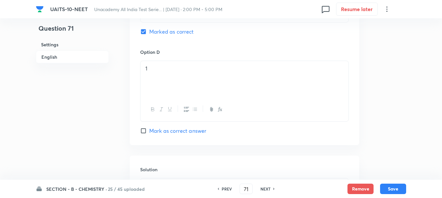
scroll to position [619, 0]
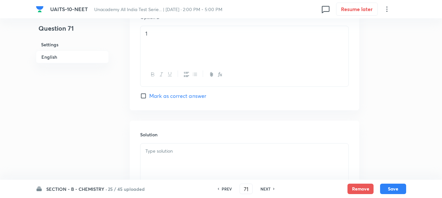
click at [171, 154] on p at bounding box center [244, 150] width 198 height 7
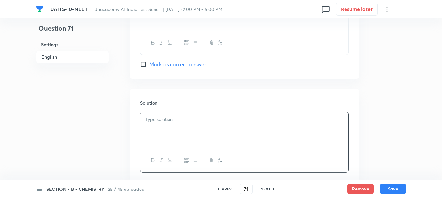
scroll to position [685, 0]
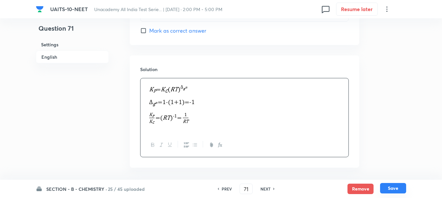
click at [393, 190] on button "Save" at bounding box center [393, 188] width 26 height 10
type input "72"
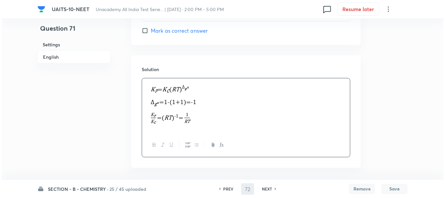
scroll to position [0, 0]
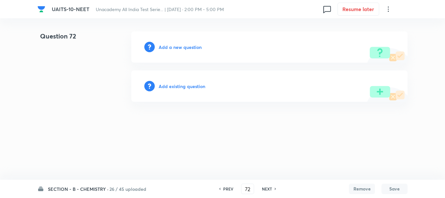
click at [186, 46] on h6 "Add a new question" at bounding box center [180, 47] width 43 height 7
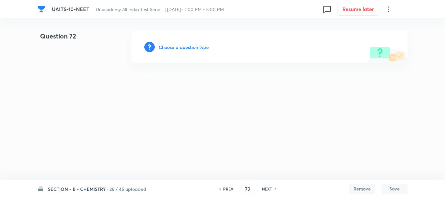
click at [188, 46] on h6 "Choose a question type" at bounding box center [184, 47] width 50 height 7
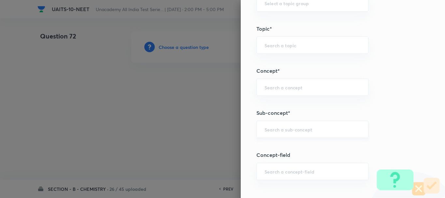
scroll to position [359, 0]
click at [267, 125] on input "text" at bounding box center [313, 126] width 96 height 6
paste input "Chemical Kinetics"
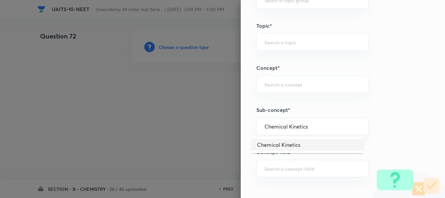
click at [292, 146] on li "Chemical Kinetics" at bounding box center [308, 145] width 112 height 12
type input "Chemical Kinetics"
type input "Chemistry"
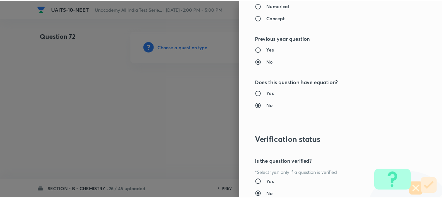
scroll to position [735, 0]
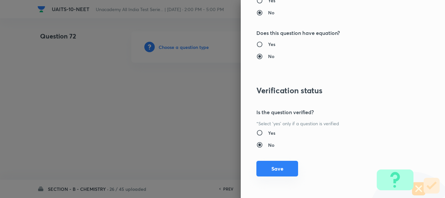
click at [276, 165] on button "Save" at bounding box center [278, 169] width 42 height 16
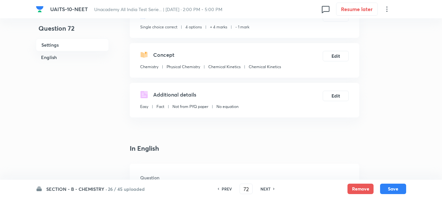
scroll to position [98, 0]
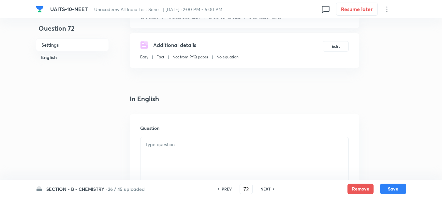
click at [169, 143] on p at bounding box center [244, 144] width 198 height 7
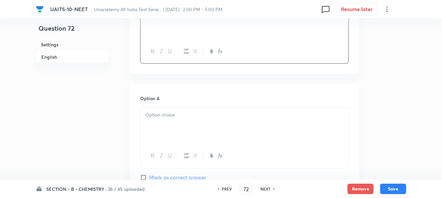
scroll to position [261, 0]
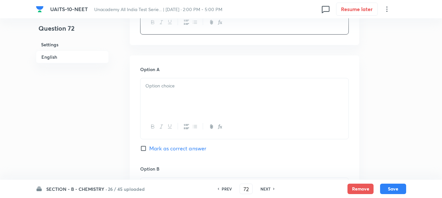
click at [167, 100] on div at bounding box center [245, 96] width 208 height 37
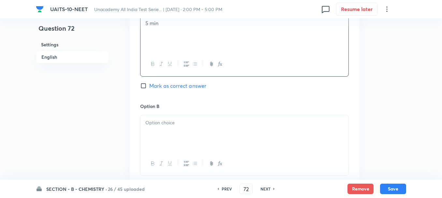
scroll to position [326, 0]
click at [167, 126] on div at bounding box center [245, 130] width 208 height 37
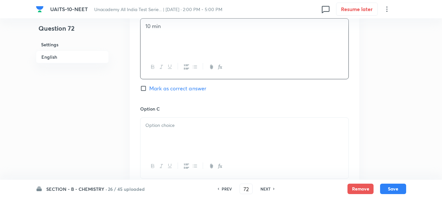
scroll to position [456, 0]
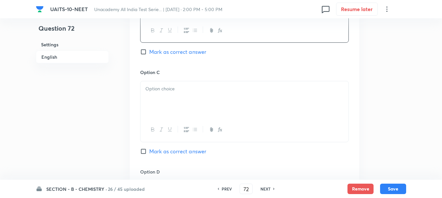
click at [162, 95] on div at bounding box center [245, 99] width 208 height 37
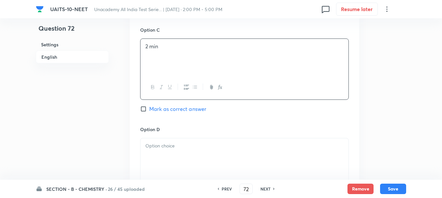
scroll to position [554, 0]
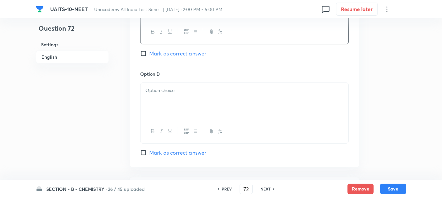
click at [165, 97] on div at bounding box center [245, 101] width 208 height 37
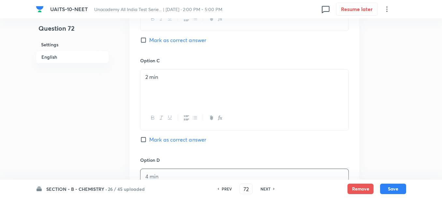
scroll to position [424, 0]
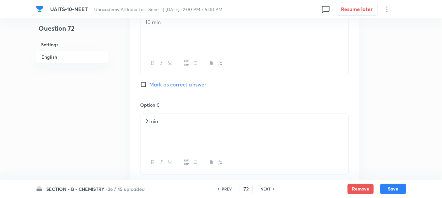
click at [167, 84] on span "Mark as correct answer" at bounding box center [177, 85] width 57 height 8
click at [149, 84] on input "Mark as correct answer" at bounding box center [144, 84] width 9 height 7
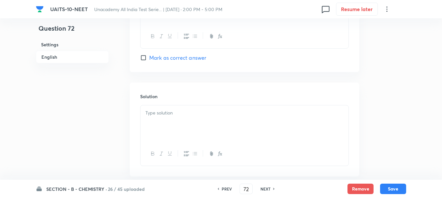
scroll to position [685, 0]
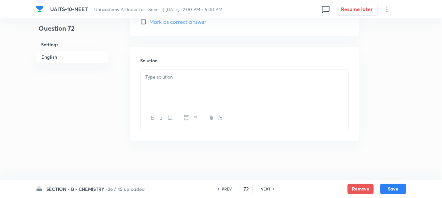
click at [174, 94] on div at bounding box center [245, 87] width 208 height 37
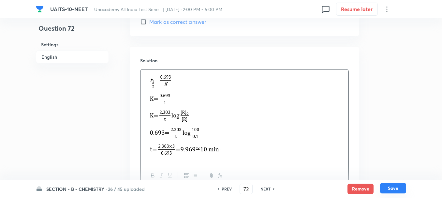
click at [399, 186] on button "Save" at bounding box center [393, 188] width 26 height 10
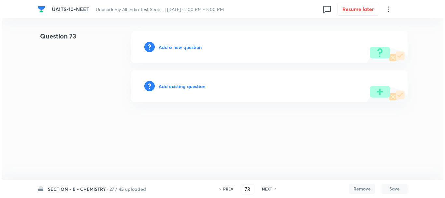
scroll to position [0, 0]
click at [178, 46] on h6 "Add a new question" at bounding box center [180, 47] width 43 height 7
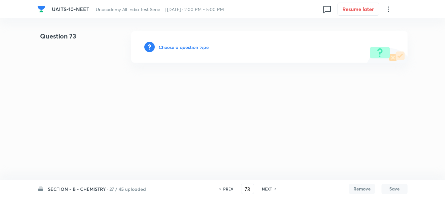
click at [186, 48] on h6 "Choose a question type" at bounding box center [184, 47] width 50 height 7
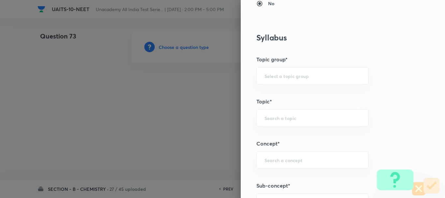
scroll to position [326, 0]
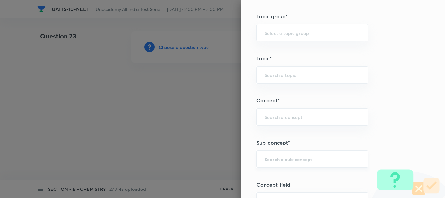
click at [267, 159] on input "text" at bounding box center [313, 159] width 96 height 6
paste input "Chemical Equilibrium"
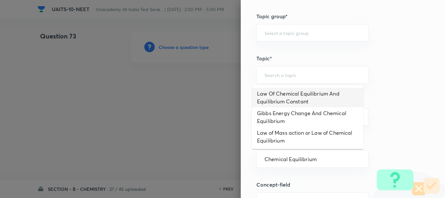
click at [298, 95] on li "Law Of Chemical Equilibrium And Equilibrium Constant" at bounding box center [308, 98] width 112 height 20
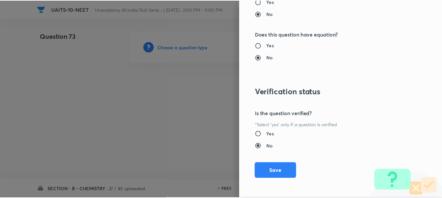
scroll to position [735, 0]
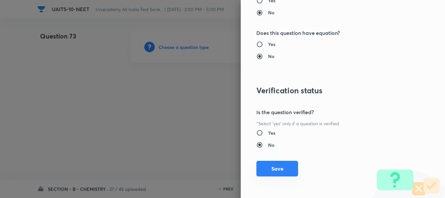
click at [277, 164] on button "Save" at bounding box center [278, 169] width 42 height 16
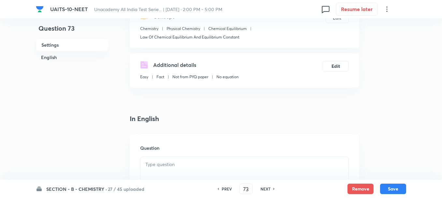
scroll to position [98, 0]
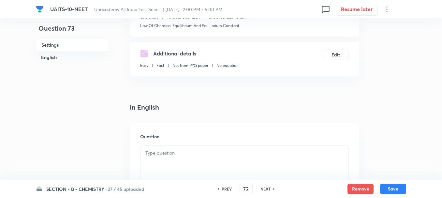
click at [169, 156] on p at bounding box center [244, 152] width 198 height 7
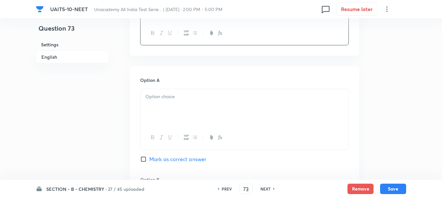
scroll to position [261, 0]
click at [169, 100] on div at bounding box center [245, 105] width 208 height 37
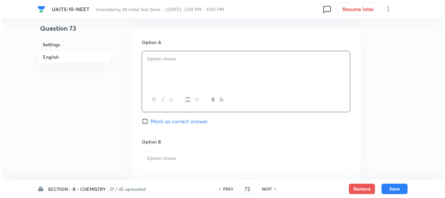
scroll to position [359, 0]
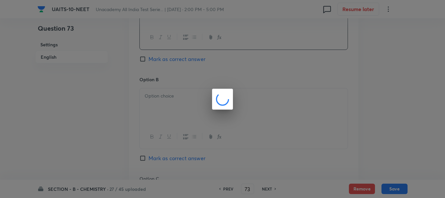
click at [171, 102] on div at bounding box center [222, 99] width 445 height 198
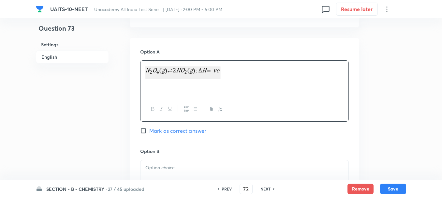
scroll to position [321, 0]
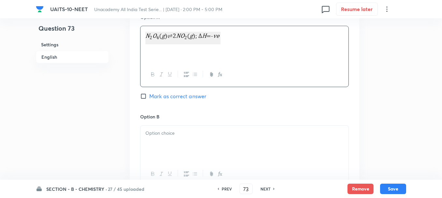
click at [173, 134] on p at bounding box center [244, 132] width 198 height 7
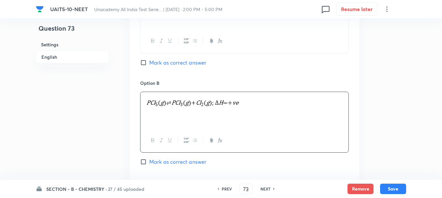
scroll to position [387, 0]
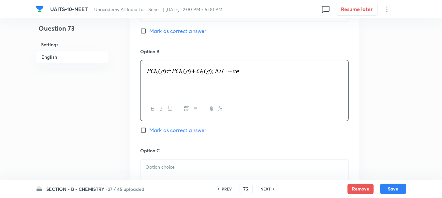
click at [164, 168] on p at bounding box center [244, 166] width 198 height 7
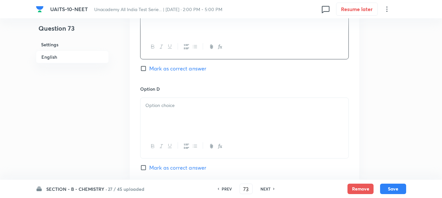
scroll to position [582, 0]
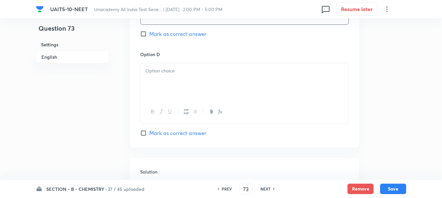
click at [167, 77] on div at bounding box center [245, 81] width 208 height 37
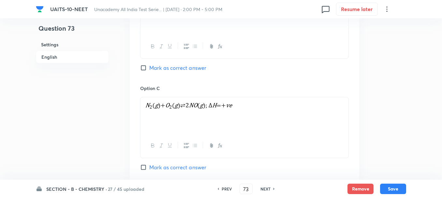
scroll to position [419, 0]
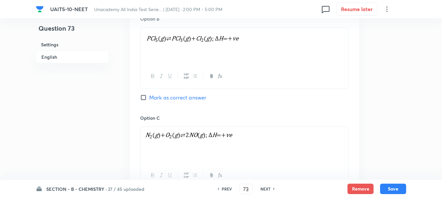
click at [161, 98] on span "Mark as correct answer" at bounding box center [177, 98] width 57 height 8
click at [149, 98] on input "Mark as correct answer" at bounding box center [144, 97] width 9 height 7
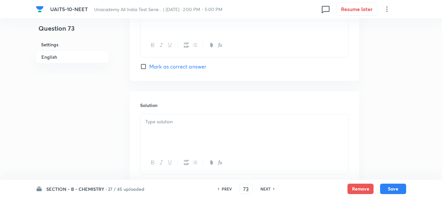
scroll to position [680, 0]
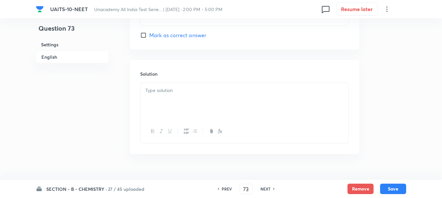
click at [175, 106] on div at bounding box center [245, 101] width 208 height 37
click at [398, 190] on button "Save" at bounding box center [393, 188] width 26 height 10
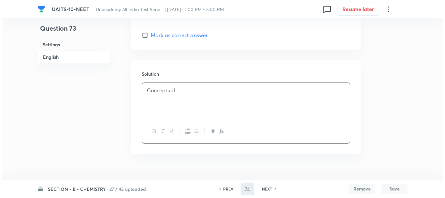
scroll to position [0, 0]
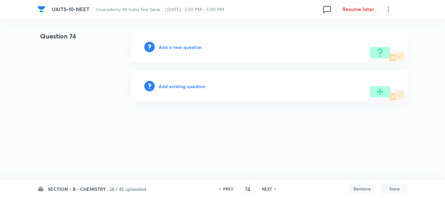
click at [173, 47] on h6 "Add a new question" at bounding box center [180, 47] width 43 height 7
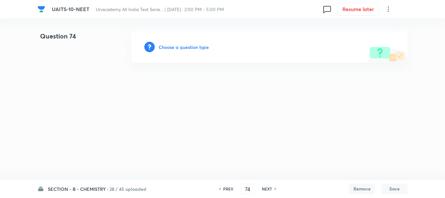
click at [189, 49] on h6 "Choose a question type" at bounding box center [184, 47] width 50 height 7
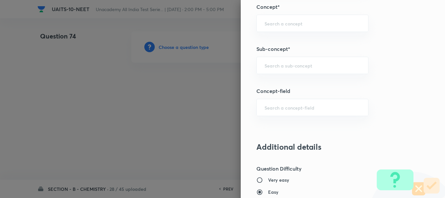
scroll to position [456, 0]
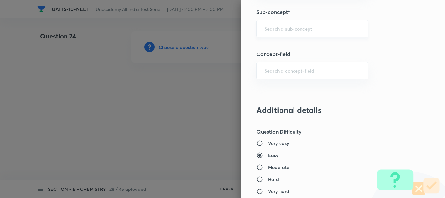
click at [266, 31] on input "text" at bounding box center [313, 28] width 96 height 6
paste input "Ionic Equilibrium"
click at [292, 49] on li "Chemical and Ionic Equilibrium" at bounding box center [308, 47] width 112 height 12
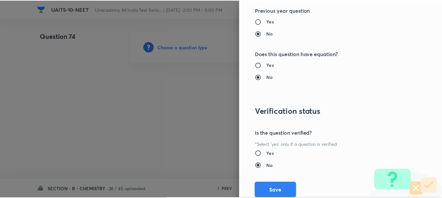
scroll to position [735, 0]
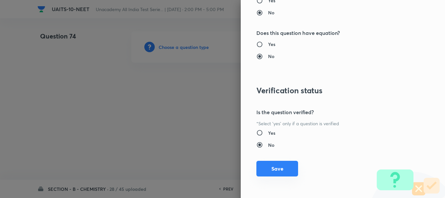
click at [265, 167] on button "Save" at bounding box center [278, 169] width 42 height 16
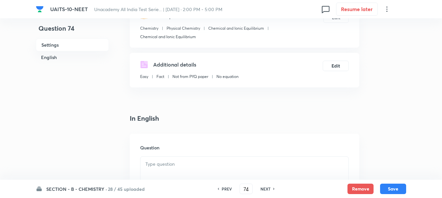
scroll to position [130, 0]
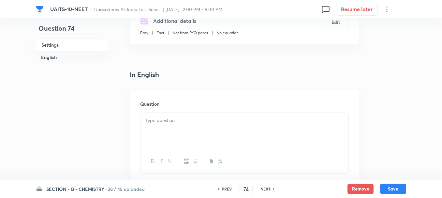
click at [169, 123] on p at bounding box center [244, 120] width 198 height 7
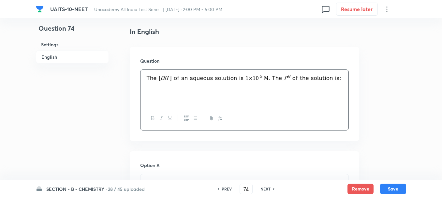
scroll to position [261, 0]
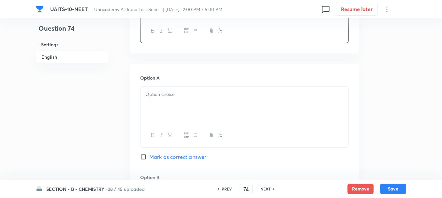
click at [189, 109] on div at bounding box center [245, 105] width 208 height 37
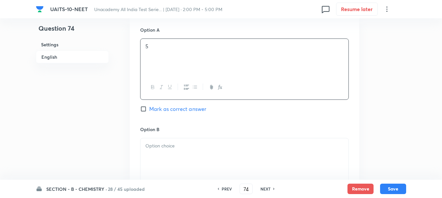
scroll to position [359, 0]
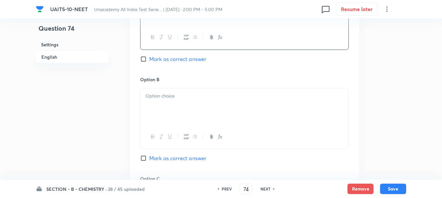
click at [173, 108] on div at bounding box center [245, 106] width 208 height 37
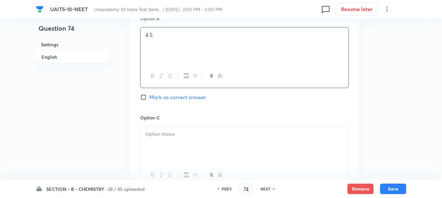
scroll to position [489, 0]
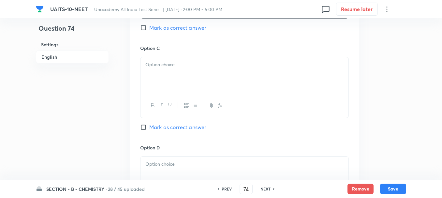
click at [171, 78] on div at bounding box center [245, 75] width 208 height 37
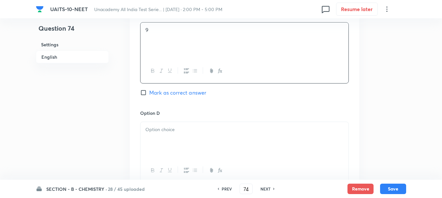
scroll to position [554, 0]
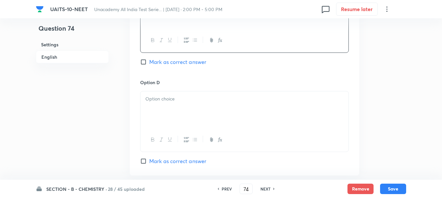
click at [165, 104] on div at bounding box center [245, 109] width 208 height 37
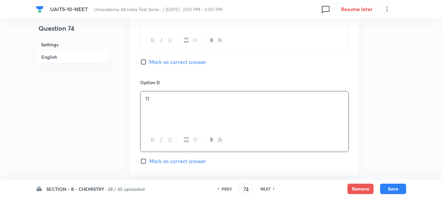
click at [153, 65] on span "Mark as correct answer" at bounding box center [177, 62] width 57 height 8
click at [149, 65] on input "Mark as correct answer" at bounding box center [144, 62] width 9 height 7
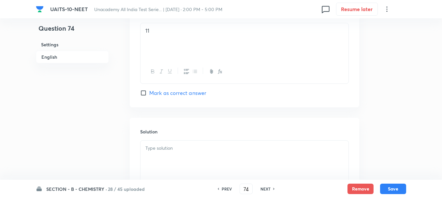
scroll to position [652, 0]
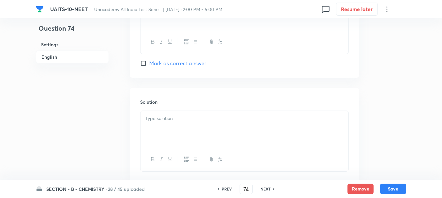
click at [168, 127] on div at bounding box center [245, 129] width 208 height 37
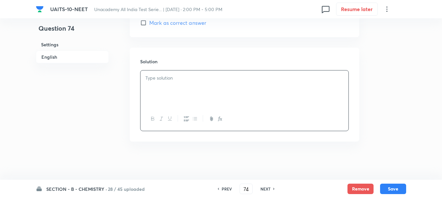
scroll to position [693, 0]
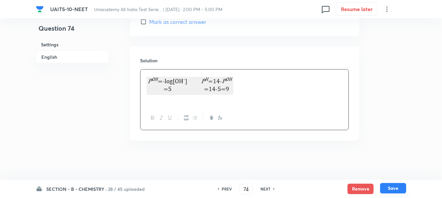
click at [391, 187] on button "Save" at bounding box center [393, 188] width 26 height 10
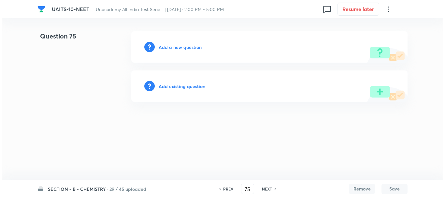
scroll to position [0, 0]
click at [175, 45] on h6 "Add a new question" at bounding box center [180, 47] width 43 height 7
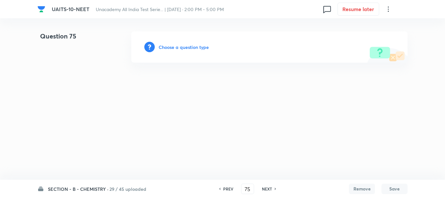
click at [186, 48] on h6 "Choose a question type" at bounding box center [184, 47] width 50 height 7
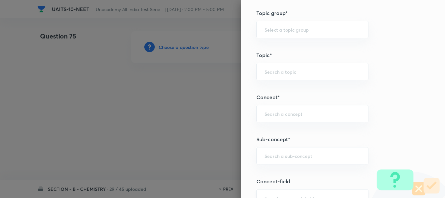
scroll to position [391, 0]
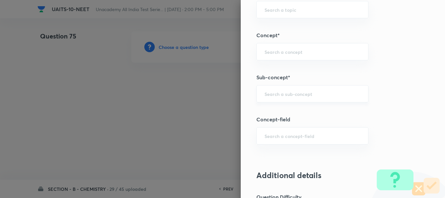
click at [269, 91] on input "text" at bounding box center [313, 94] width 96 height 6
paste input "Chemical Kinetics"
click at [305, 109] on li "Chemical Kinetics" at bounding box center [308, 112] width 112 height 12
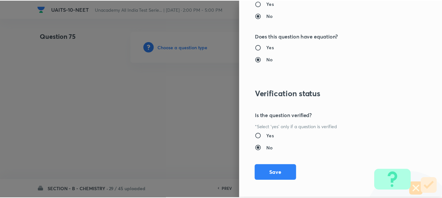
scroll to position [735, 0]
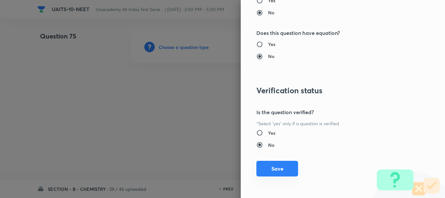
click at [283, 169] on button "Save" at bounding box center [278, 169] width 42 height 16
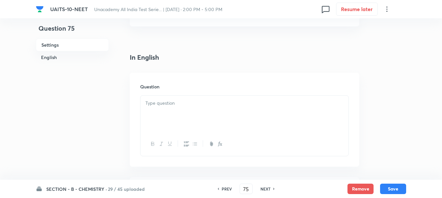
scroll to position [163, 0]
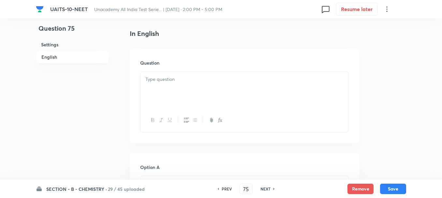
click at [158, 83] on div at bounding box center [245, 90] width 208 height 37
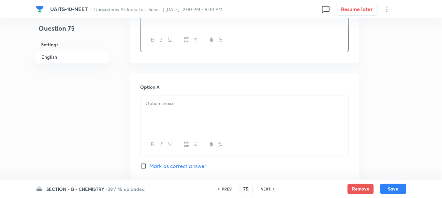
scroll to position [196, 0]
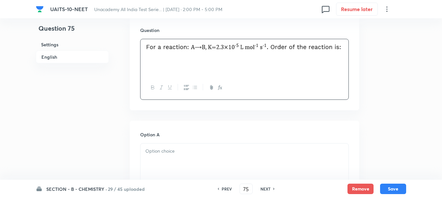
click at [165, 155] on p at bounding box center [244, 150] width 198 height 7
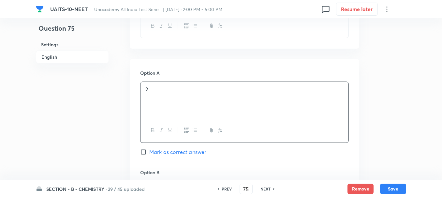
scroll to position [326, 0]
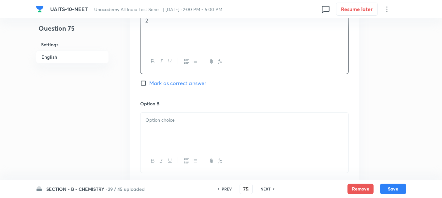
click at [183, 129] on div at bounding box center [245, 130] width 208 height 37
click at [186, 114] on div at bounding box center [245, 132] width 208 height 37
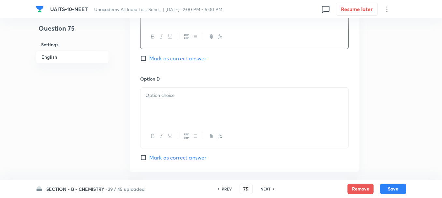
scroll to position [587, 0]
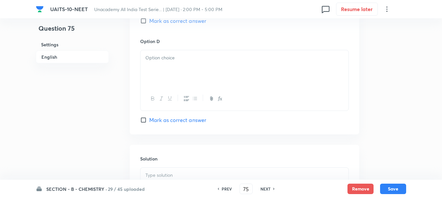
click at [164, 66] on div at bounding box center [245, 68] width 208 height 37
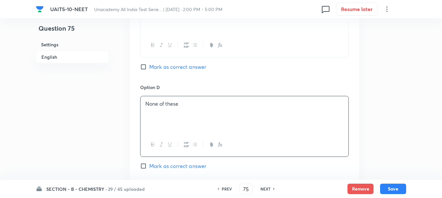
scroll to position [522, 0]
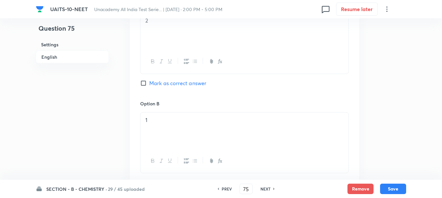
click at [161, 85] on span "Mark as correct answer" at bounding box center [177, 83] width 57 height 8
click at [149, 85] on input "Mark as correct answer" at bounding box center [144, 83] width 9 height 7
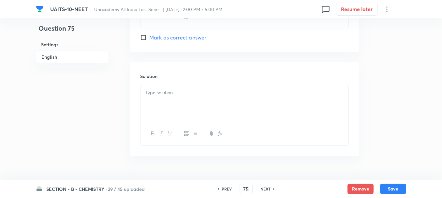
scroll to position [685, 0]
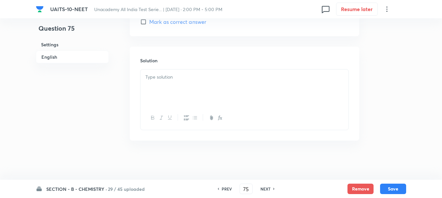
click at [166, 80] on p at bounding box center [244, 76] width 198 height 7
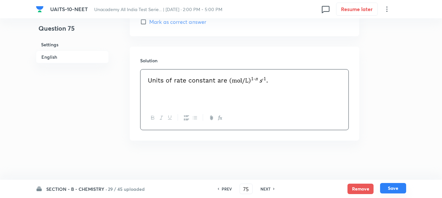
click at [390, 191] on button "Save" at bounding box center [393, 188] width 26 height 10
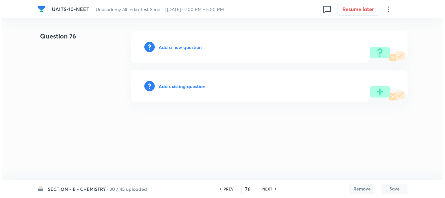
scroll to position [0, 0]
click at [191, 50] on h6 "Add a new question" at bounding box center [180, 47] width 43 height 7
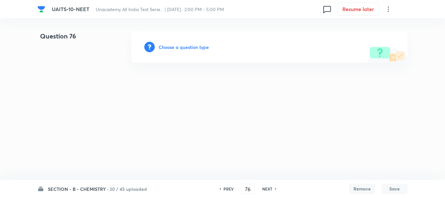
click at [193, 48] on h6 "Choose a question type" at bounding box center [184, 47] width 50 height 7
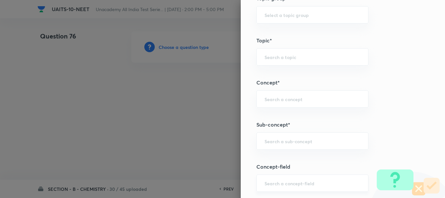
scroll to position [359, 0]
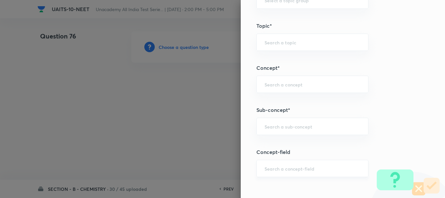
click at [280, 160] on div "Question settings Question type* Single choice correct Number of options* 2 3 4…" at bounding box center [343, 99] width 204 height 198
drag, startPoint x: 288, startPoint y: 125, endPoint x: 358, endPoint y: 133, distance: 70.6
click at [288, 125] on input "text" at bounding box center [313, 126] width 96 height 6
paste input "Chemical Equilibrium"
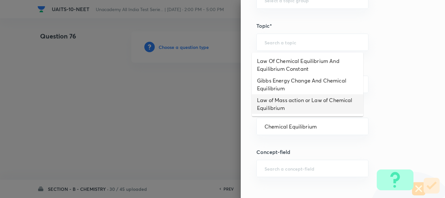
click at [295, 100] on li "Law of Mass action or Law of Chemical Equilibrium" at bounding box center [308, 104] width 112 height 20
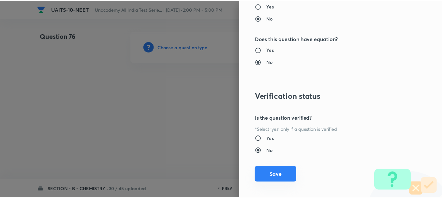
scroll to position [735, 0]
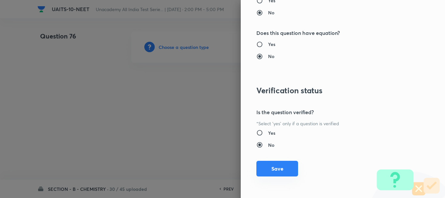
click at [277, 167] on button "Save" at bounding box center [278, 169] width 42 height 16
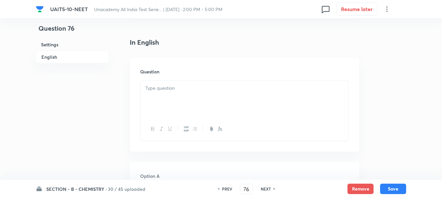
scroll to position [163, 0]
click at [169, 107] on div at bounding box center [245, 98] width 208 height 37
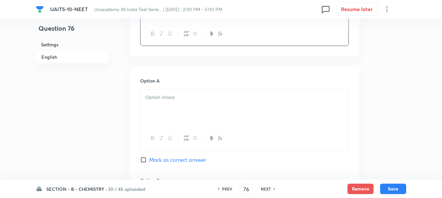
scroll to position [261, 0]
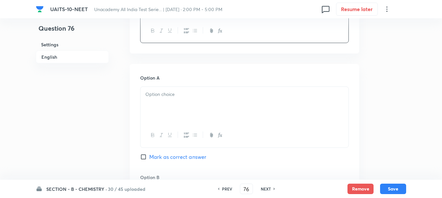
click at [173, 107] on div at bounding box center [245, 105] width 208 height 37
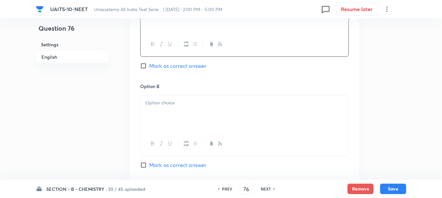
scroll to position [391, 0]
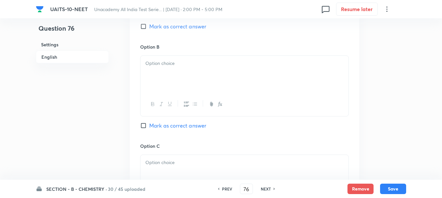
click at [168, 77] on div at bounding box center [245, 74] width 208 height 37
drag, startPoint x: 168, startPoint y: 169, endPoint x: 178, endPoint y: 170, distance: 10.5
click at [169, 168] on div at bounding box center [245, 173] width 208 height 37
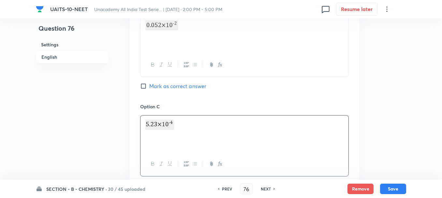
scroll to position [489, 0]
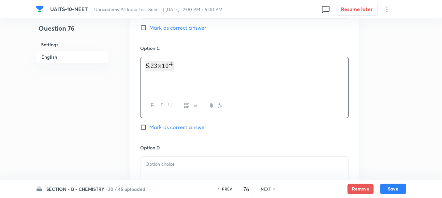
click at [176, 140] on div "Option C Mark as correct answer" at bounding box center [244, 94] width 209 height 99
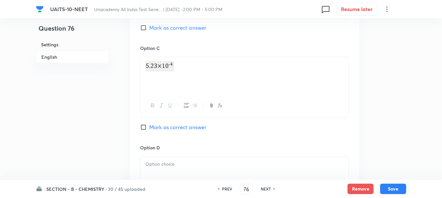
click at [163, 169] on div at bounding box center [245, 174] width 208 height 37
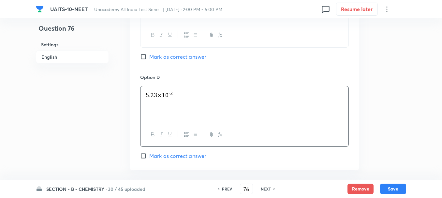
scroll to position [619, 0]
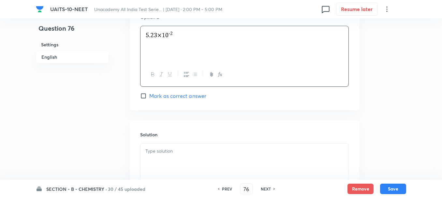
click at [149, 98] on input "Mark as correct answer" at bounding box center [144, 96] width 9 height 7
click at [171, 166] on div at bounding box center [245, 161] width 208 height 37
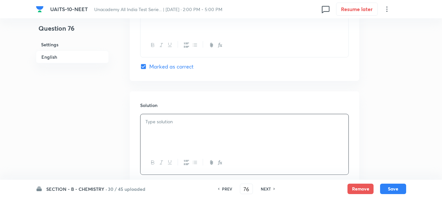
scroll to position [685, 0]
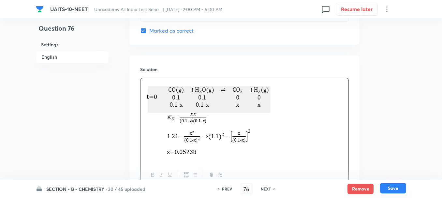
click at [387, 186] on button "Save" at bounding box center [393, 188] width 26 height 10
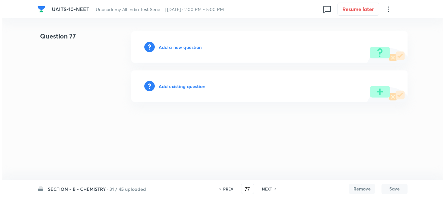
scroll to position [0, 0]
click at [175, 47] on h6 "Add a new question" at bounding box center [180, 47] width 43 height 7
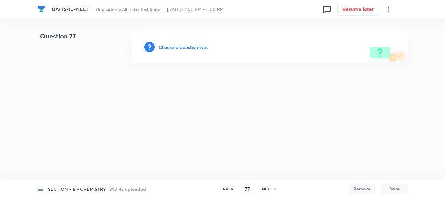
click at [191, 45] on h6 "Choose a question type" at bounding box center [184, 47] width 50 height 7
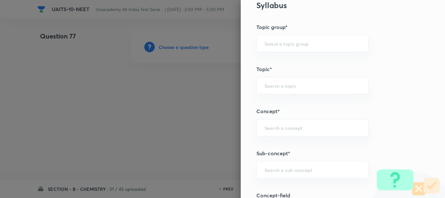
scroll to position [326, 0]
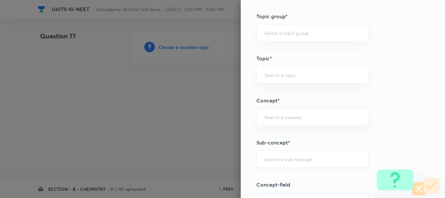
click at [270, 159] on input "text" at bounding box center [313, 159] width 96 height 6
paste input "Ionic Equilibrium"
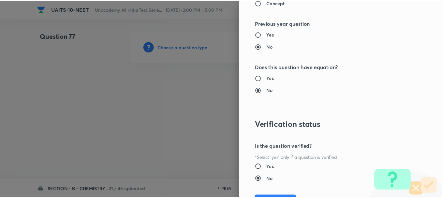
scroll to position [735, 0]
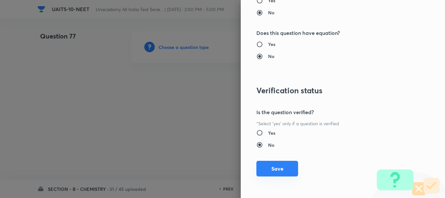
click at [272, 166] on button "Save" at bounding box center [278, 169] width 42 height 16
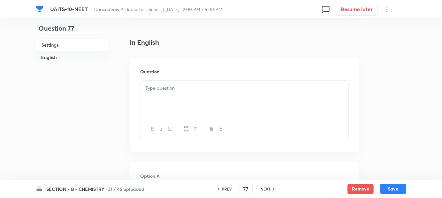
scroll to position [163, 0]
click at [169, 101] on div at bounding box center [245, 98] width 208 height 37
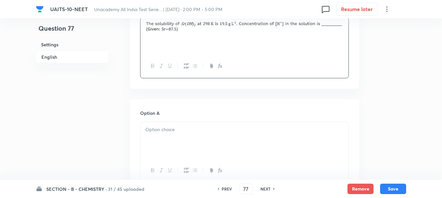
scroll to position [228, 0]
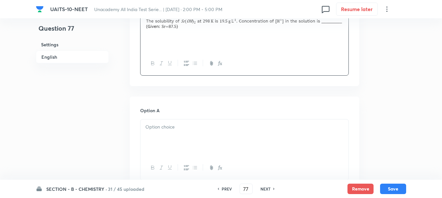
click at [164, 131] on div at bounding box center [245, 137] width 208 height 37
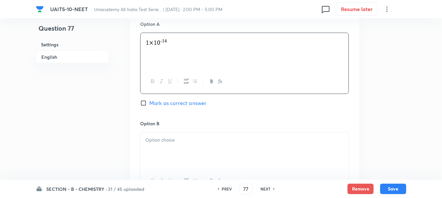
scroll to position [326, 0]
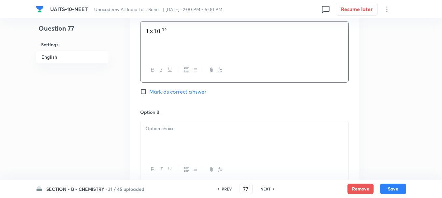
click at [163, 117] on div "Option B [PERSON_NAME] as correct answer" at bounding box center [244, 158] width 209 height 99
click at [175, 139] on div at bounding box center [245, 139] width 208 height 37
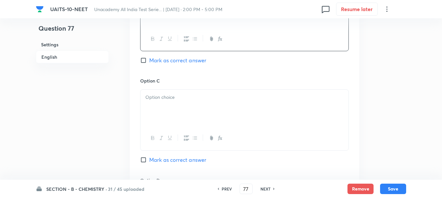
click at [165, 117] on div at bounding box center [245, 108] width 208 height 37
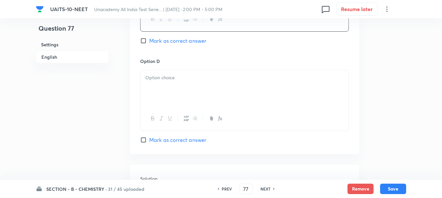
scroll to position [587, 0]
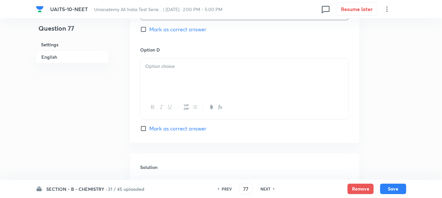
click at [157, 64] on p at bounding box center [244, 66] width 198 height 7
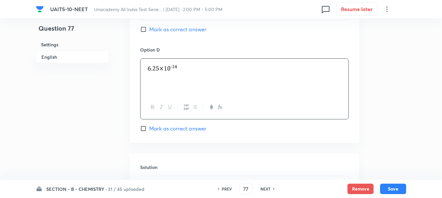
click at [160, 32] on span "Mark as correct answer" at bounding box center [177, 29] width 57 height 8
click at [149, 32] on input "Mark as correct answer" at bounding box center [144, 29] width 9 height 7
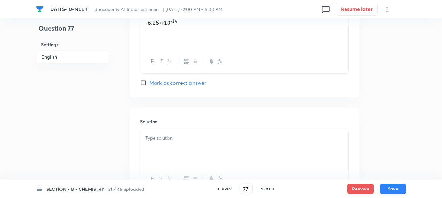
scroll to position [685, 0]
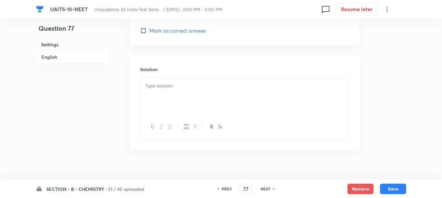
click at [170, 98] on div at bounding box center [245, 96] width 208 height 37
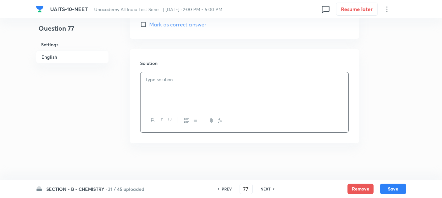
scroll to position [693, 0]
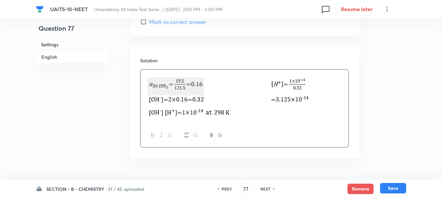
click at [393, 187] on button "Save" at bounding box center [393, 188] width 26 height 10
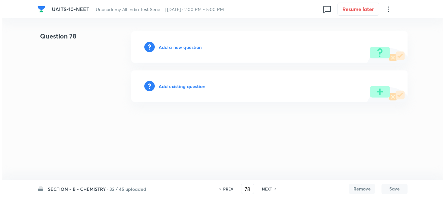
scroll to position [0, 0]
click at [173, 44] on h6 "Add a new question" at bounding box center [180, 47] width 43 height 7
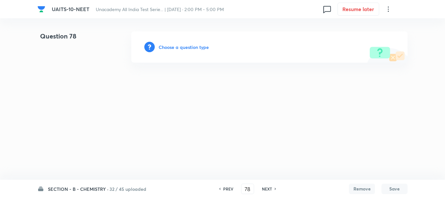
click at [185, 47] on h6 "Choose a question type" at bounding box center [184, 47] width 50 height 7
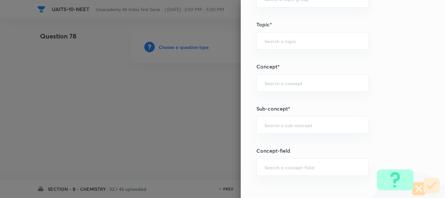
scroll to position [391, 0]
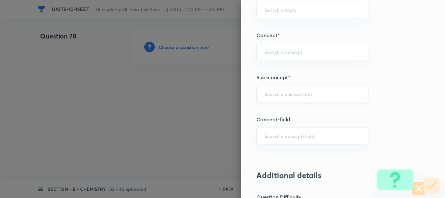
click at [275, 99] on div "​" at bounding box center [313, 93] width 112 height 17
paste input "Chemical Kinetics"
click at [301, 101] on div "Chemical Kinetics ​" at bounding box center [313, 93] width 112 height 17
click at [300, 107] on li "Chemical Kinetics" at bounding box center [308, 112] width 112 height 12
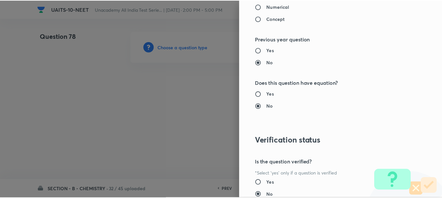
scroll to position [735, 0]
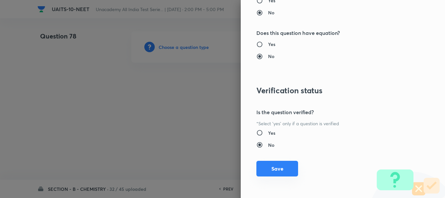
click at [280, 166] on button "Save" at bounding box center [278, 169] width 42 height 16
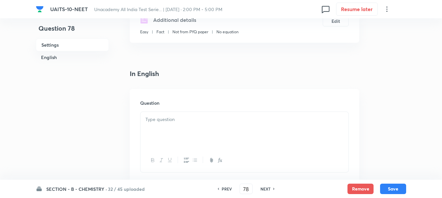
scroll to position [163, 0]
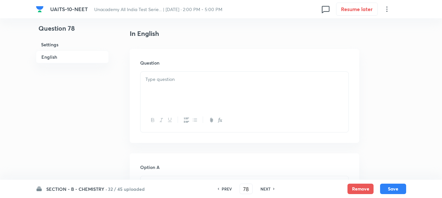
click at [158, 94] on div at bounding box center [245, 90] width 208 height 37
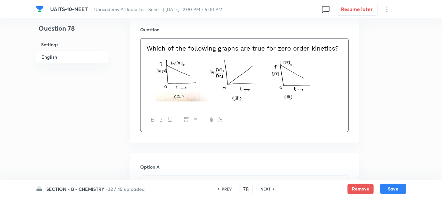
scroll to position [261, 0]
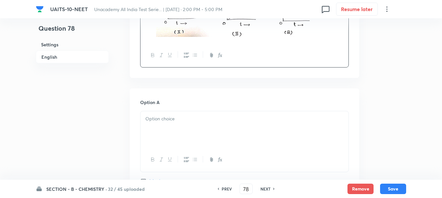
click at [175, 127] on div at bounding box center [245, 129] width 208 height 37
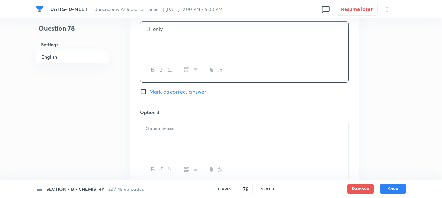
scroll to position [359, 0]
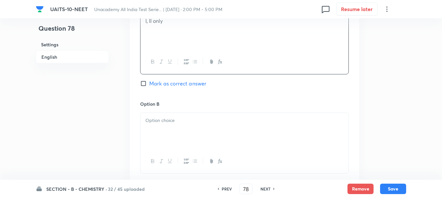
click at [166, 125] on div at bounding box center [245, 131] width 208 height 37
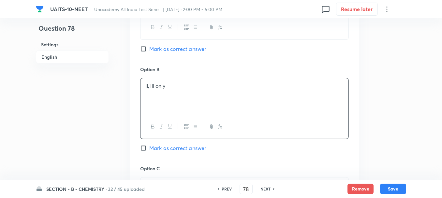
scroll to position [424, 0]
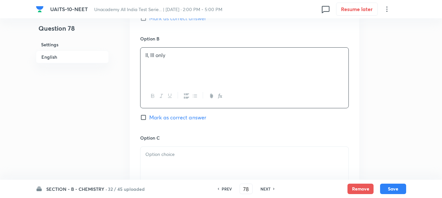
click at [164, 164] on div at bounding box center [245, 165] width 208 height 37
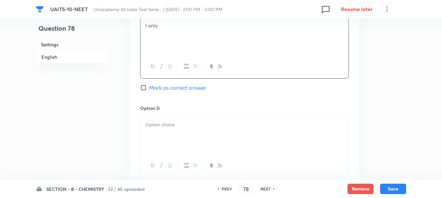
scroll to position [554, 0]
click at [169, 135] on div at bounding box center [245, 133] width 208 height 37
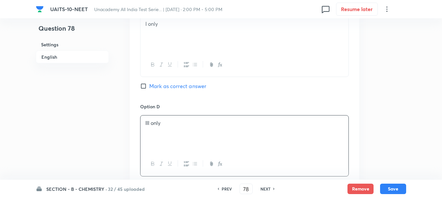
scroll to position [619, 0]
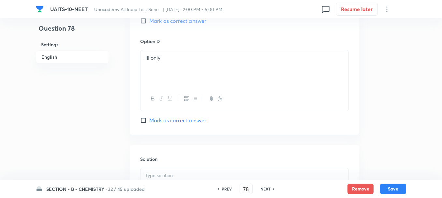
click at [164, 124] on span "Mark as correct answer" at bounding box center [177, 120] width 57 height 8
click at [149, 124] on input "Mark as correct answer" at bounding box center [144, 120] width 9 height 7
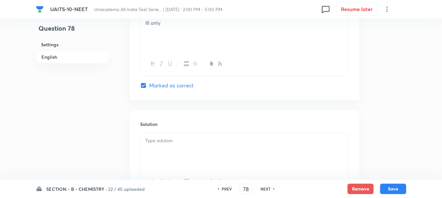
scroll to position [718, 0]
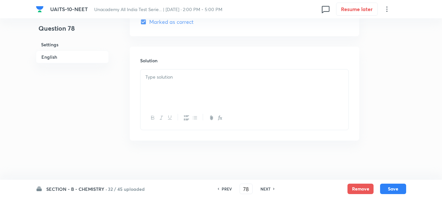
click at [171, 80] on p at bounding box center [244, 76] width 198 height 7
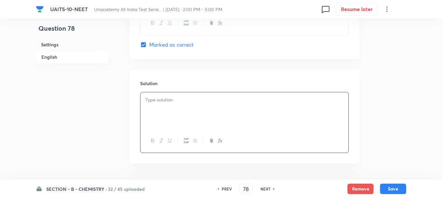
scroll to position [685, 0]
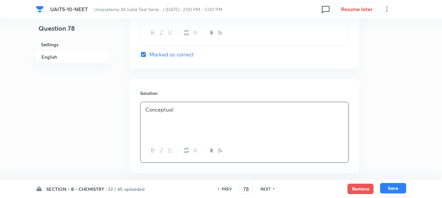
click at [396, 188] on button "Save" at bounding box center [393, 188] width 26 height 10
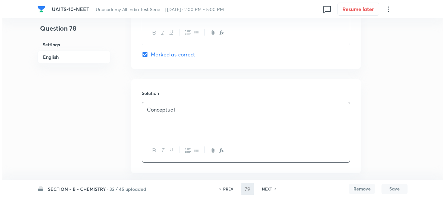
scroll to position [0, 0]
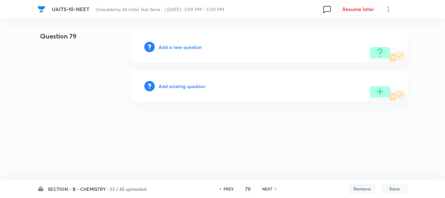
click at [173, 52] on div "Add a new question" at bounding box center [269, 46] width 276 height 31
click at [175, 48] on h6 "Add a new question" at bounding box center [180, 47] width 43 height 7
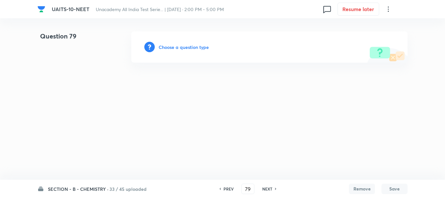
click at [184, 47] on h6 "Choose a question type" at bounding box center [184, 47] width 50 height 7
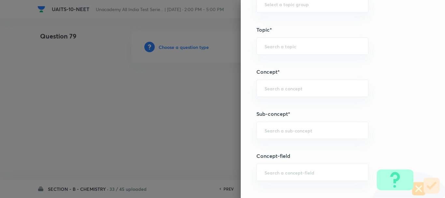
scroll to position [359, 0]
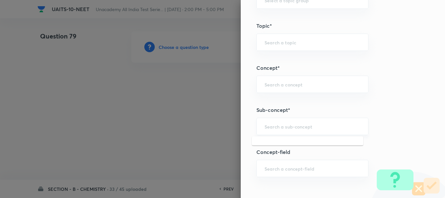
click at [270, 125] on input "text" at bounding box center [313, 126] width 96 height 6
paste input "Chemical Equilibrium"
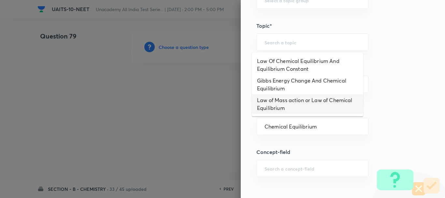
click at [284, 101] on li "Law of Mass action or Law of Chemical Equilibrium" at bounding box center [308, 104] width 112 height 20
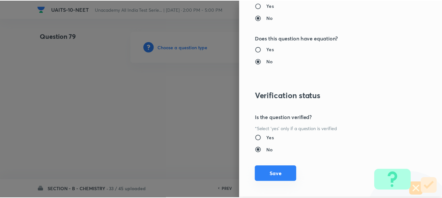
scroll to position [735, 0]
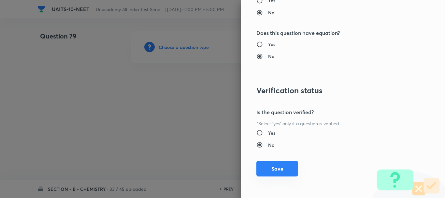
click at [268, 169] on button "Save" at bounding box center [278, 169] width 42 height 16
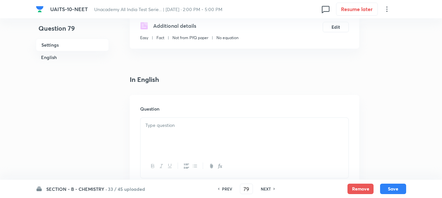
scroll to position [163, 0]
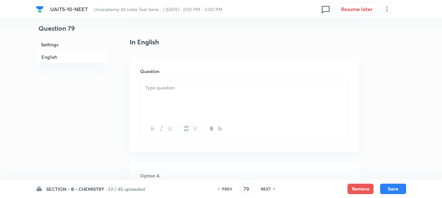
click at [166, 99] on div at bounding box center [245, 98] width 208 height 37
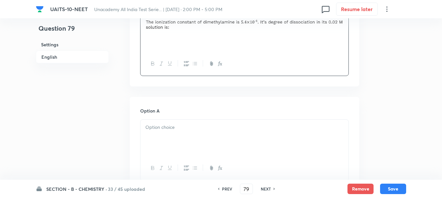
scroll to position [228, 0]
click at [163, 132] on div at bounding box center [245, 137] width 208 height 37
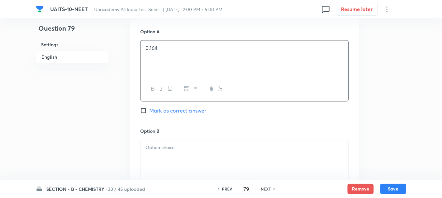
scroll to position [326, 0]
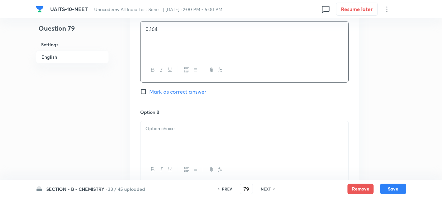
drag, startPoint x: 165, startPoint y: 127, endPoint x: 170, endPoint y: 131, distance: 6.0
click at [166, 128] on p at bounding box center [244, 128] width 198 height 7
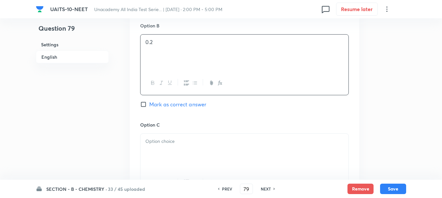
scroll to position [424, 0]
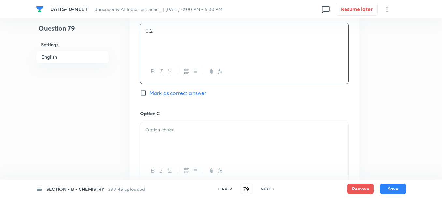
drag, startPoint x: 158, startPoint y: 152, endPoint x: 217, endPoint y: 155, distance: 59.1
click at [158, 151] on div at bounding box center [245, 140] width 208 height 37
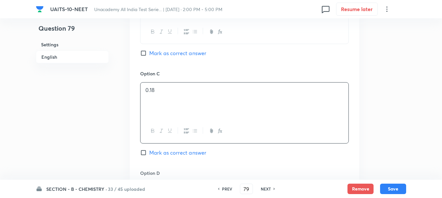
scroll to position [522, 0]
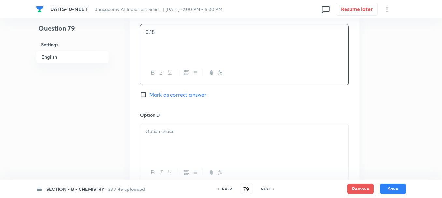
click at [172, 127] on div at bounding box center [245, 142] width 208 height 37
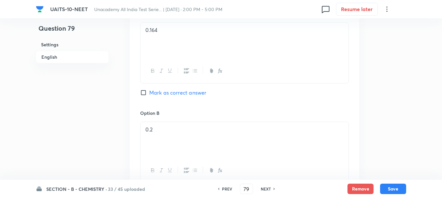
scroll to position [293, 0]
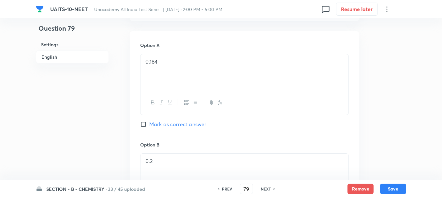
click at [159, 127] on span "Mark as correct answer" at bounding box center [177, 124] width 57 height 8
click at [149, 127] on input "Mark as correct answer" at bounding box center [144, 124] width 9 height 7
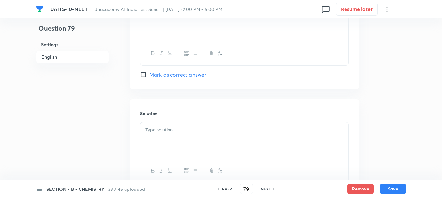
scroll to position [652, 0]
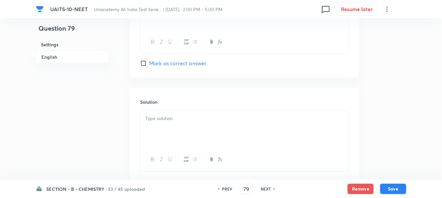
click at [169, 120] on p at bounding box center [244, 118] width 198 height 7
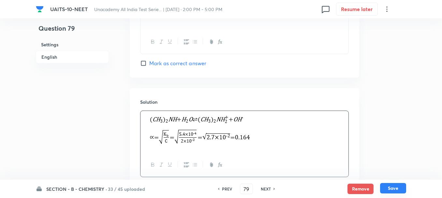
click at [397, 189] on button "Save" at bounding box center [393, 188] width 26 height 10
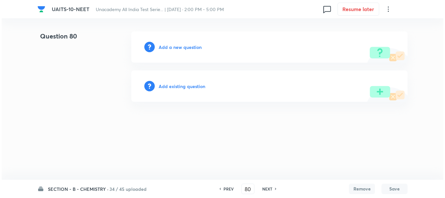
scroll to position [0, 0]
click at [172, 48] on h6 "Add a new question" at bounding box center [180, 47] width 43 height 7
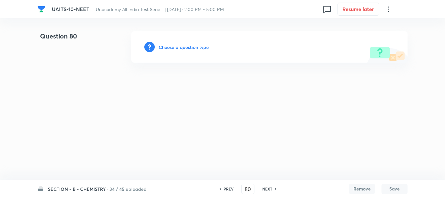
click at [178, 50] on h6 "Choose a question type" at bounding box center [184, 47] width 50 height 7
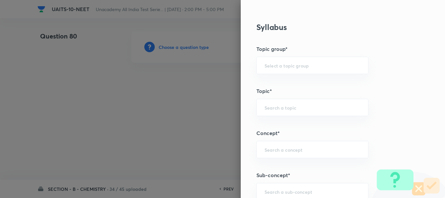
scroll to position [326, 0]
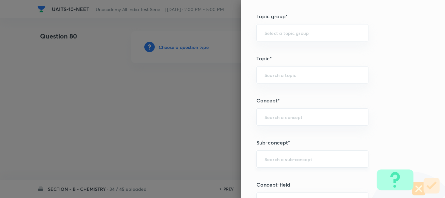
click at [267, 162] on input "text" at bounding box center [313, 159] width 96 height 6
paste input "Ionic Equilibrium"
click at [291, 172] on li "Chemical and Ionic Equilibrium" at bounding box center [308, 177] width 112 height 12
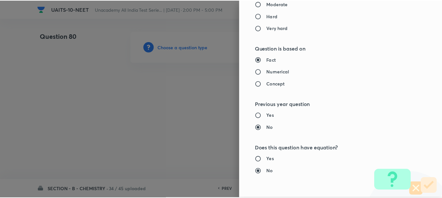
scroll to position [735, 0]
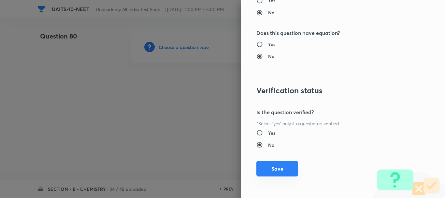
click at [275, 173] on button "Save" at bounding box center [278, 169] width 42 height 16
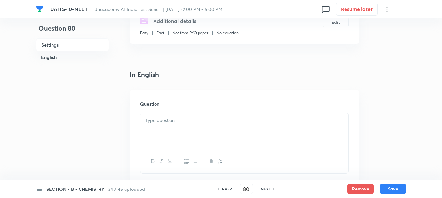
scroll to position [163, 0]
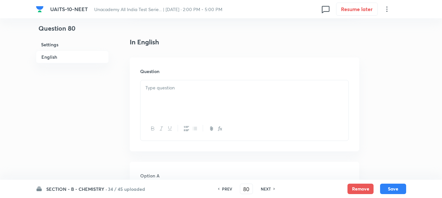
click at [179, 96] on div at bounding box center [245, 98] width 208 height 37
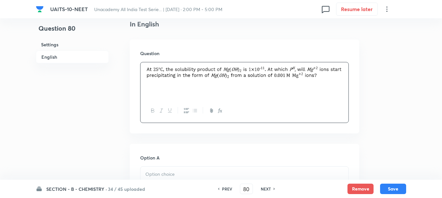
scroll to position [196, 0]
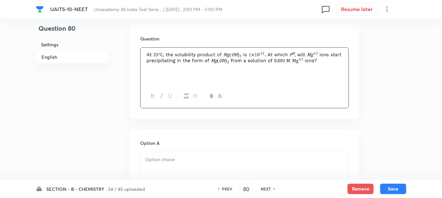
drag, startPoint x: 168, startPoint y: 160, endPoint x: 165, endPoint y: 157, distance: 4.1
click at [168, 159] on p at bounding box center [244, 159] width 198 height 7
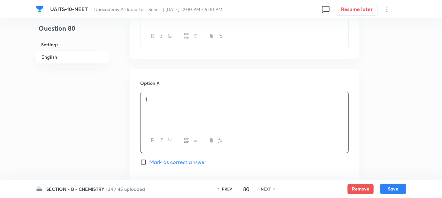
scroll to position [326, 0]
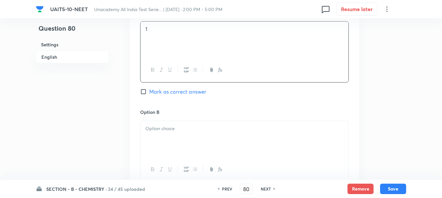
click at [163, 144] on div at bounding box center [245, 139] width 208 height 37
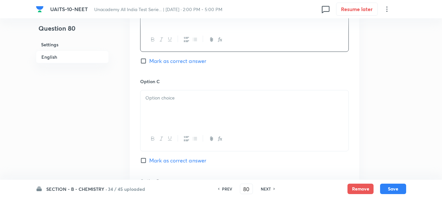
scroll to position [456, 0]
click at [164, 106] on div at bounding box center [245, 108] width 208 height 37
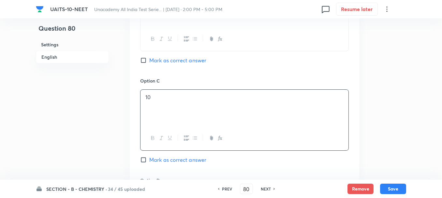
scroll to position [554, 0]
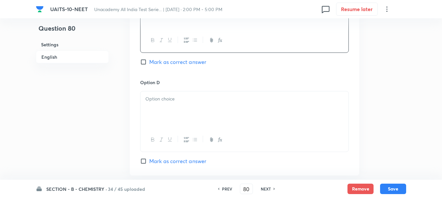
click at [166, 113] on div at bounding box center [245, 109] width 208 height 37
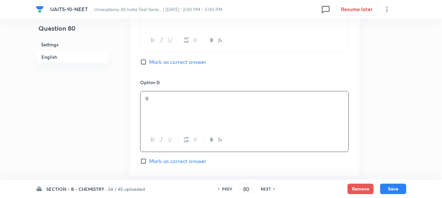
click at [162, 57] on div "Option C 10 Mark as correct answer" at bounding box center [244, 28] width 209 height 99
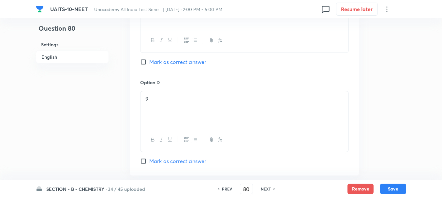
click at [162, 59] on span "Mark as correct answer" at bounding box center [177, 62] width 57 height 8
click at [149, 59] on input "Mark as correct answer" at bounding box center [144, 62] width 9 height 7
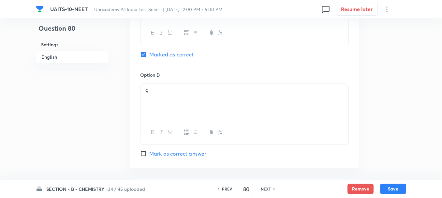
scroll to position [685, 0]
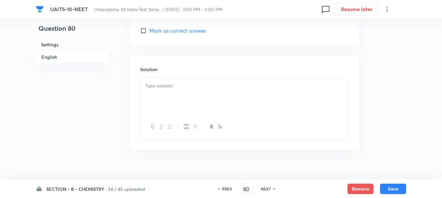
click at [172, 98] on div at bounding box center [245, 96] width 208 height 37
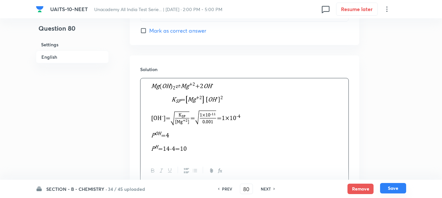
click at [400, 185] on button "Save" at bounding box center [393, 188] width 26 height 10
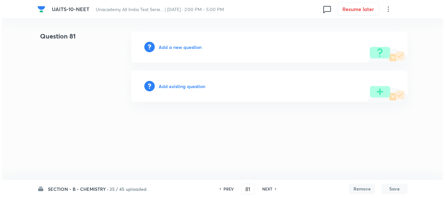
scroll to position [0, 0]
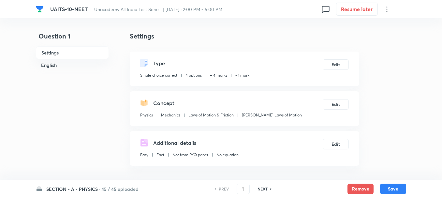
click at [78, 189] on h6 "SECTION - A - PHYSICS ·" at bounding box center [73, 189] width 54 height 7
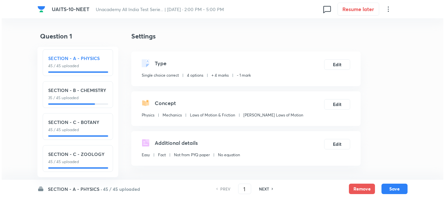
scroll to position [7, 0]
click at [86, 88] on h6 "SECTION - B - CHEMISTRY" at bounding box center [76, 90] width 59 height 7
checkbox input "false"
type input "46"
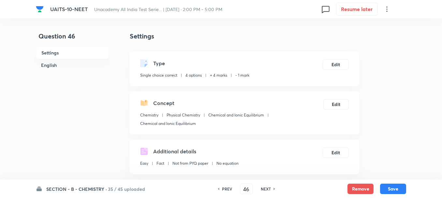
click at [268, 187] on h6 "NEXT" at bounding box center [266, 189] width 10 height 6
checkbox input "false"
type input "47"
click at [267, 188] on h6 "NEXT" at bounding box center [266, 189] width 10 height 6
checkbox input "false"
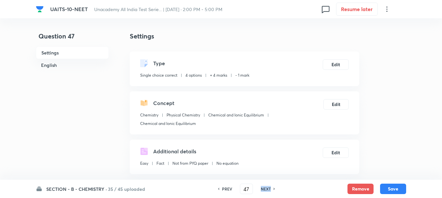
type input "48"
checkbox input "true"
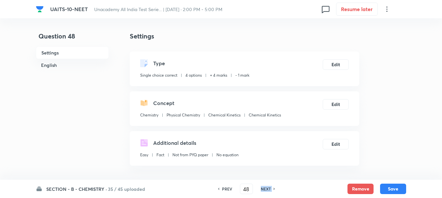
click at [267, 188] on h6 "NEXT" at bounding box center [266, 189] width 10 height 6
checkbox input "true"
checkbox input "false"
type input "49"
click at [267, 188] on h6 "NEXT" at bounding box center [266, 189] width 10 height 6
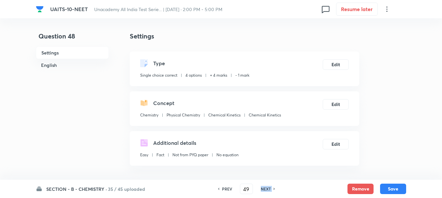
checkbox input "true"
checkbox input "false"
type input "50"
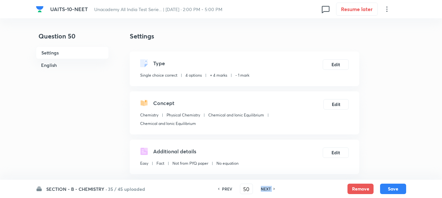
click at [267, 188] on h6 "NEXT" at bounding box center [266, 189] width 10 height 6
checkbox input "false"
type input "51"
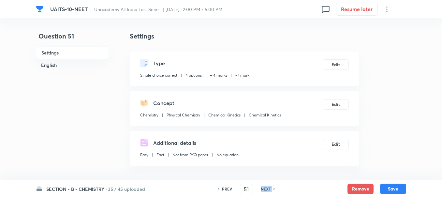
click at [267, 188] on h6 "NEXT" at bounding box center [266, 189] width 10 height 6
checkbox input "false"
type input "52"
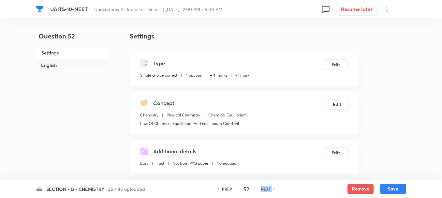
click at [267, 188] on h6 "NEXT" at bounding box center [266, 189] width 10 height 6
checkbox input "true"
type input "53"
click at [267, 188] on h6 "NEXT" at bounding box center [266, 189] width 10 height 6
checkbox input "true"
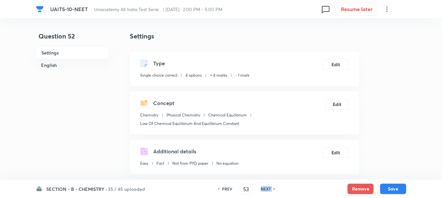
checkbox input "false"
type input "54"
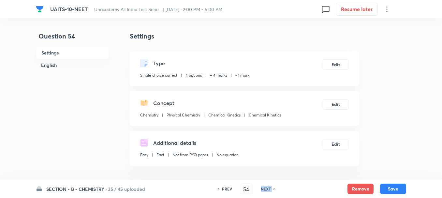
click at [267, 188] on h6 "NEXT" at bounding box center [266, 189] width 10 height 6
checkbox input "true"
type input "55"
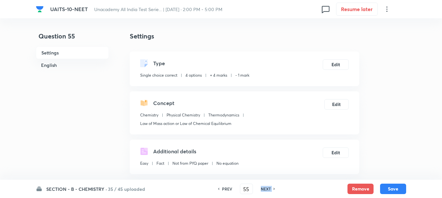
click at [267, 188] on h6 "NEXT" at bounding box center [266, 189] width 10 height 6
checkbox input "false"
type input "56"
checkbox input "true"
click at [267, 188] on h6 "NEXT" at bounding box center [266, 189] width 10 height 6
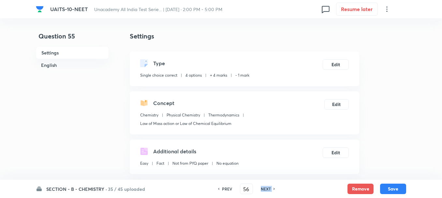
checkbox input "true"
checkbox input "false"
type input "57"
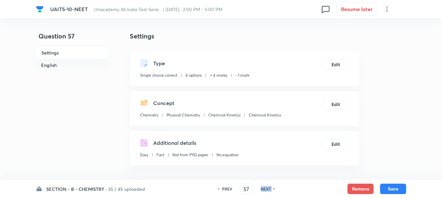
click at [267, 188] on h6 "NEXT" at bounding box center [266, 189] width 10 height 6
checkbox input "false"
type input "58"
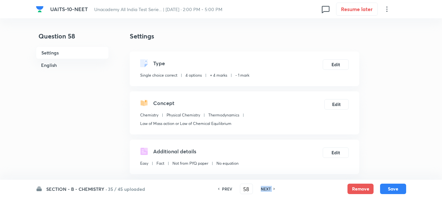
click at [267, 188] on h6 "NEXT" at bounding box center [266, 189] width 10 height 6
checkbox input "false"
checkbox input "true"
type input "59"
click at [267, 188] on h6 "NEXT" at bounding box center [266, 189] width 10 height 6
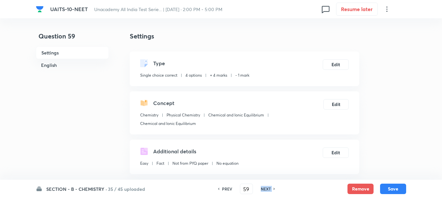
checkbox input "true"
checkbox input "false"
type input "60"
click at [267, 188] on h6 "NEXT" at bounding box center [266, 189] width 10 height 6
checkbox input "false"
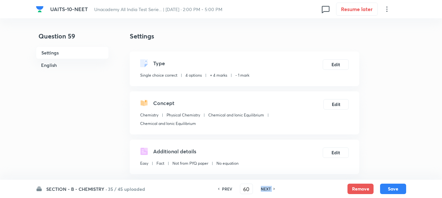
checkbox input "true"
type input "61"
click at [267, 188] on h6 "NEXT" at bounding box center [266, 189] width 10 height 6
checkbox input "true"
checkbox input "false"
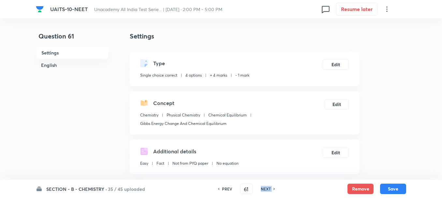
type input "62"
click at [267, 188] on h6 "NEXT" at bounding box center [266, 189] width 10 height 6
checkbox input "true"
type input "63"
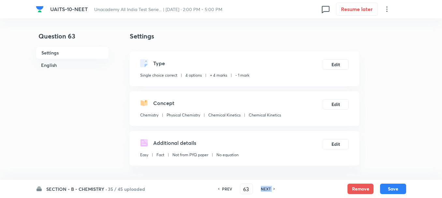
click at [267, 188] on h6 "NEXT" at bounding box center [266, 189] width 10 height 6
checkbox input "true"
checkbox input "false"
type input "64"
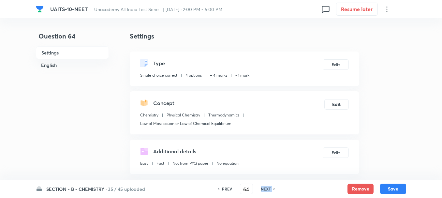
click at [267, 188] on h6 "NEXT" at bounding box center [266, 189] width 10 height 6
checkbox input "false"
type input "65"
click at [267, 188] on h6 "NEXT" at bounding box center [266, 189] width 10 height 6
checkbox input "false"
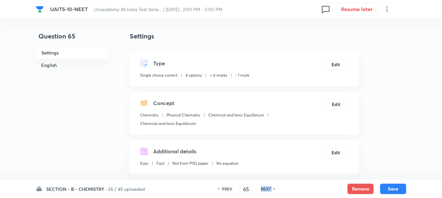
checkbox input "true"
type input "66"
click at [267, 188] on h6 "NEXT" at bounding box center [266, 189] width 10 height 6
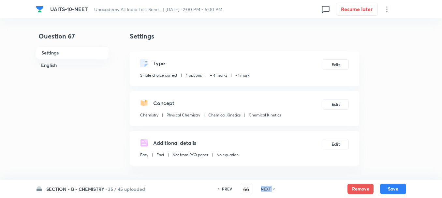
checkbox input "true"
checkbox input "false"
type input "67"
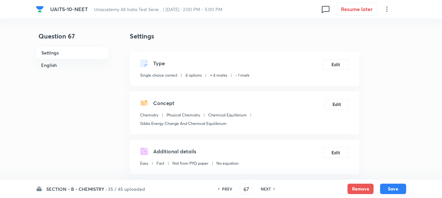
click at [269, 188] on h6 "NEXT" at bounding box center [266, 189] width 10 height 6
checkbox input "true"
checkbox input "false"
type input "68"
click at [269, 188] on h6 "NEXT" at bounding box center [266, 189] width 10 height 6
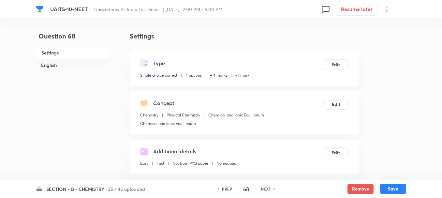
checkbox input "false"
checkbox input "true"
type input "69"
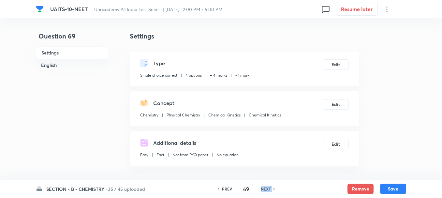
click at [269, 188] on h6 "NEXT" at bounding box center [266, 189] width 10 height 6
checkbox input "true"
type input "70"
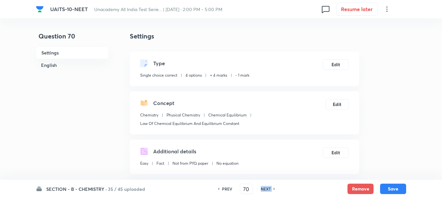
click at [269, 188] on h6 "NEXT" at bounding box center [266, 189] width 10 height 6
checkbox input "true"
type input "71"
click at [269, 188] on h6 "NEXT" at bounding box center [266, 189] width 10 height 6
checkbox input "true"
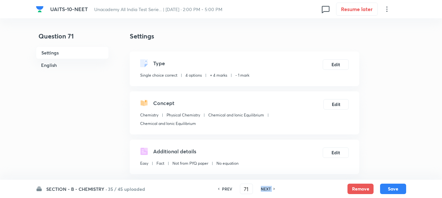
checkbox input "false"
type input "72"
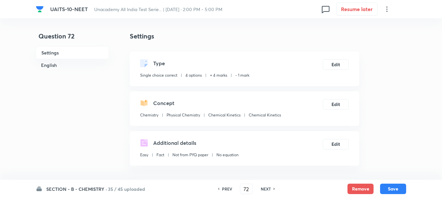
click at [269, 188] on h6 "NEXT" at bounding box center [266, 189] width 10 height 6
checkbox input "true"
type input "73"
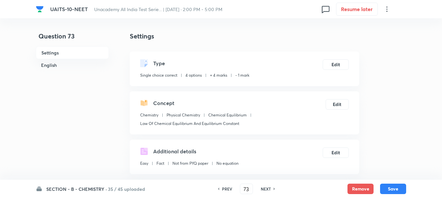
click at [269, 188] on h6 "NEXT" at bounding box center [266, 189] width 10 height 6
checkbox input "false"
checkbox input "true"
type input "74"
click at [269, 188] on h6 "NEXT" at bounding box center [266, 189] width 10 height 6
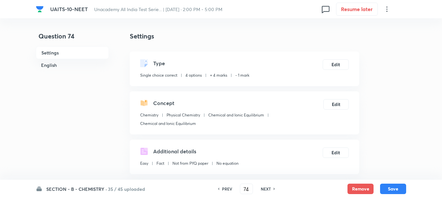
checkbox input "true"
checkbox input "false"
type input "75"
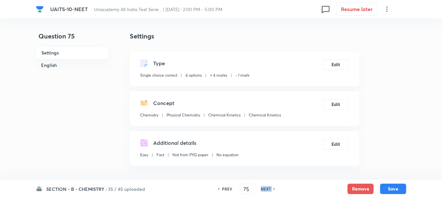
click at [268, 188] on h6 "NEXT" at bounding box center [266, 189] width 10 height 6
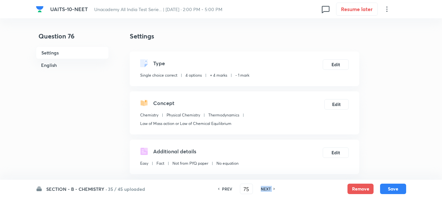
checkbox input "false"
type input "76"
checkbox input "true"
click at [268, 188] on h6 "NEXT" at bounding box center [266, 189] width 10 height 6
checkbox input "true"
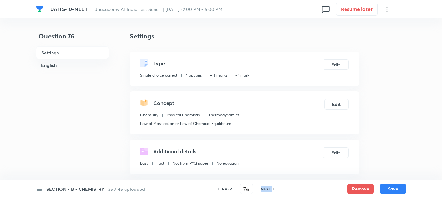
checkbox input "false"
type input "77"
click at [268, 188] on h6 "NEXT" at bounding box center [266, 189] width 10 height 6
checkbox input "false"
type input "78"
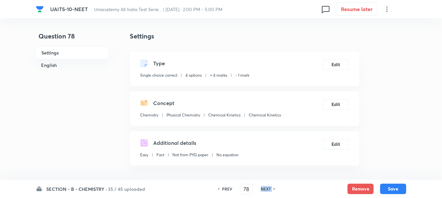
click at [268, 188] on h6 "NEXT" at bounding box center [266, 189] width 10 height 6
checkbox input "false"
type input "79"
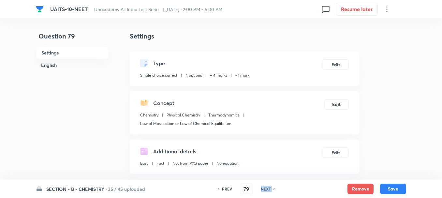
click at [268, 188] on h6 "NEXT" at bounding box center [266, 189] width 10 height 6
checkbox input "false"
checkbox input "true"
click at [268, 188] on h6 "NEXT" at bounding box center [266, 189] width 10 height 6
type input "81"
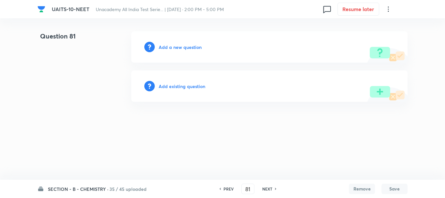
click at [181, 50] on h6 "Add a new question" at bounding box center [180, 47] width 43 height 7
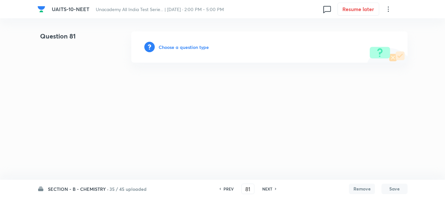
click at [184, 49] on h6 "Choose a question type" at bounding box center [184, 47] width 50 height 7
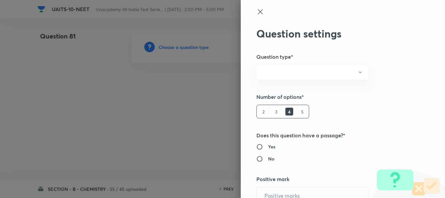
radio input "true"
type input "4"
type input "1"
radio input "true"
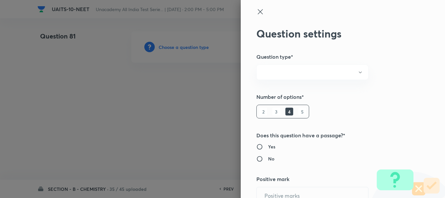
radio input "true"
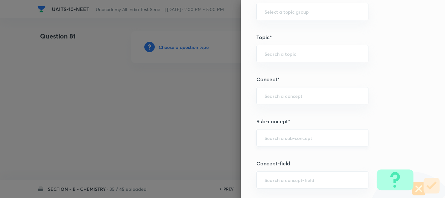
scroll to position [359, 0]
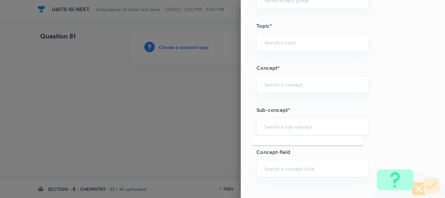
click at [270, 127] on input "text" at bounding box center [313, 126] width 96 height 6
paste input "Chemical Kinetics"
click at [295, 143] on li "Chemical Kinetics" at bounding box center [308, 145] width 112 height 12
type input "Chemical Kinetics"
type input "Chemistry"
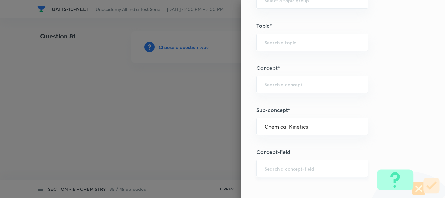
type input "Physical Chemistry"
type input "Chemical Kinetics"
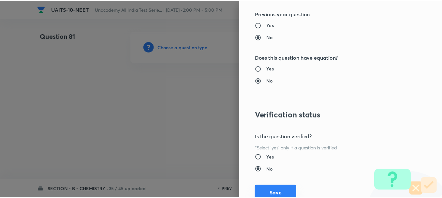
scroll to position [735, 0]
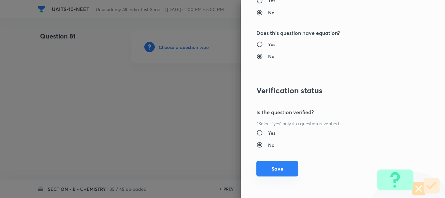
click at [274, 167] on button "Save" at bounding box center [278, 169] width 42 height 16
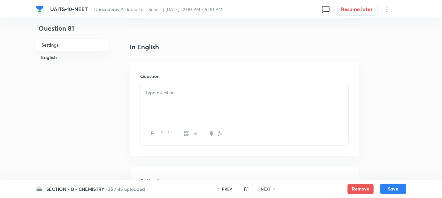
scroll to position [196, 0]
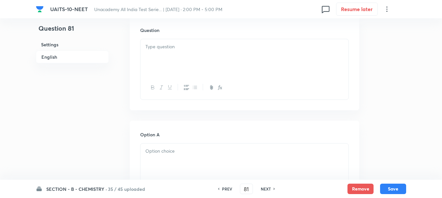
click at [172, 58] on div at bounding box center [245, 57] width 208 height 37
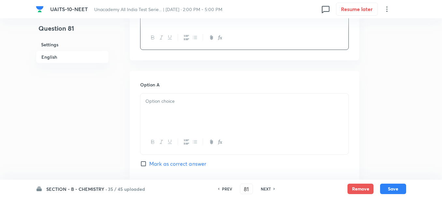
scroll to position [293, 0]
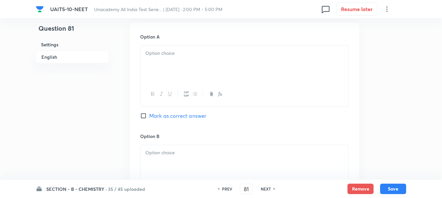
click at [153, 69] on div at bounding box center [245, 64] width 208 height 37
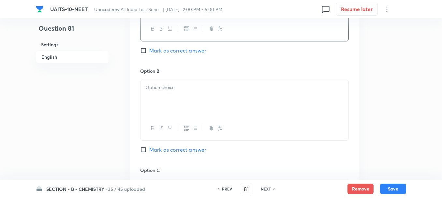
scroll to position [391, 0]
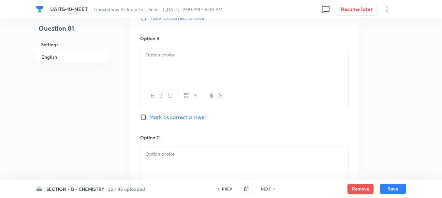
click at [171, 59] on div at bounding box center [245, 65] width 208 height 37
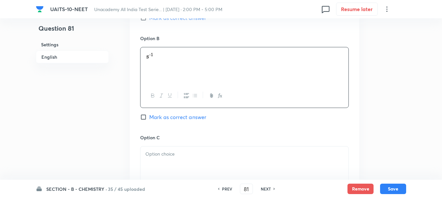
click at [165, 161] on div at bounding box center [245, 164] width 208 height 37
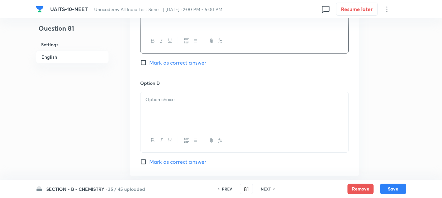
scroll to position [554, 0]
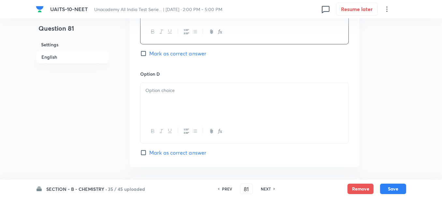
click at [173, 94] on p at bounding box center [244, 90] width 198 height 7
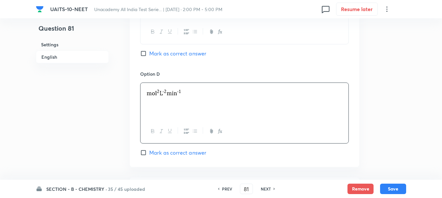
click at [156, 56] on span "Mark as correct answer" at bounding box center [177, 54] width 57 height 8
click at [149, 56] on input "Mark as correct answer" at bounding box center [144, 53] width 9 height 7
checkbox input "true"
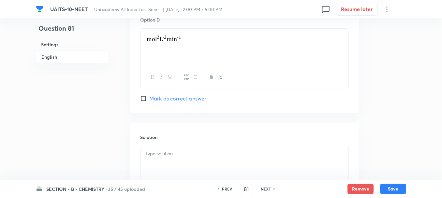
scroll to position [619, 0]
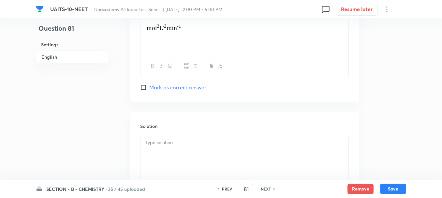
click at [164, 142] on p at bounding box center [244, 142] width 198 height 7
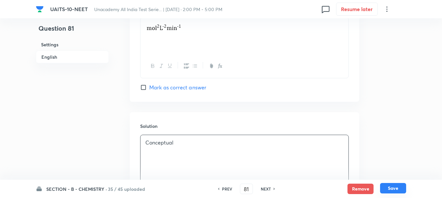
click at [388, 188] on button "Save" at bounding box center [393, 188] width 26 height 10
type input "82"
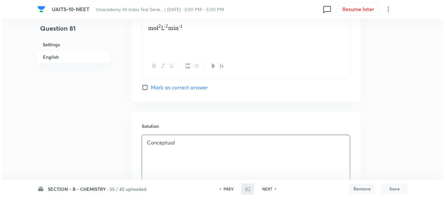
scroll to position [0, 0]
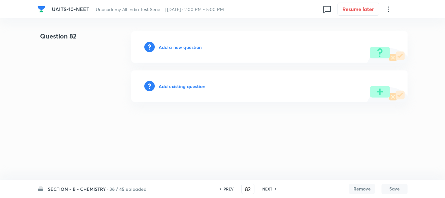
click at [165, 42] on div "Add a new question" at bounding box center [269, 46] width 276 height 31
click at [181, 48] on h6 "Add a new question" at bounding box center [180, 47] width 43 height 7
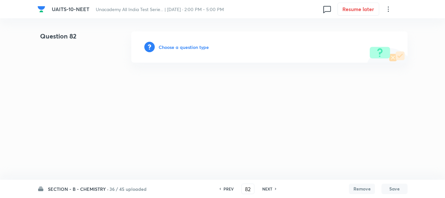
click at [200, 49] on h6 "Choose a question type" at bounding box center [184, 47] width 50 height 7
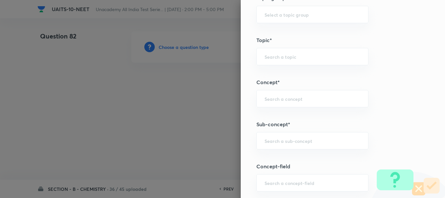
scroll to position [359, 0]
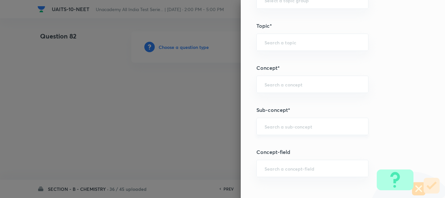
click at [270, 127] on input "text" at bounding box center [313, 126] width 96 height 6
paste input "Chemical Equilibrium"
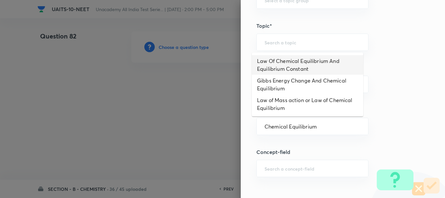
click at [282, 59] on li "Law Of Chemical Equilibrium And Equilibrium Constant" at bounding box center [308, 65] width 112 height 20
type input "Law Of Chemical Equilibrium And Equilibrium Constant"
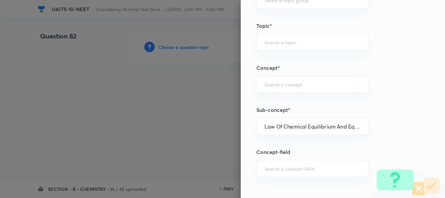
type input "Chemistry"
type input "Physical Chemistry"
type input "Chemical Equilibrium"
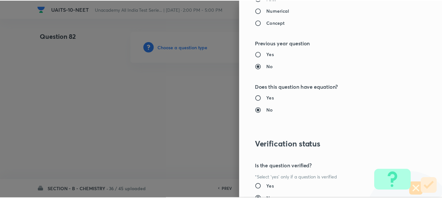
scroll to position [735, 0]
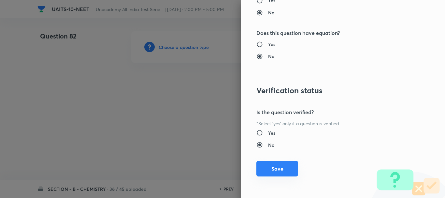
click at [280, 176] on button "Save" at bounding box center [278, 169] width 42 height 16
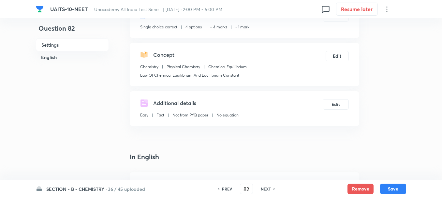
scroll to position [130, 0]
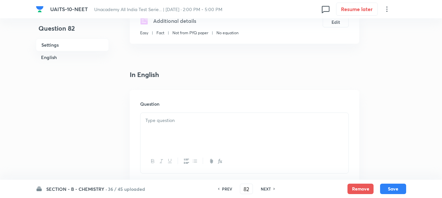
click at [166, 128] on div at bounding box center [245, 131] width 208 height 37
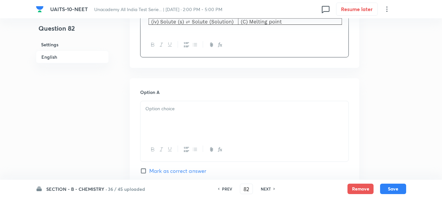
scroll to position [261, 0]
click at [164, 100] on div at bounding box center [245, 118] width 208 height 37
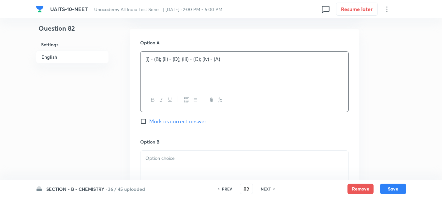
scroll to position [359, 0]
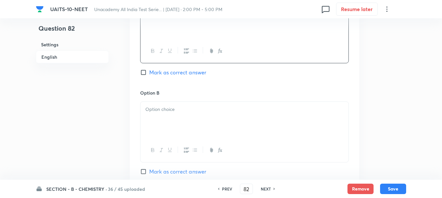
click at [164, 122] on div at bounding box center [245, 120] width 208 height 37
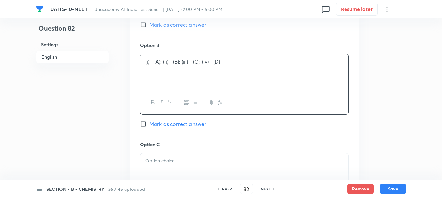
scroll to position [456, 0]
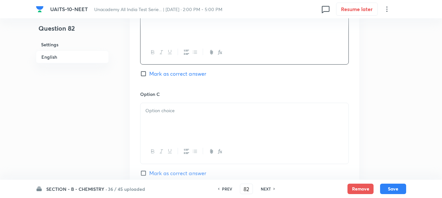
click at [159, 122] on div at bounding box center [245, 121] width 208 height 37
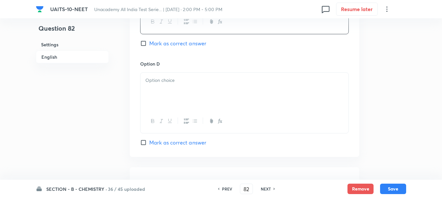
scroll to position [587, 0]
click at [172, 96] on div at bounding box center [245, 90] width 208 height 37
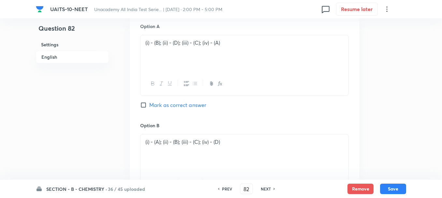
click at [161, 108] on span "Mark as correct answer" at bounding box center [177, 105] width 57 height 8
click at [149, 108] on input "Mark as correct answer" at bounding box center [144, 105] width 9 height 7
checkbox input "true"
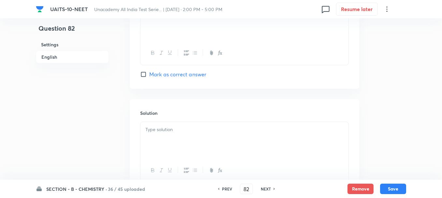
scroll to position [685, 0]
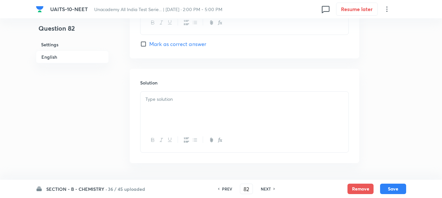
click at [171, 110] on div at bounding box center [245, 110] width 208 height 37
click at [390, 183] on button "Save" at bounding box center [393, 188] width 26 height 10
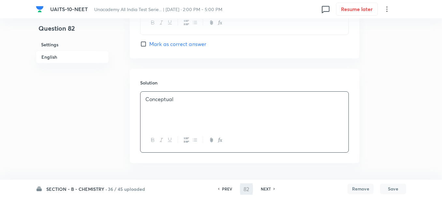
type input "83"
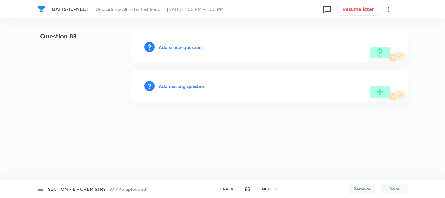
click at [171, 52] on div "Add a new question" at bounding box center [269, 46] width 276 height 31
click at [171, 48] on h6 "Add a new question" at bounding box center [180, 47] width 43 height 7
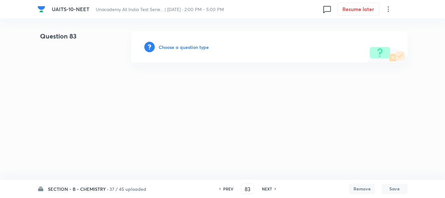
click at [178, 48] on h6 "Choose a question type" at bounding box center [184, 47] width 50 height 7
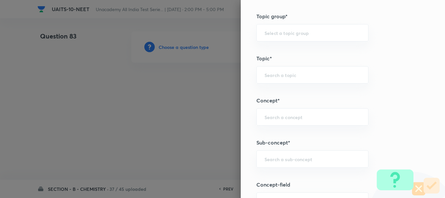
scroll to position [359, 0]
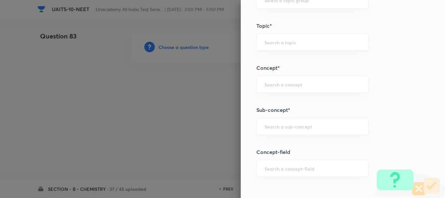
click at [266, 156] on div "Question settings Question type* Single choice correct Number of options* 2 3 4…" at bounding box center [343, 99] width 204 height 198
click at [275, 128] on input "text" at bounding box center [313, 126] width 96 height 6
paste input "Ionic Equilibrium"
click at [297, 143] on li "Chemical and Ionic Equilibrium" at bounding box center [308, 145] width 112 height 12
type input "Chemical and Ionic Equilibrium"
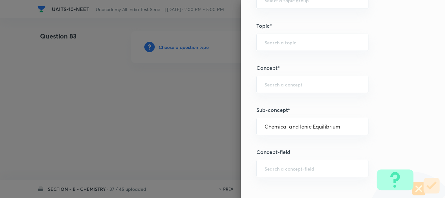
type input "Chemistry"
type input "Physical Chemistry"
type input "Chemical and Ionic Equilibrium"
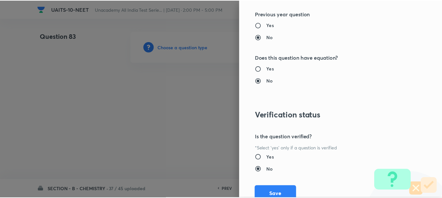
scroll to position [735, 0]
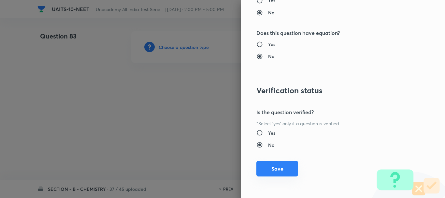
click at [279, 170] on button "Save" at bounding box center [278, 169] width 42 height 16
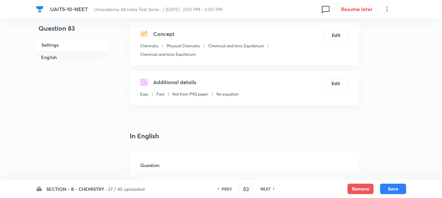
scroll to position [130, 0]
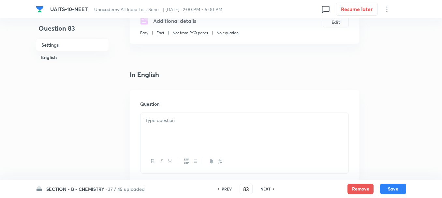
click at [176, 130] on div at bounding box center [245, 131] width 208 height 37
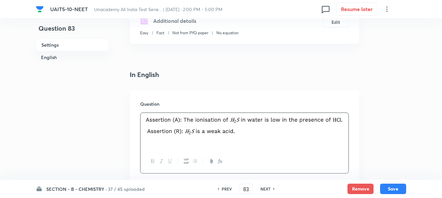
drag, startPoint x: 369, startPoint y: 114, endPoint x: 360, endPoint y: 118, distance: 9.9
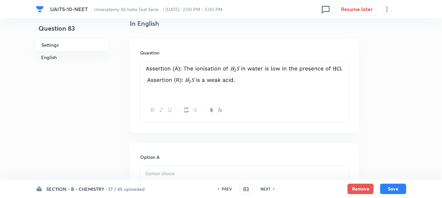
scroll to position [261, 0]
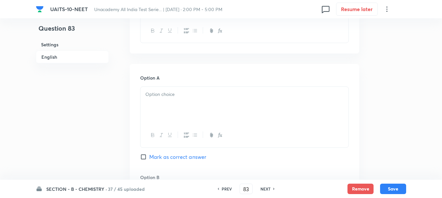
click at [177, 111] on div at bounding box center [245, 105] width 208 height 37
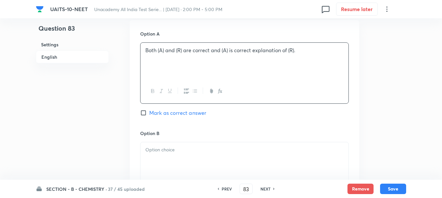
scroll to position [359, 0]
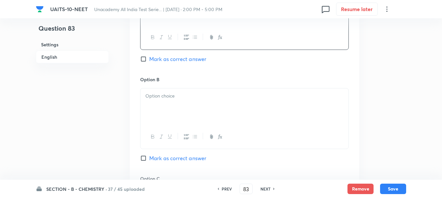
click at [162, 108] on div at bounding box center [245, 106] width 208 height 37
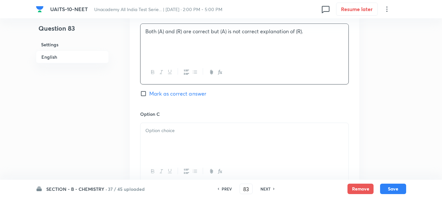
scroll to position [424, 0]
click at [169, 137] on div at bounding box center [245, 140] width 208 height 37
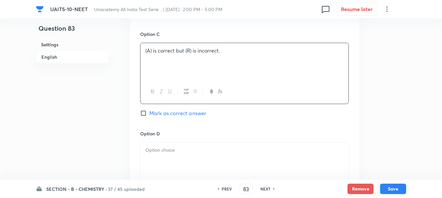
scroll to position [522, 0]
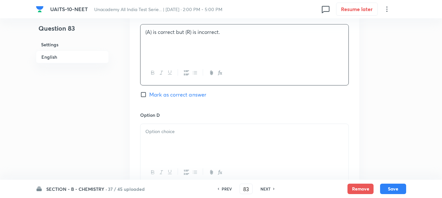
click at [165, 141] on div at bounding box center [245, 142] width 208 height 37
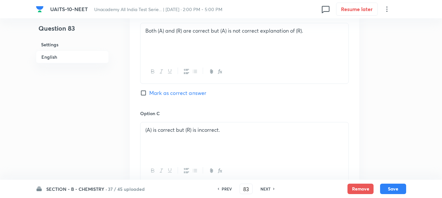
click at [161, 95] on span "Mark as correct answer" at bounding box center [177, 93] width 57 height 8
click at [149, 95] on input "Mark as correct answer" at bounding box center [144, 93] width 9 height 7
checkbox input "true"
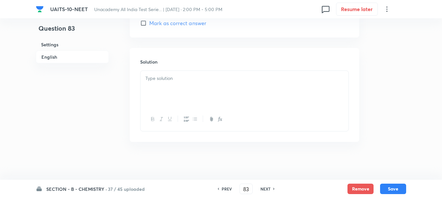
scroll to position [693, 0]
click at [175, 80] on p at bounding box center [244, 76] width 198 height 7
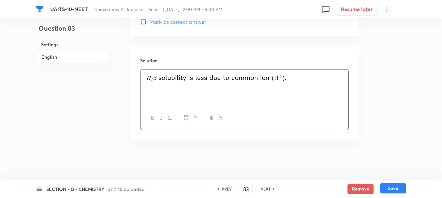
click at [396, 188] on button "Save" at bounding box center [393, 188] width 26 height 10
type input "84"
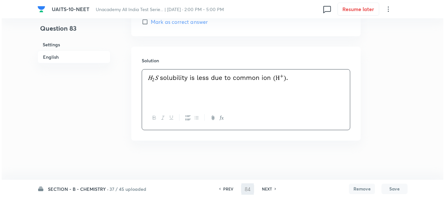
scroll to position [0, 0]
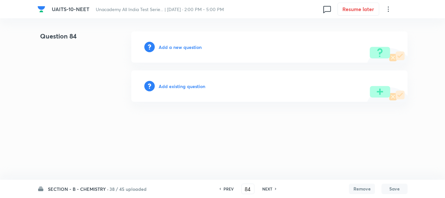
click at [174, 46] on h6 "Add a new question" at bounding box center [180, 47] width 43 height 7
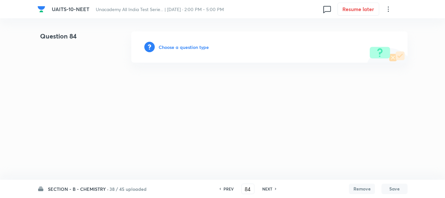
click at [185, 46] on h6 "Choose a question type" at bounding box center [184, 47] width 50 height 7
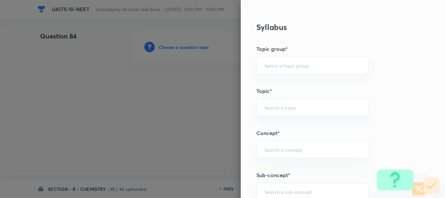
scroll to position [359, 0]
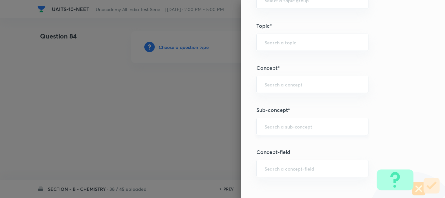
click at [262, 133] on div "​" at bounding box center [313, 126] width 112 height 17
paste input "Chemical Kinetics"
click at [286, 145] on li "Chemical Kinetics" at bounding box center [308, 145] width 112 height 12
type input "Chemical Kinetics"
type input "Chemistry"
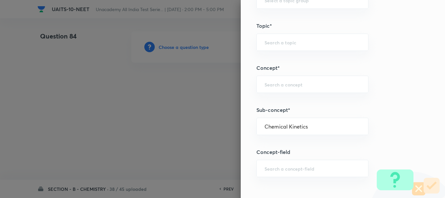
type input "Physical Chemistry"
type input "Chemical Kinetics"
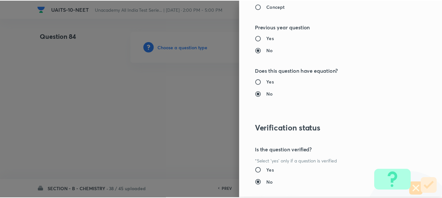
scroll to position [735, 0]
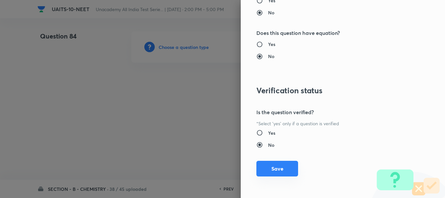
click at [272, 163] on button "Save" at bounding box center [278, 169] width 42 height 16
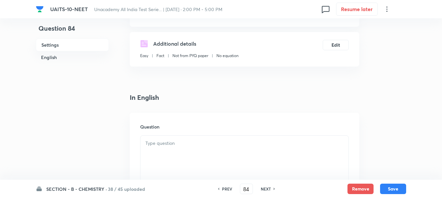
scroll to position [130, 0]
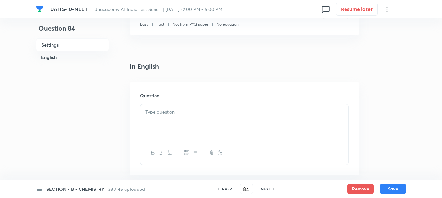
click at [167, 113] on p at bounding box center [244, 111] width 198 height 7
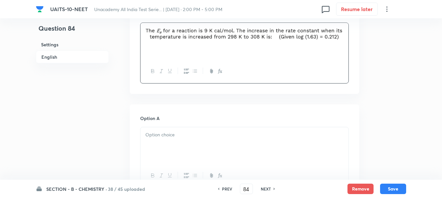
scroll to position [228, 0]
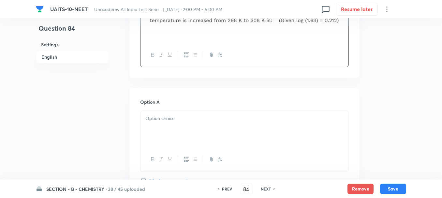
click at [184, 128] on div at bounding box center [245, 129] width 208 height 37
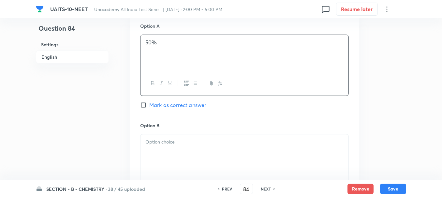
scroll to position [326, 0]
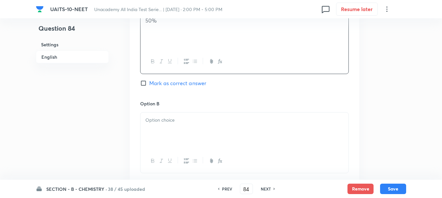
click at [171, 131] on div at bounding box center [245, 130] width 208 height 37
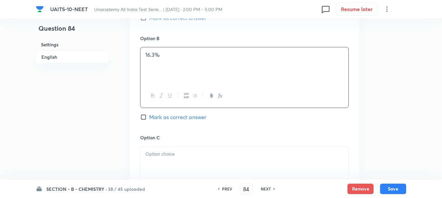
scroll to position [489, 0]
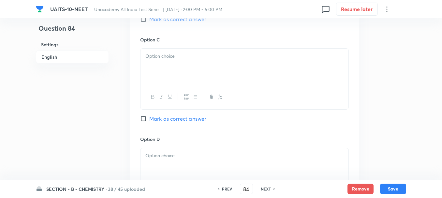
click at [164, 81] on div at bounding box center [245, 67] width 208 height 37
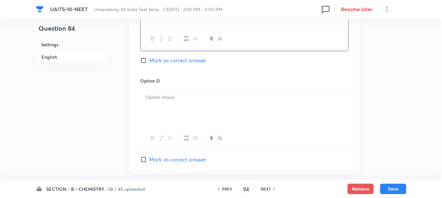
scroll to position [554, 0]
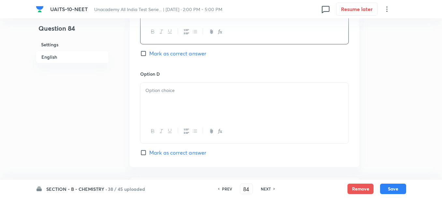
click at [171, 94] on p at bounding box center [244, 90] width 198 height 7
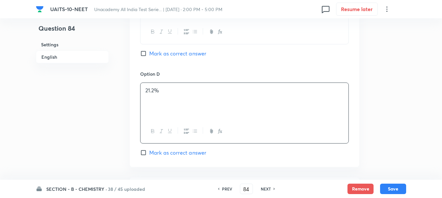
click at [167, 57] on span "Mark as correct answer" at bounding box center [177, 54] width 57 height 8
click at [149, 57] on input "Mark as correct answer" at bounding box center [144, 53] width 9 height 7
checkbox input "true"
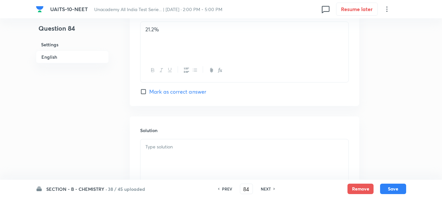
scroll to position [685, 0]
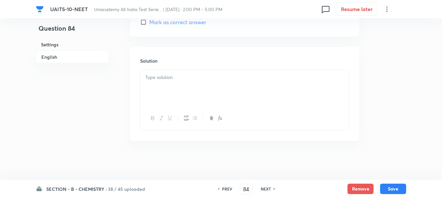
click at [172, 91] on div at bounding box center [245, 88] width 208 height 37
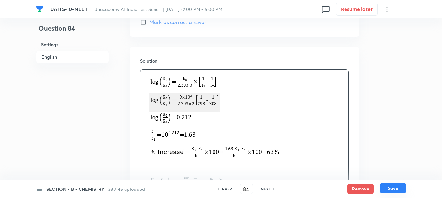
click at [387, 187] on button "Save" at bounding box center [393, 188] width 26 height 10
type input "85"
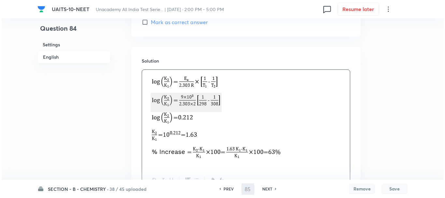
scroll to position [0, 0]
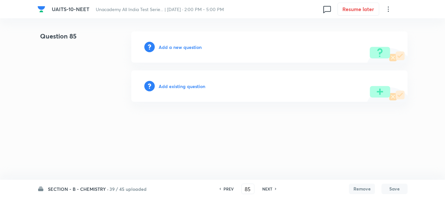
click at [177, 44] on h6 "Add a new question" at bounding box center [180, 47] width 43 height 7
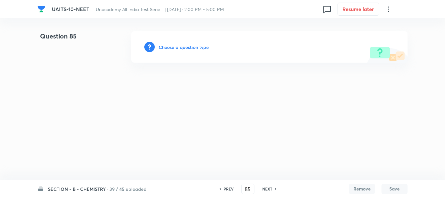
click at [182, 47] on h6 "Choose a question type" at bounding box center [184, 47] width 50 height 7
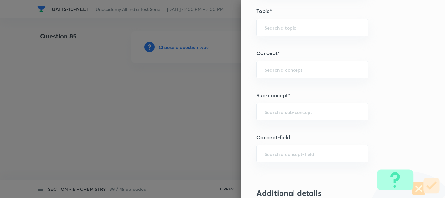
scroll to position [391, 0]
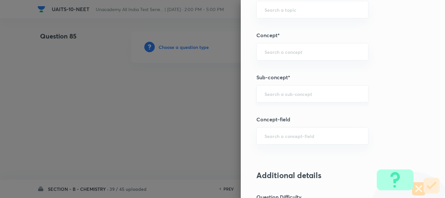
click at [267, 90] on div "​" at bounding box center [313, 93] width 112 height 17
paste input "Chemical Equilibrium"
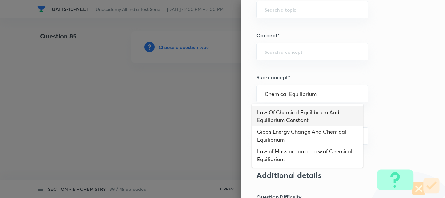
click at [293, 114] on li "Law Of Chemical Equilibrium And Equilibrium Constant" at bounding box center [308, 116] width 112 height 20
type input "Law Of Chemical Equilibrium And Equilibrium Constant"
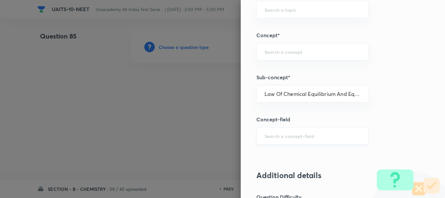
type input "Chemistry"
type input "Physical Chemistry"
type input "Chemical Equilibrium"
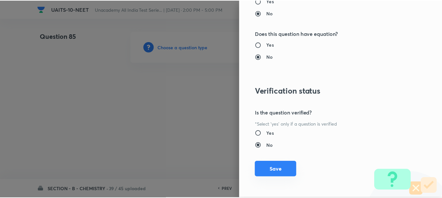
scroll to position [735, 0]
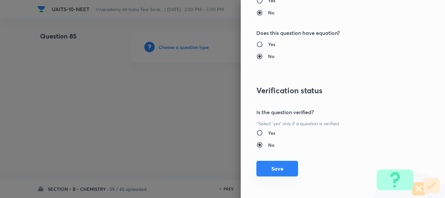
click at [268, 169] on button "Save" at bounding box center [278, 169] width 42 height 16
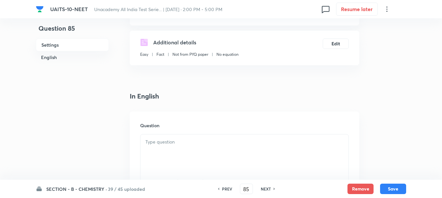
scroll to position [163, 0]
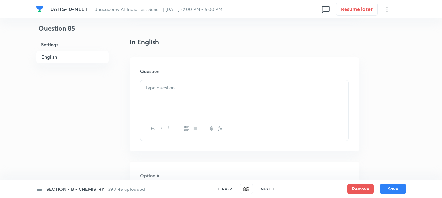
click at [182, 100] on div at bounding box center [245, 98] width 208 height 37
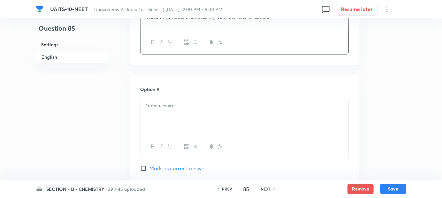
scroll to position [261, 0]
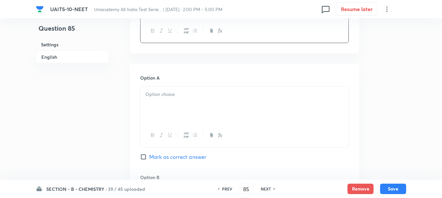
click at [173, 103] on div at bounding box center [245, 105] width 208 height 37
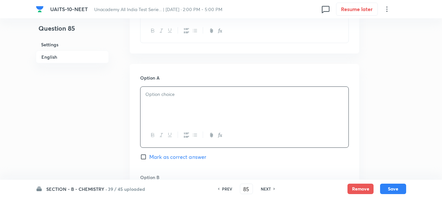
click at [169, 97] on p at bounding box center [244, 94] width 198 height 7
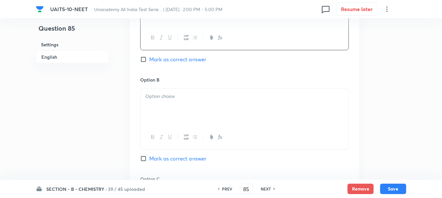
scroll to position [359, 0]
click at [166, 105] on div at bounding box center [245, 106] width 208 height 37
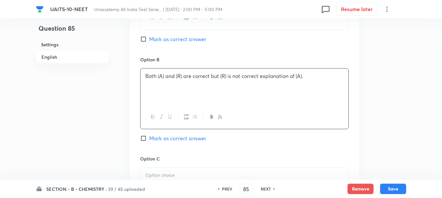
scroll to position [391, 0]
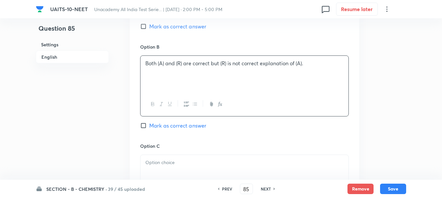
click at [166, 164] on p at bounding box center [244, 162] width 198 height 7
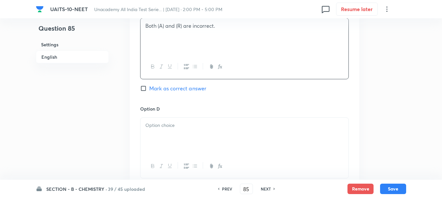
scroll to position [587, 0]
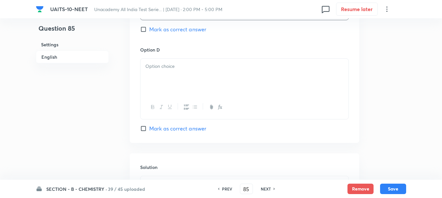
click at [162, 76] on div at bounding box center [245, 77] width 208 height 37
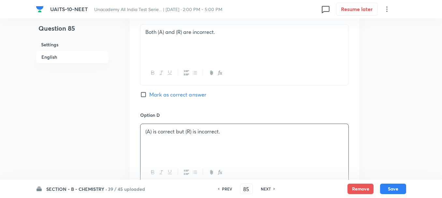
click at [155, 88] on div "Option C Both (A) and (R) are incorrect. Mark as correct answer" at bounding box center [244, 61] width 209 height 99
click at [160, 95] on span "Mark as correct answer" at bounding box center [177, 95] width 57 height 8
click at [149, 95] on input "Mark as correct answer" at bounding box center [144, 94] width 9 height 7
checkbox input "true"
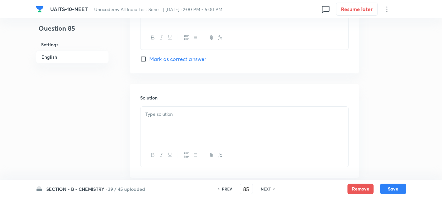
scroll to position [685, 0]
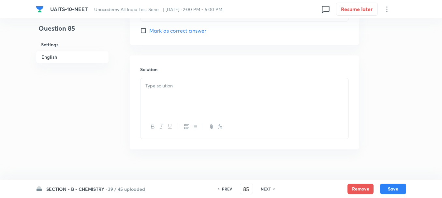
click at [170, 97] on div at bounding box center [245, 96] width 208 height 37
click at [389, 189] on button "Save" at bounding box center [393, 188] width 26 height 10
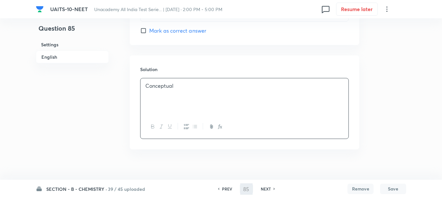
type input "86"
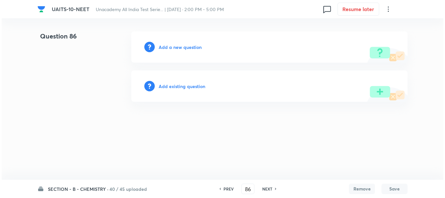
scroll to position [0, 0]
click at [164, 51] on div "Add a new question" at bounding box center [269, 46] width 276 height 31
click at [171, 49] on h6 "Add a new question" at bounding box center [180, 47] width 43 height 7
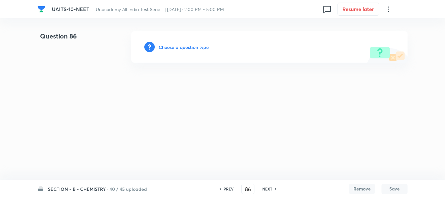
click at [179, 49] on h6 "Choose a question type" at bounding box center [184, 47] width 50 height 7
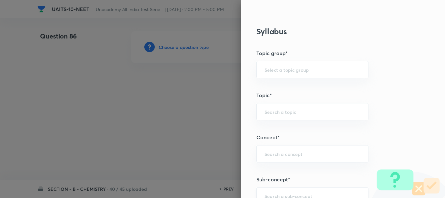
scroll to position [326, 0]
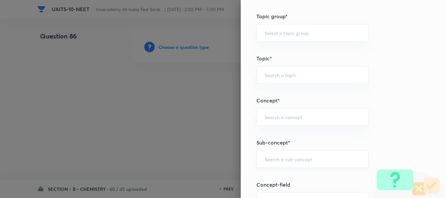
click at [267, 157] on input "text" at bounding box center [313, 159] width 96 height 6
paste input "Ionic Equilibrium"
click at [289, 176] on li "Chemical and Ionic Equilibrium" at bounding box center [308, 177] width 112 height 12
type input "Chemical and Ionic Equilibrium"
type input "Chemistry"
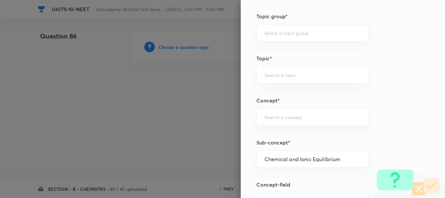
type input "Physical Chemistry"
type input "Chemical and Ionic Equilibrium"
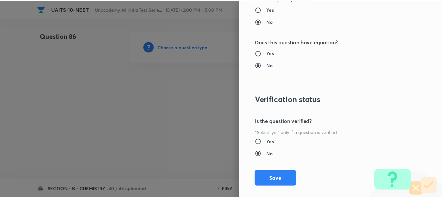
scroll to position [735, 0]
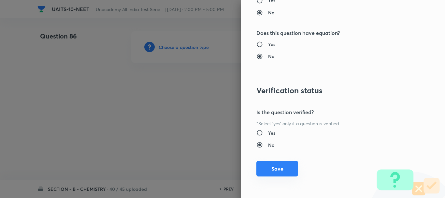
click at [276, 166] on button "Save" at bounding box center [278, 169] width 42 height 16
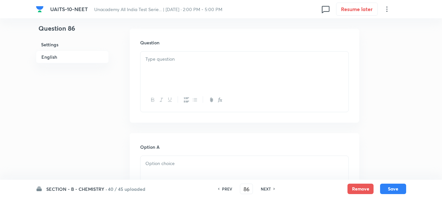
scroll to position [196, 0]
click at [163, 61] on div at bounding box center [245, 66] width 208 height 37
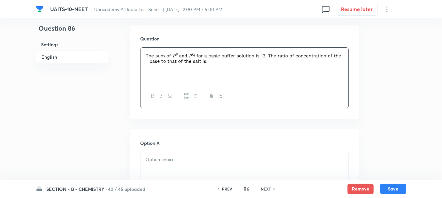
click at [155, 155] on div at bounding box center [245, 170] width 208 height 37
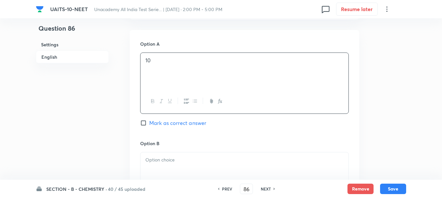
scroll to position [326, 0]
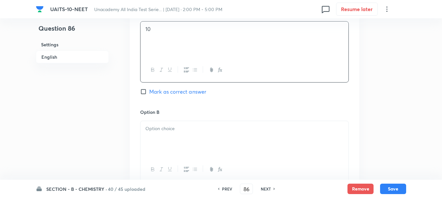
click at [155, 139] on div at bounding box center [245, 139] width 208 height 37
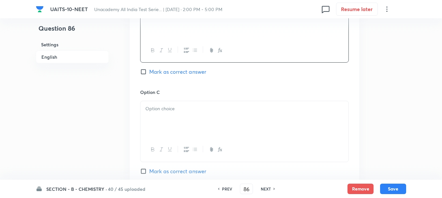
scroll to position [456, 0]
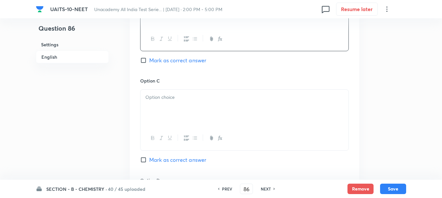
click at [181, 101] on div at bounding box center [245, 108] width 208 height 37
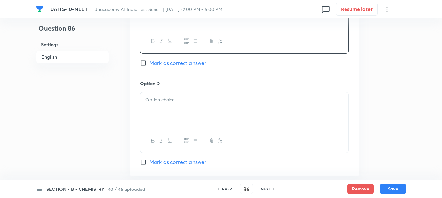
scroll to position [554, 0]
click at [166, 104] on div at bounding box center [245, 109] width 208 height 37
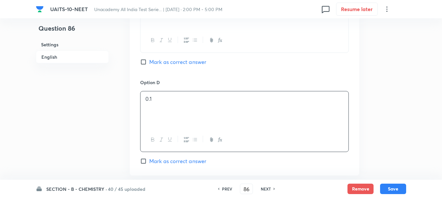
click at [162, 162] on span "Mark as correct answer" at bounding box center [177, 161] width 57 height 8
click at [149, 162] on input "Mark as correct answer" at bounding box center [144, 161] width 9 height 7
checkbox input "true"
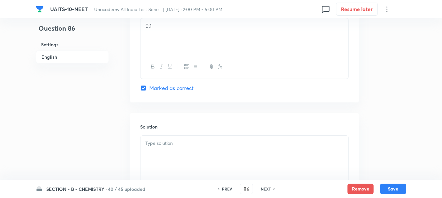
scroll to position [652, 0]
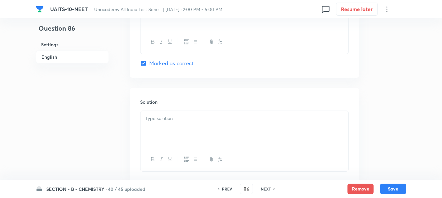
click at [168, 126] on div at bounding box center [245, 129] width 208 height 37
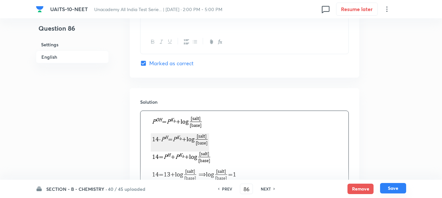
click at [393, 187] on button "Save" at bounding box center [393, 188] width 26 height 10
type input "87"
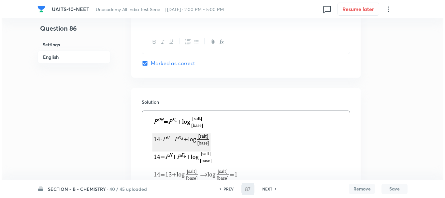
scroll to position [0, 0]
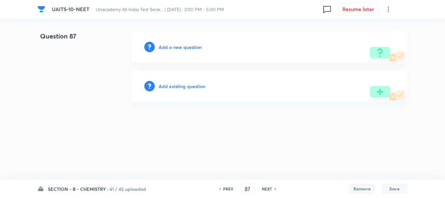
click at [176, 50] on h6 "Add a new question" at bounding box center [180, 47] width 43 height 7
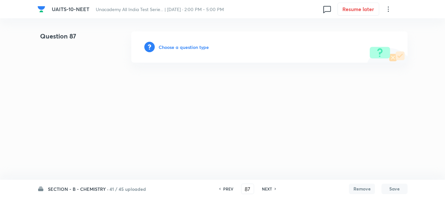
click at [193, 48] on h6 "Choose a question type" at bounding box center [184, 47] width 50 height 7
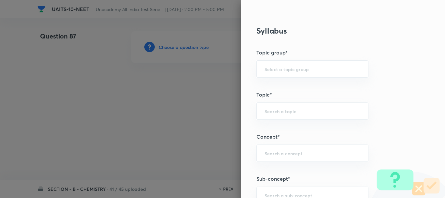
scroll to position [326, 0]
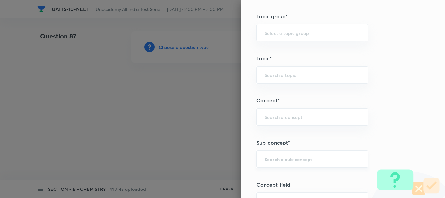
click at [266, 153] on div "​" at bounding box center [313, 158] width 112 height 17
paste input "Chemical Kinetics"
click at [294, 175] on li "Chemical Kinetics" at bounding box center [308, 177] width 112 height 12
type input "Chemical Kinetics"
type input "Chemistry"
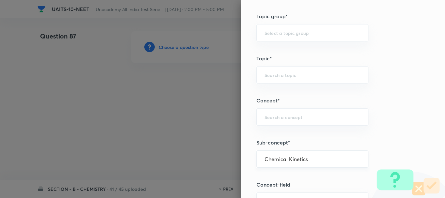
type input "Physical Chemistry"
type input "Chemical Kinetics"
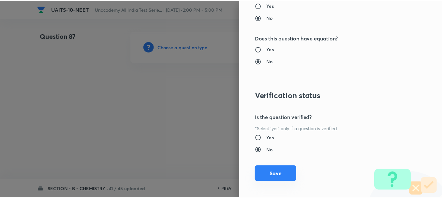
scroll to position [735, 0]
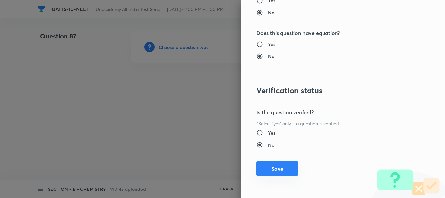
click at [278, 169] on button "Save" at bounding box center [278, 169] width 42 height 16
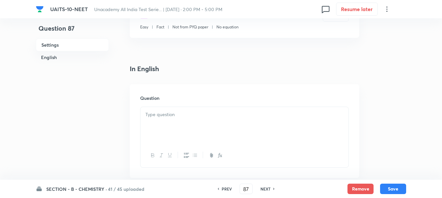
scroll to position [163, 0]
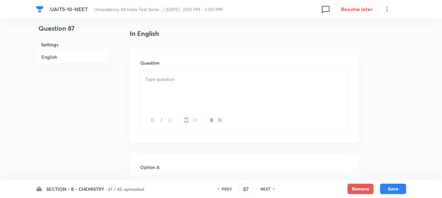
click at [177, 69] on div "Question" at bounding box center [245, 96] width 230 height 94
click at [182, 82] on p at bounding box center [244, 79] width 198 height 7
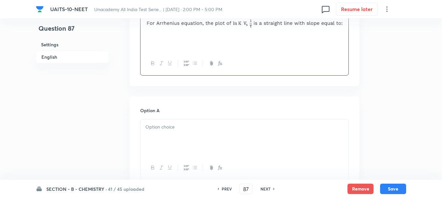
scroll to position [228, 0]
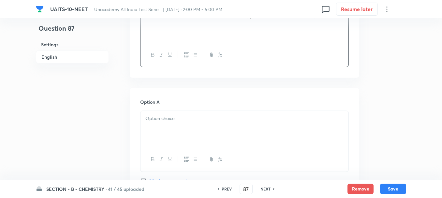
click at [171, 125] on div at bounding box center [245, 129] width 208 height 37
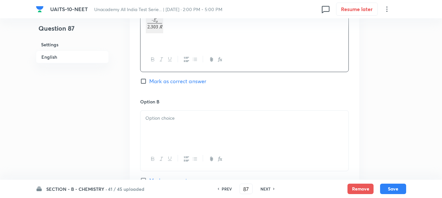
scroll to position [391, 0]
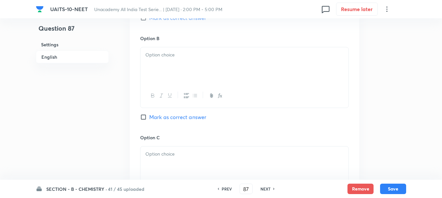
drag, startPoint x: 170, startPoint y: 64, endPoint x: 171, endPoint y: 67, distance: 3.5
click at [171, 67] on div at bounding box center [245, 65] width 208 height 37
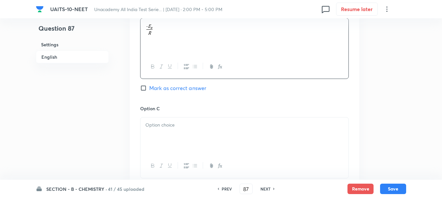
scroll to position [456, 0]
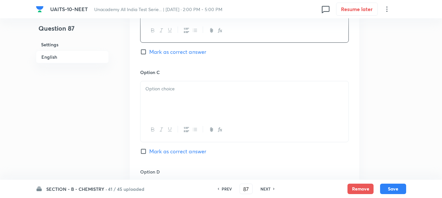
click at [169, 97] on div at bounding box center [245, 99] width 208 height 37
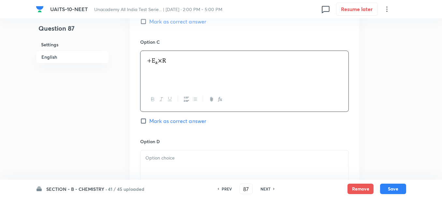
scroll to position [522, 0]
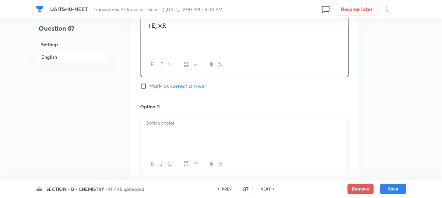
click at [174, 122] on p at bounding box center [244, 122] width 198 height 7
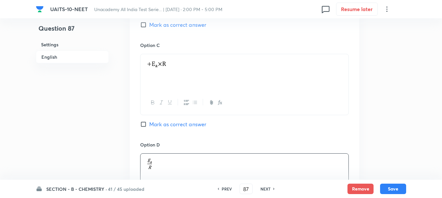
scroll to position [424, 0]
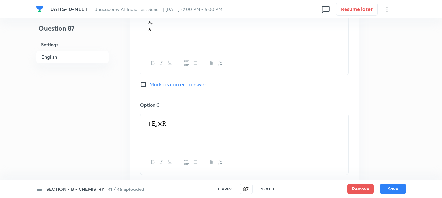
click at [170, 90] on div "Option B [PERSON_NAME] as correct answer" at bounding box center [244, 51] width 209 height 99
click at [163, 84] on span "Mark as correct answer" at bounding box center [177, 85] width 57 height 8
click at [149, 84] on input "Mark as correct answer" at bounding box center [144, 84] width 9 height 7
checkbox input "true"
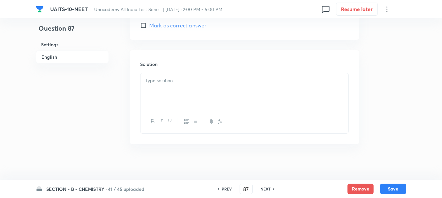
scroll to position [685, 0]
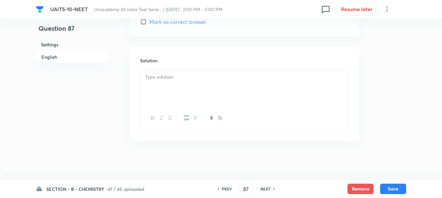
click at [167, 89] on div at bounding box center [245, 87] width 208 height 37
click at [397, 188] on button "Save" at bounding box center [393, 188] width 26 height 10
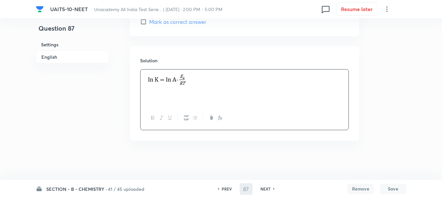
type input "88"
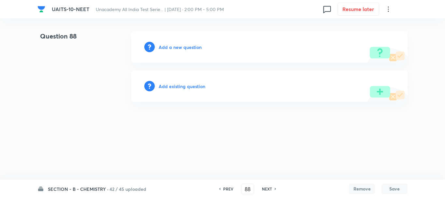
click at [184, 50] on h6 "Add a new question" at bounding box center [180, 47] width 43 height 7
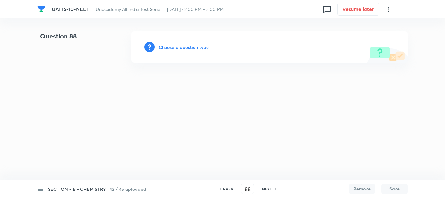
click at [184, 48] on h6 "Choose a question type" at bounding box center [184, 47] width 50 height 7
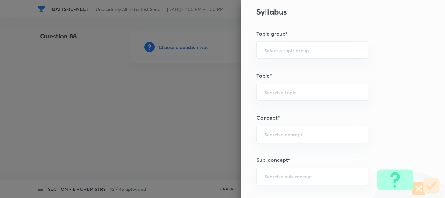
scroll to position [359, 0]
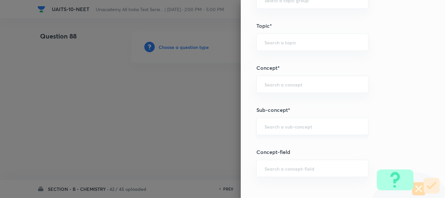
click at [267, 125] on input "text" at bounding box center [313, 126] width 96 height 6
paste input "Chemical Equilibrium"
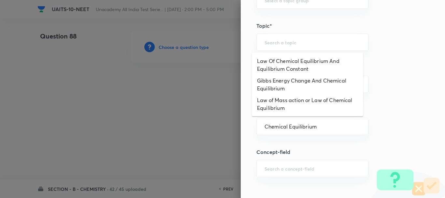
click at [290, 105] on li "Law of Mass action or Law of Chemical Equilibrium" at bounding box center [308, 104] width 112 height 20
type input "Law of Mass action or Law of Chemical Equilibrium"
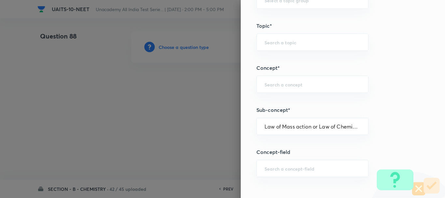
type input "Chemistry"
type input "Physical Chemistry"
type input "Thermodynamics"
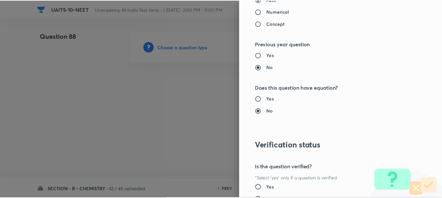
scroll to position [735, 0]
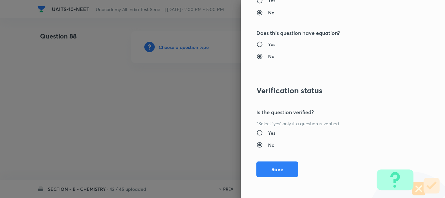
drag, startPoint x: 268, startPoint y: 166, endPoint x: 269, endPoint y: 161, distance: 4.3
click at [269, 166] on button "Save" at bounding box center [278, 169] width 42 height 16
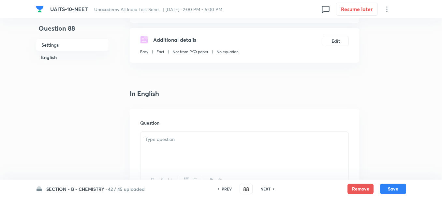
scroll to position [130, 0]
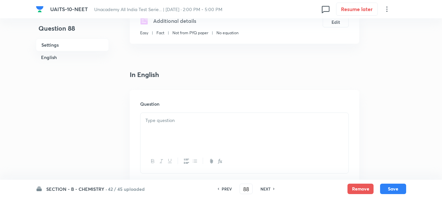
drag, startPoint x: 164, startPoint y: 134, endPoint x: 219, endPoint y: 163, distance: 62.6
click at [164, 131] on div at bounding box center [245, 131] width 208 height 37
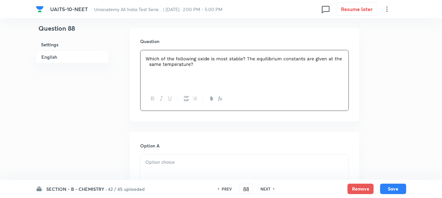
scroll to position [196, 0]
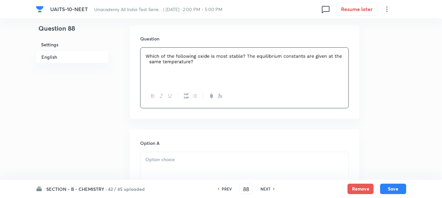
click at [167, 168] on div at bounding box center [245, 170] width 208 height 37
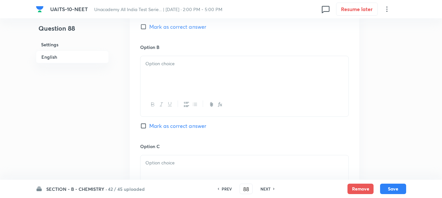
scroll to position [391, 0]
click at [154, 73] on div at bounding box center [245, 74] width 208 height 37
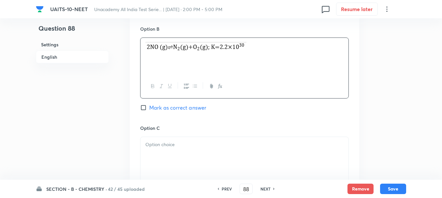
scroll to position [424, 0]
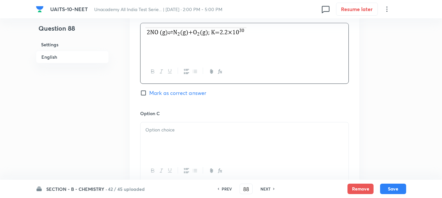
click at [165, 127] on p at bounding box center [244, 129] width 198 height 7
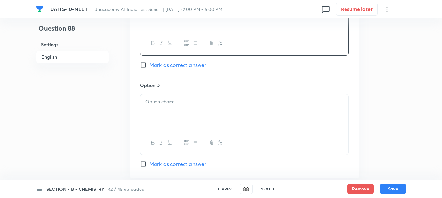
scroll to position [587, 0]
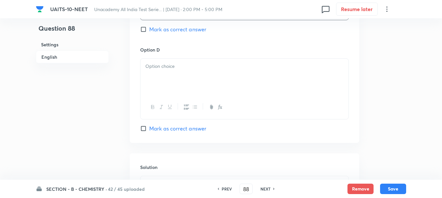
click at [169, 88] on div at bounding box center [245, 77] width 208 height 37
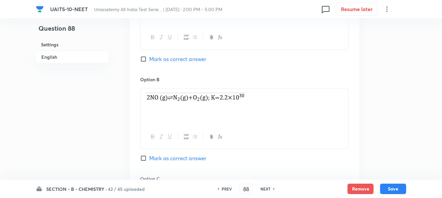
click at [150, 61] on span "Mark as correct answer" at bounding box center [177, 59] width 57 height 8
click at [149, 61] on input "Mark as correct answer" at bounding box center [144, 59] width 9 height 7
checkbox input "true"
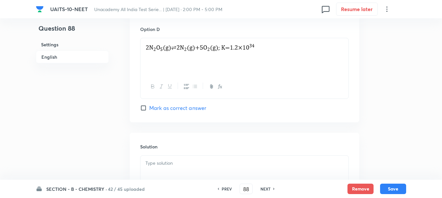
scroll to position [652, 0]
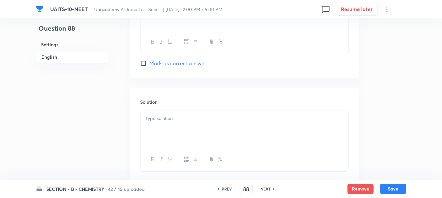
click at [162, 122] on p at bounding box center [244, 118] width 198 height 7
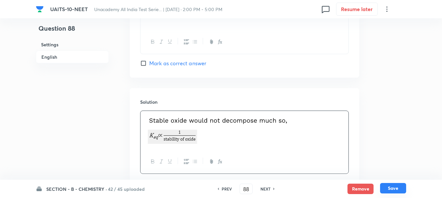
click at [401, 187] on button "Save" at bounding box center [393, 188] width 26 height 10
type input "89"
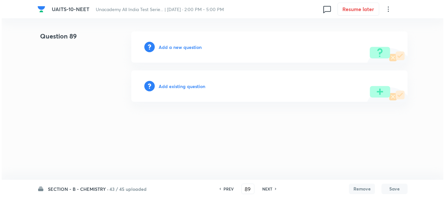
scroll to position [0, 0]
click at [169, 47] on h6 "Add a new question" at bounding box center [180, 47] width 43 height 7
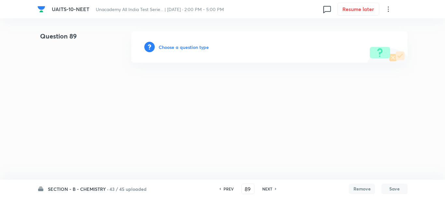
click at [177, 46] on h6 "Choose a question type" at bounding box center [184, 47] width 50 height 7
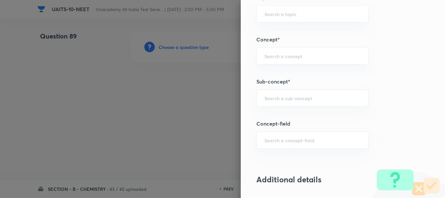
scroll to position [391, 0]
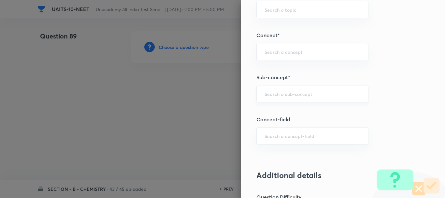
click at [265, 90] on div "​" at bounding box center [313, 93] width 112 height 17
paste input "Ionic Equilibrium"
click at [296, 114] on li "Chemical and Ionic Equilibrium" at bounding box center [308, 112] width 112 height 12
type input "Chemical and Ionic Equilibrium"
type input "Chemistry"
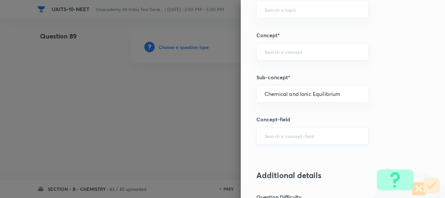
type input "Physical Chemistry"
type input "Chemical and Ionic Equilibrium"
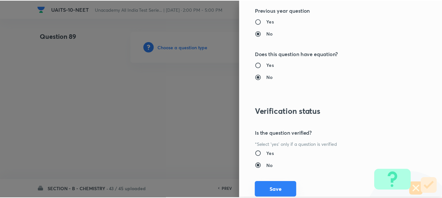
scroll to position [735, 0]
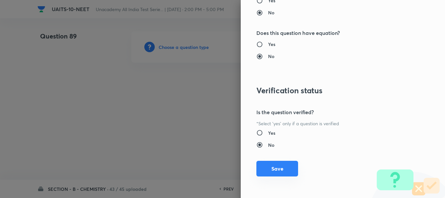
click at [280, 163] on button "Save" at bounding box center [278, 169] width 42 height 16
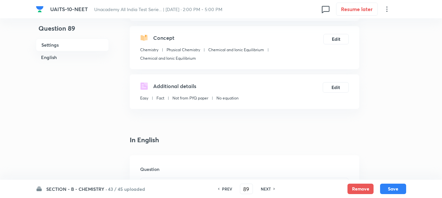
scroll to position [130, 0]
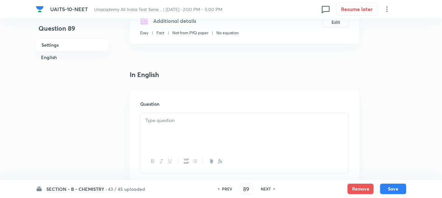
click at [173, 125] on div at bounding box center [245, 131] width 208 height 37
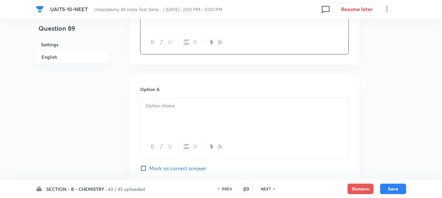
scroll to position [261, 0]
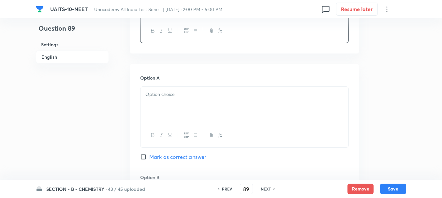
click at [184, 101] on div at bounding box center [245, 105] width 208 height 37
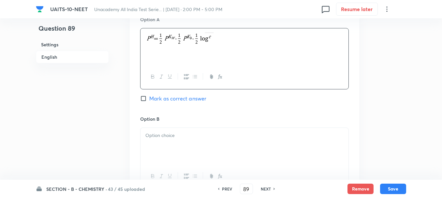
scroll to position [326, 0]
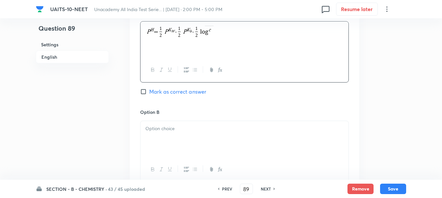
click at [164, 132] on div at bounding box center [245, 139] width 208 height 37
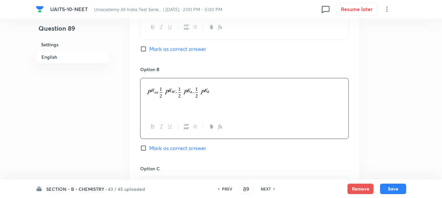
scroll to position [456, 0]
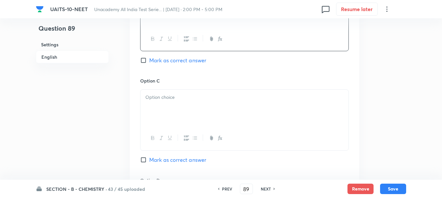
click at [162, 107] on div at bounding box center [245, 108] width 208 height 37
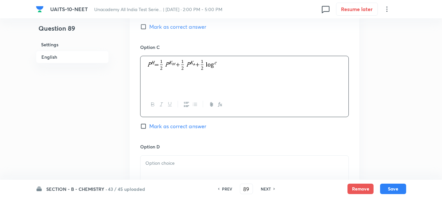
scroll to position [522, 0]
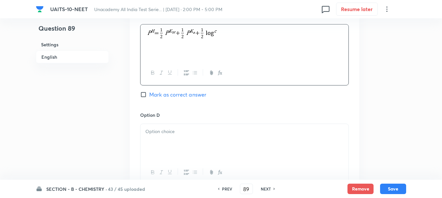
click at [176, 144] on div at bounding box center [245, 142] width 208 height 37
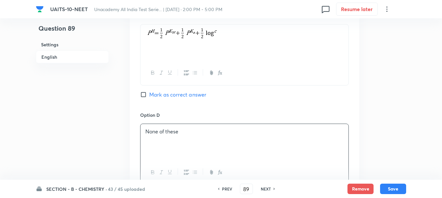
click at [160, 99] on div "Option C Mark as correct answer" at bounding box center [244, 61] width 209 height 99
click at [159, 94] on span "Mark as correct answer" at bounding box center [177, 95] width 57 height 8
click at [149, 94] on input "Mark as correct answer" at bounding box center [144, 94] width 9 height 7
checkbox input "true"
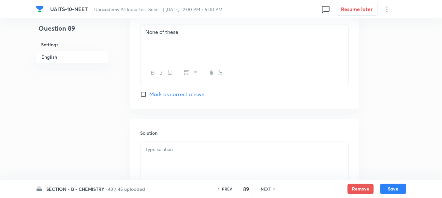
scroll to position [652, 0]
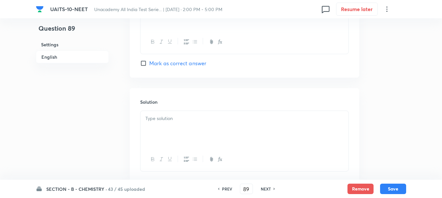
click at [173, 128] on div at bounding box center [245, 129] width 208 height 37
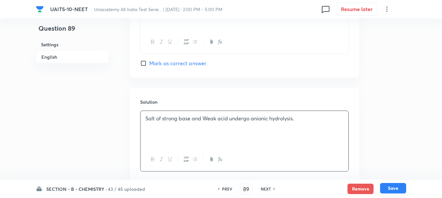
click at [394, 185] on button "Save" at bounding box center [393, 188] width 26 height 10
type input "90"
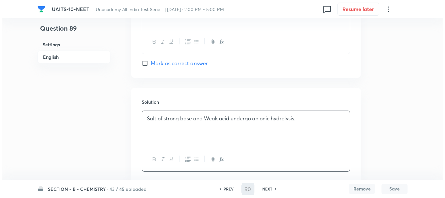
scroll to position [0, 0]
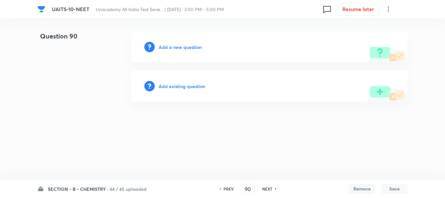
click at [181, 50] on h6 "Add a new question" at bounding box center [180, 47] width 43 height 7
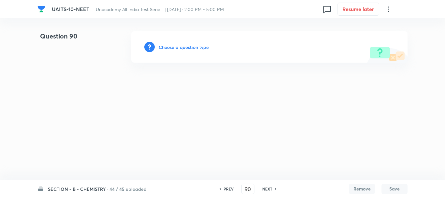
click at [184, 49] on h6 "Choose a question type" at bounding box center [184, 47] width 50 height 7
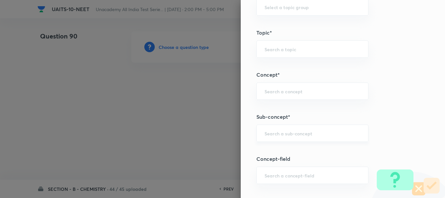
scroll to position [359, 0]
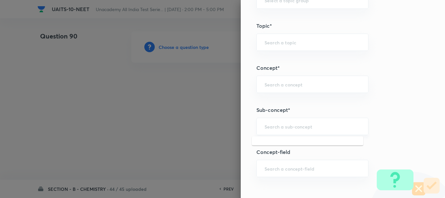
click at [271, 127] on input "text" at bounding box center [313, 126] width 96 height 6
paste input "Chemical Kinetics"
click at [297, 145] on li "Chemical Kinetics" at bounding box center [308, 145] width 112 height 12
type input "Chemical Kinetics"
type input "Chemistry"
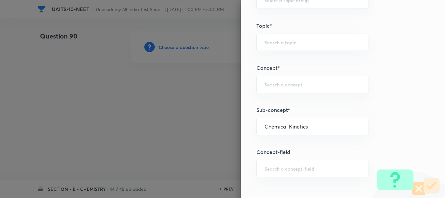
type input "Physical Chemistry"
type input "Chemical Kinetics"
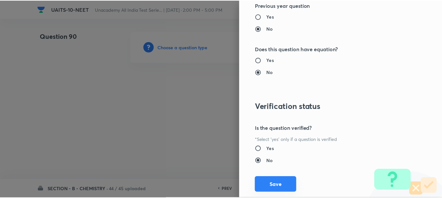
scroll to position [735, 0]
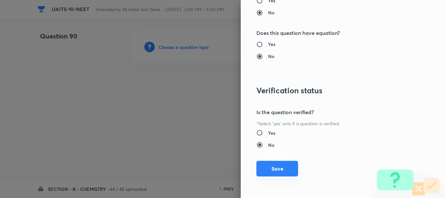
click at [280, 169] on button "Save" at bounding box center [278, 169] width 42 height 16
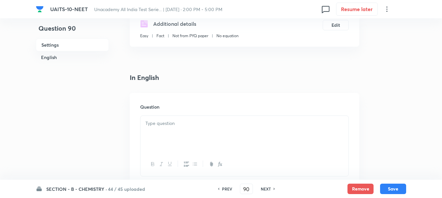
scroll to position [130, 0]
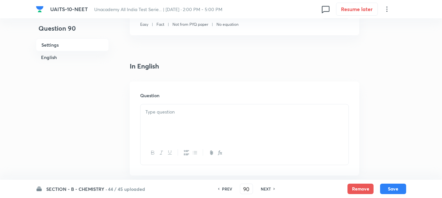
click at [166, 116] on div at bounding box center [245, 122] width 208 height 37
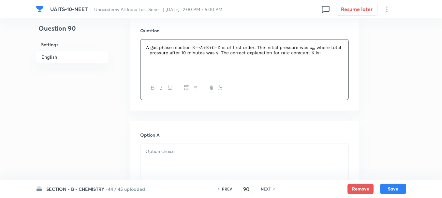
scroll to position [196, 0]
click at [172, 156] on div at bounding box center [245, 161] width 208 height 37
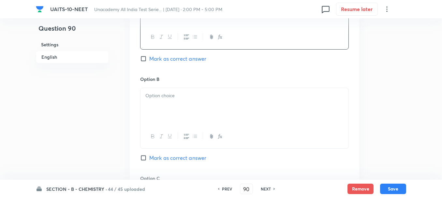
scroll to position [359, 0]
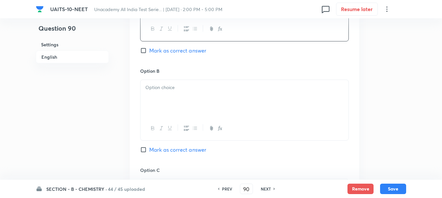
click at [165, 102] on div at bounding box center [245, 98] width 208 height 37
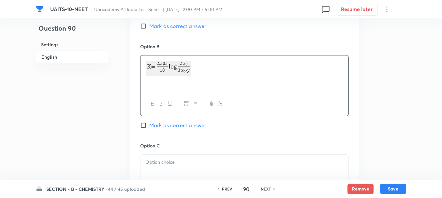
scroll to position [456, 0]
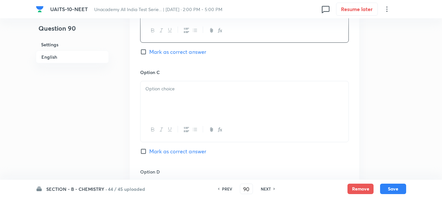
click at [162, 93] on div at bounding box center [245, 99] width 208 height 37
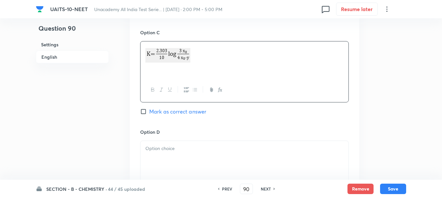
scroll to position [554, 0]
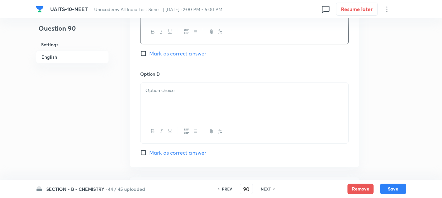
click at [166, 99] on div at bounding box center [245, 101] width 208 height 37
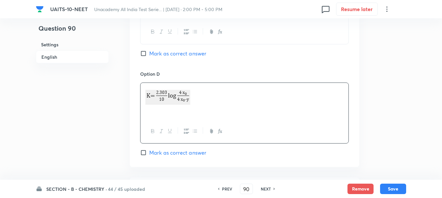
click at [165, 54] on span "Mark as correct answer" at bounding box center [177, 54] width 57 height 8
click at [149, 54] on input "Mark as correct answer" at bounding box center [144, 53] width 9 height 7
checkbox input "true"
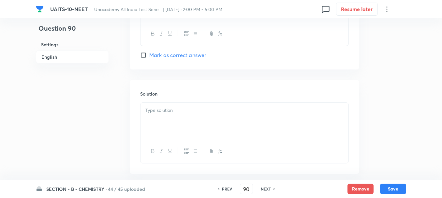
scroll to position [652, 0]
click at [166, 113] on p at bounding box center [244, 109] width 198 height 7
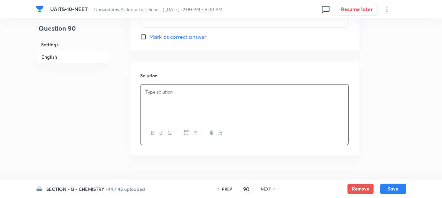
scroll to position [685, 0]
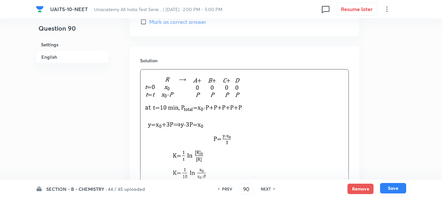
click at [392, 186] on button "Save" at bounding box center [393, 188] width 26 height 10
type input "91"
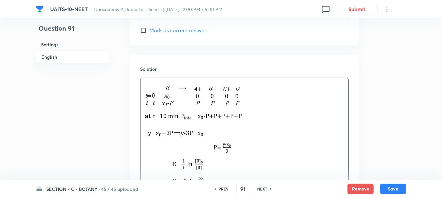
checkbox input "false"
checkbox input "true"
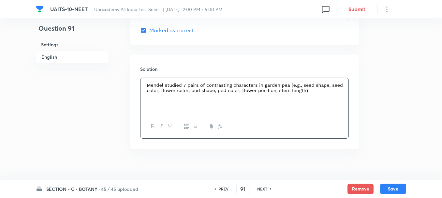
click at [58, 188] on h6 "SECTION - C - BOTANY ·" at bounding box center [73, 189] width 54 height 7
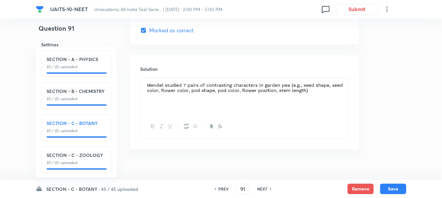
scroll to position [0, 0]
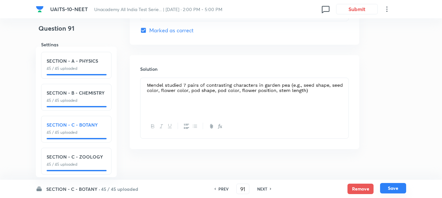
click at [392, 188] on button "Save" at bounding box center [393, 188] width 26 height 10
type input "92"
checkbox input "true"
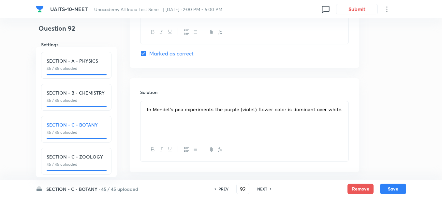
scroll to position [620, 0]
